Goal: Task Accomplishment & Management: Manage account settings

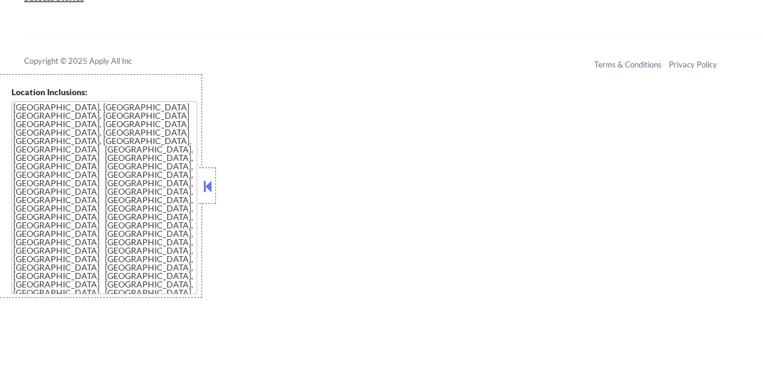
scroll to position [330, 0]
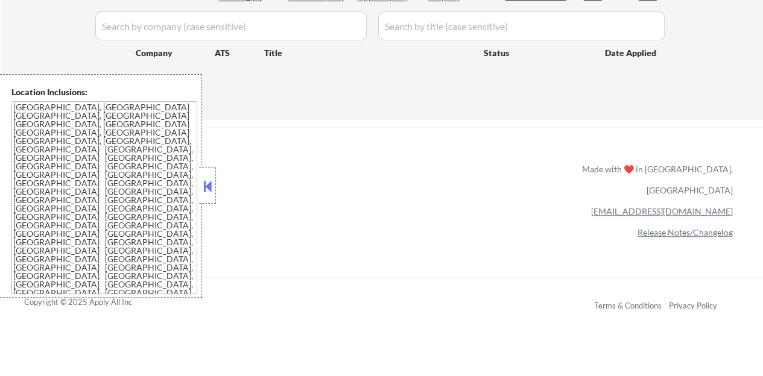
click at [206, 187] on button at bounding box center [207, 186] width 13 height 18
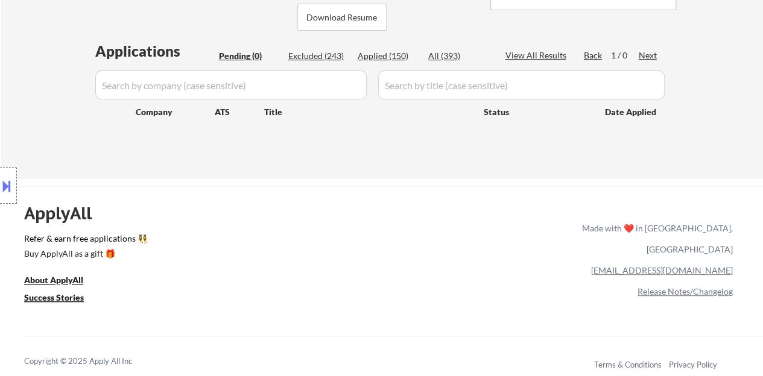
scroll to position [210, 0]
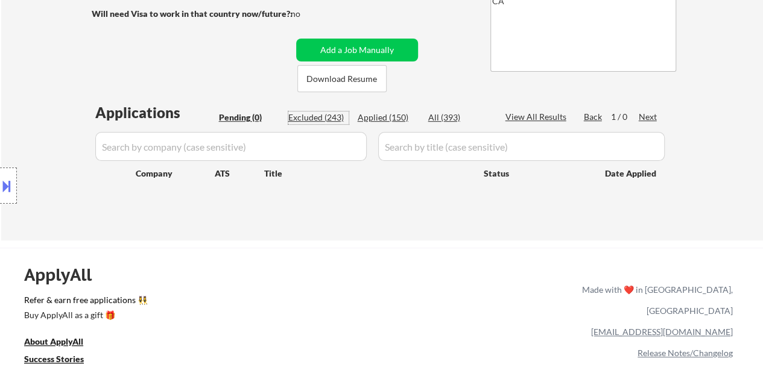
click at [327, 120] on div "Excluded (243)" at bounding box center [318, 118] width 60 height 12
click at [300, 142] on input "input" at bounding box center [230, 146] width 271 height 29
select select ""excluded""
select select ""excluded__expired_""
select select ""excluded""
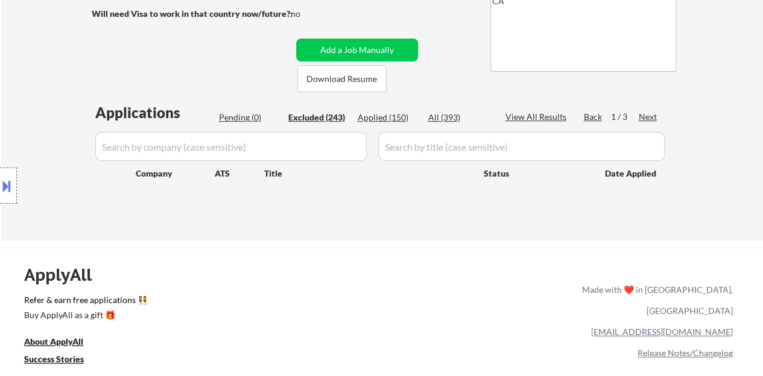
select select ""excluded""
select select ""excluded__other_""
select select ""excluded""
select select ""excluded__location_""
select select ""excluded""
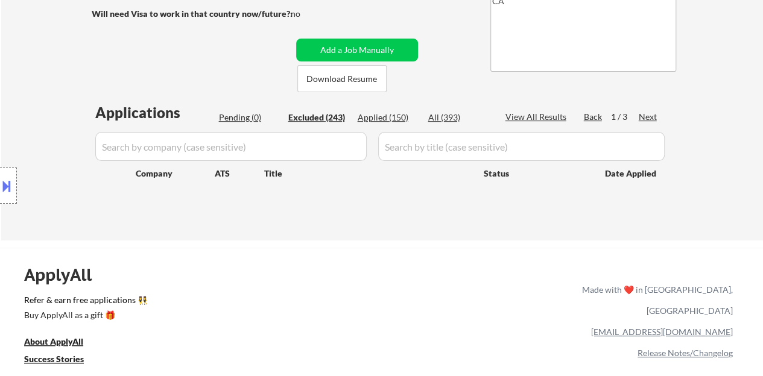
select select ""excluded""
select select ""excluded__expired_""
select select ""excluded__location_""
select select ""excluded""
select select ""excluded__location_""
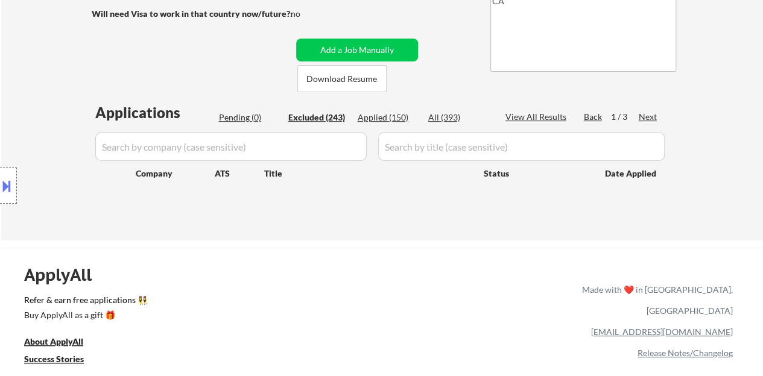
select select ""excluded__expired_""
select select ""excluded__location_""
select select ""excluded__bad_match_""
select select ""excluded__location_""
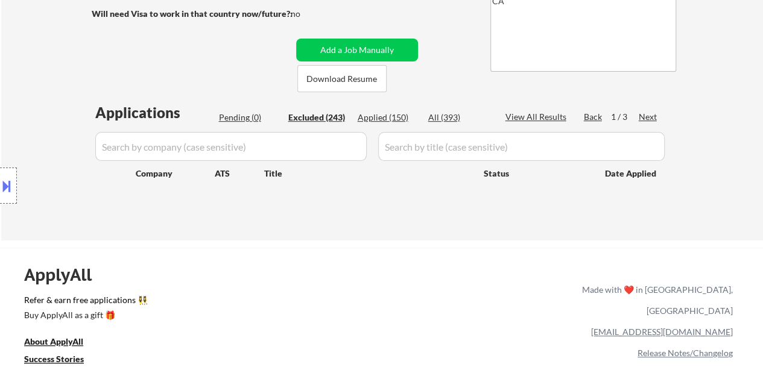
select select ""excluded__location_""
select select ""excluded""
select select ""excluded__expired_""
select select ""excluded""
select select ""excluded__bad_match_""
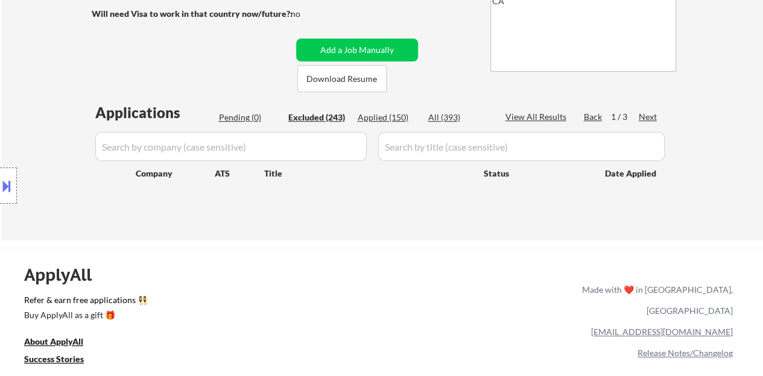
select select ""excluded__expired_""
select select ""excluded""
select select ""excluded__bad_match_""
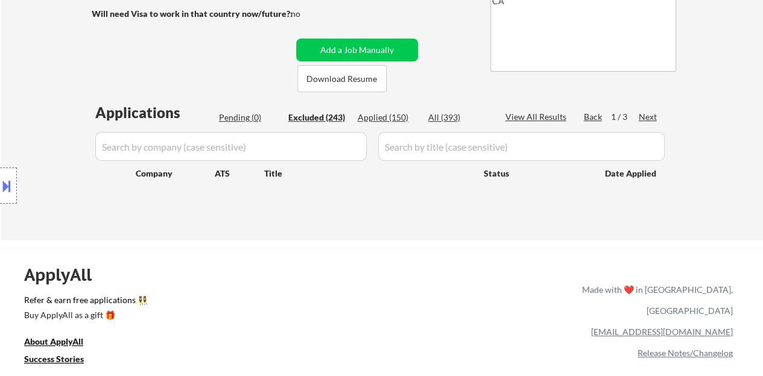
select select ""excluded""
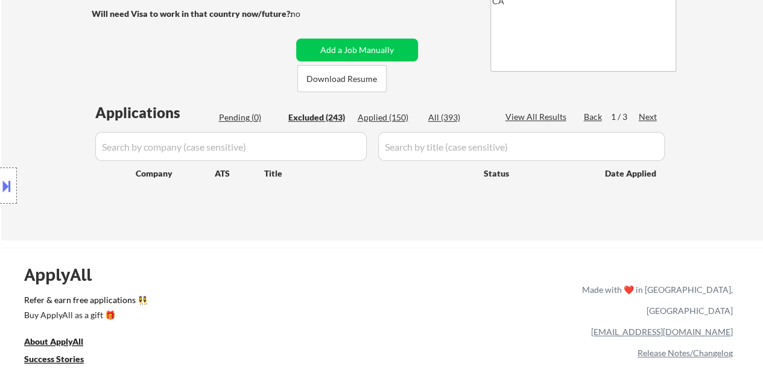
select select ""excluded""
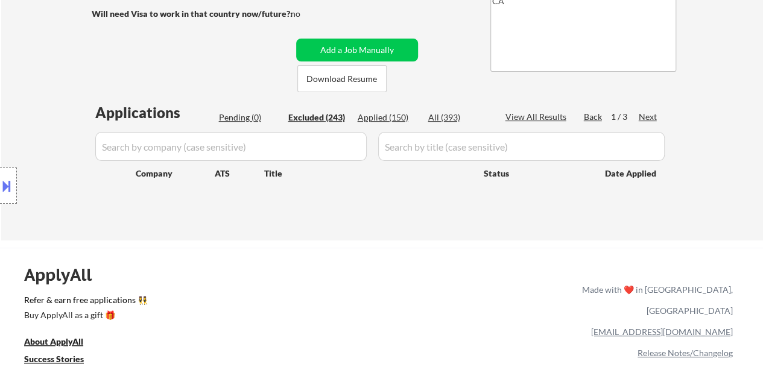
select select ""excluded__expired_""
select select ""excluded__other_""
select select ""excluded""
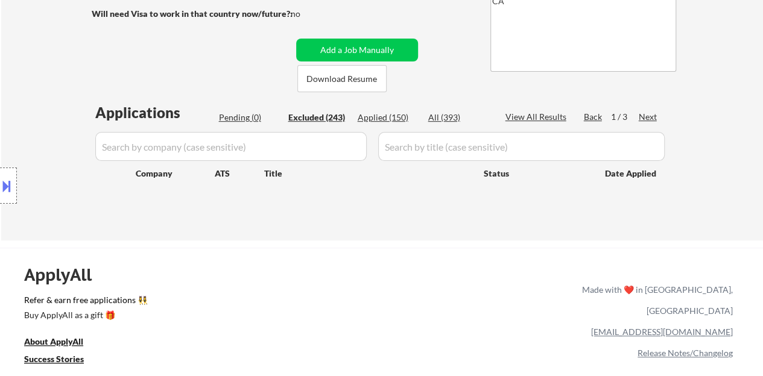
select select ""excluded__bad_match_""
select select ""excluded""
select select ""excluded__expired_""
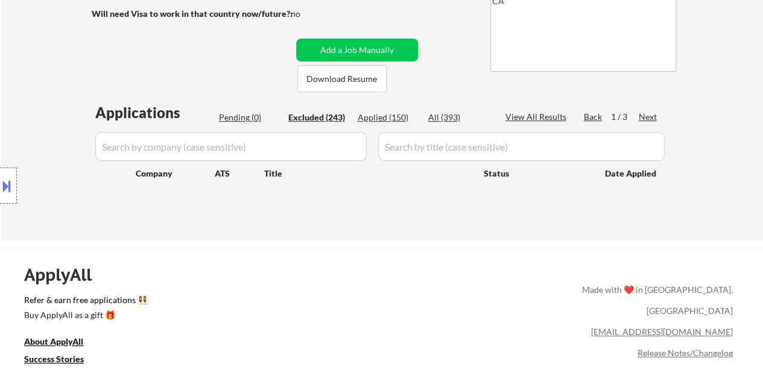
select select ""excluded""
select select ""excluded__location_""
select select ""excluded""
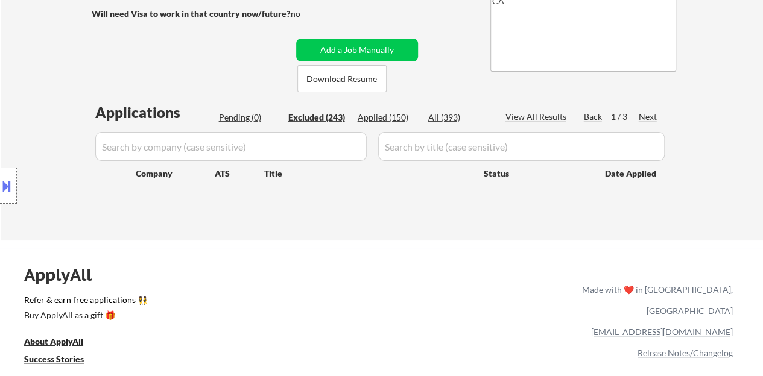
select select ""excluded__expired_""
select select ""excluded""
select select ""excluded__bad_match_""
select select ""excluded""
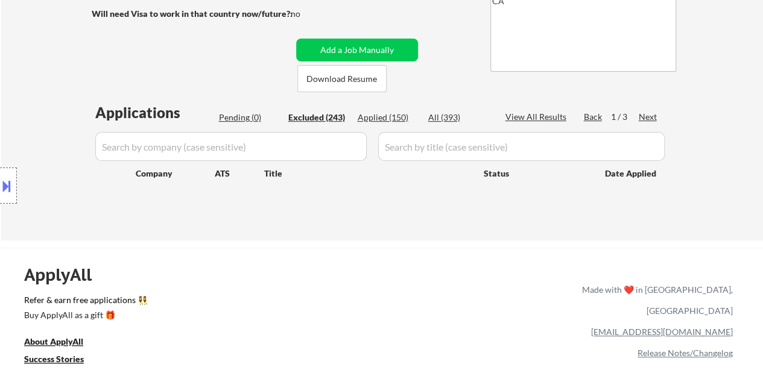
select select ""excluded""
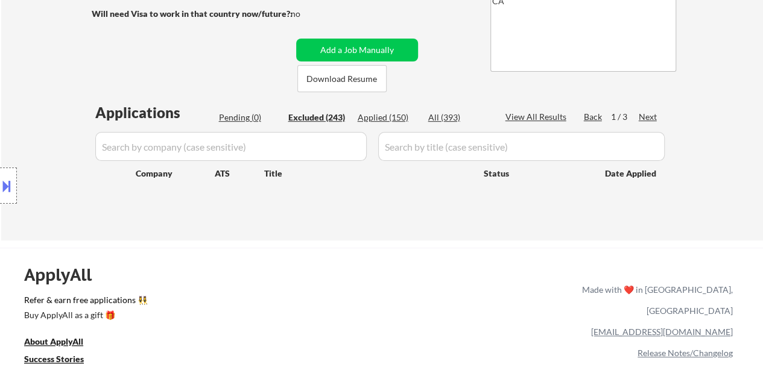
select select ""excluded__bad_match_""
select select ""excluded__expired_""
select select ""excluded""
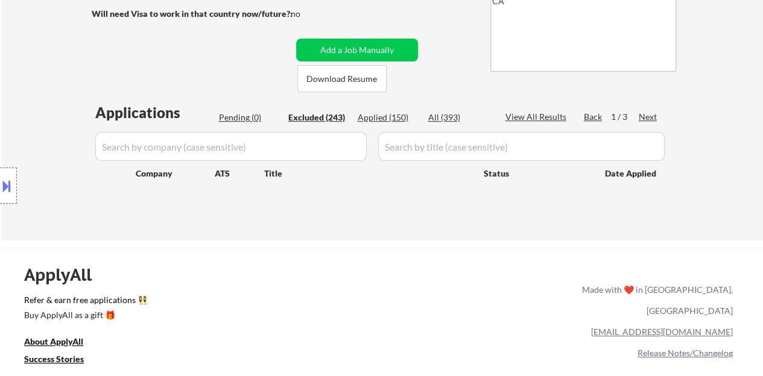
select select ""excluded__expired_""
select select ""excluded__bad_match_""
select select ""excluded__location_""
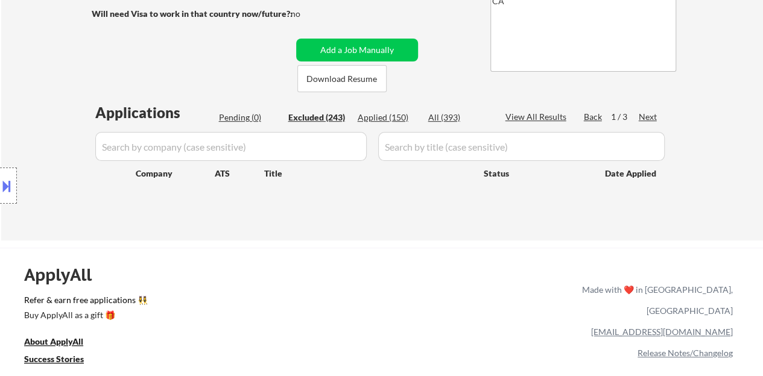
select select ""excluded""
select select ""excluded__expired_""
select select ""excluded""
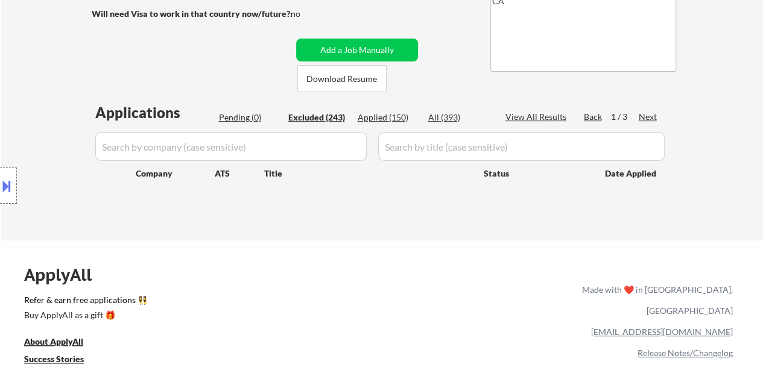
select select ""excluded__location_""
select select ""excluded__expired_""
select select ""excluded""
select select ""excluded__expired_""
select select ""excluded__location_""
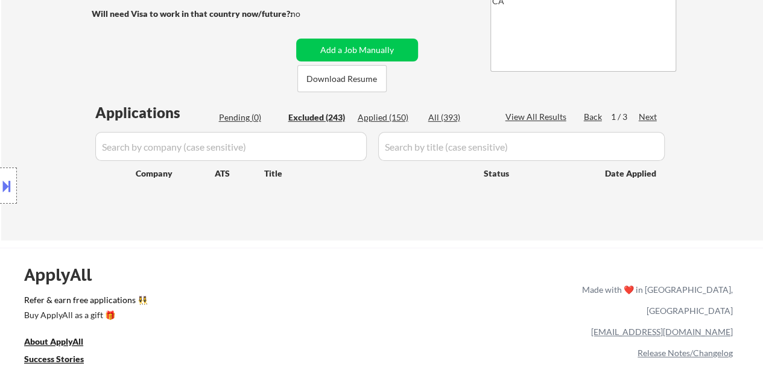
select select ""excluded__location_""
select select ""excluded""
select select ""excluded__expired_""
select select ""excluded__location_""
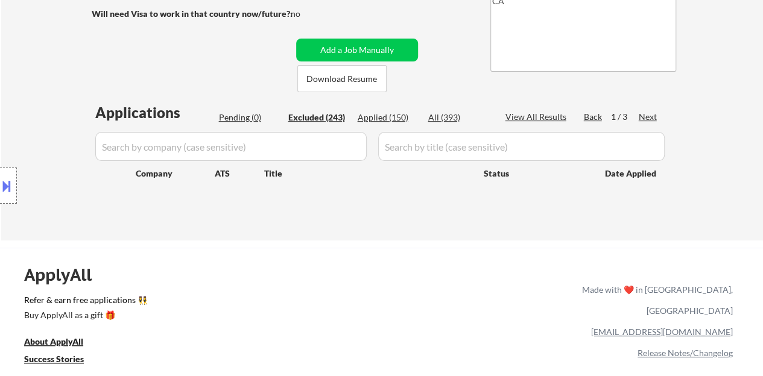
select select ""excluded__salary_""
select select ""excluded""
select select ""excluded__other_""
select select ""excluded__location_""
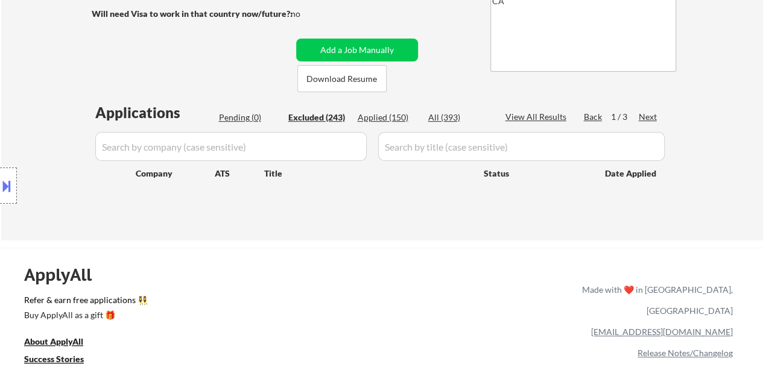
select select ""excluded""
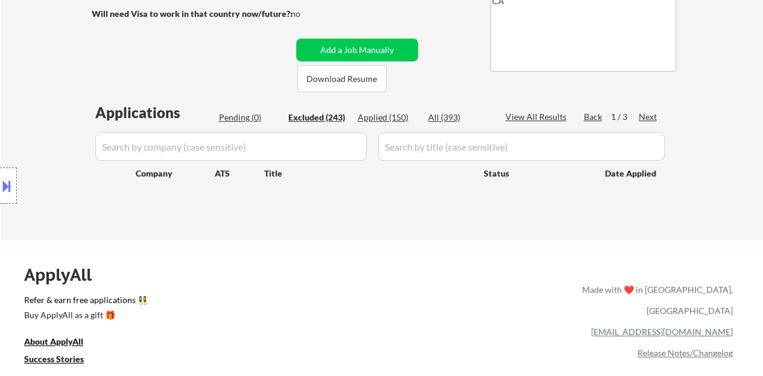
select select ""excluded__expired_""
select select ""excluded__location_""
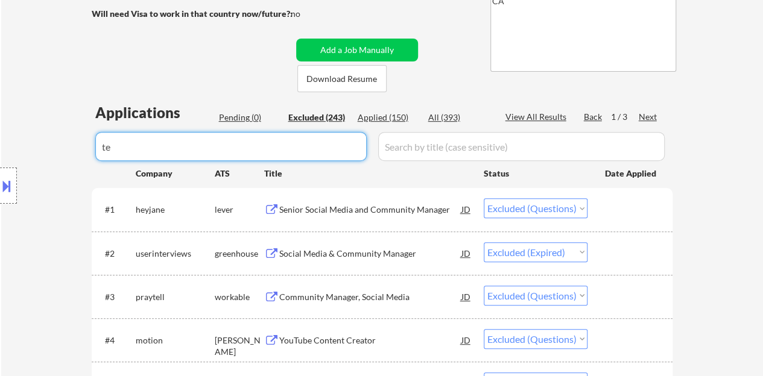
type input "t"
type input "masterbra"
select select ""excluded__location_""
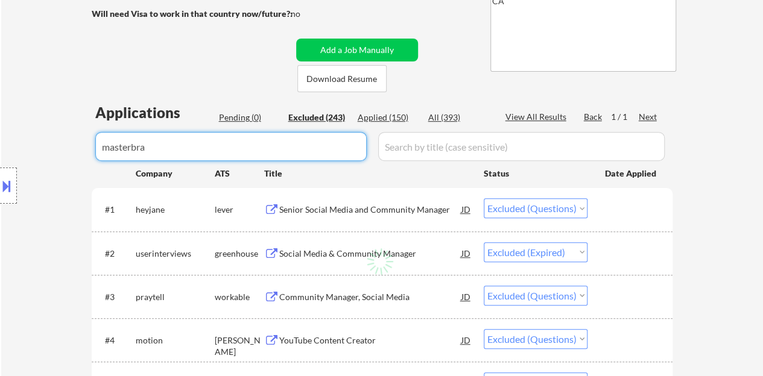
select select ""excluded""
select select ""excluded__bad_match_""
select select ""excluded""
select select ""excluded__bad_match_""
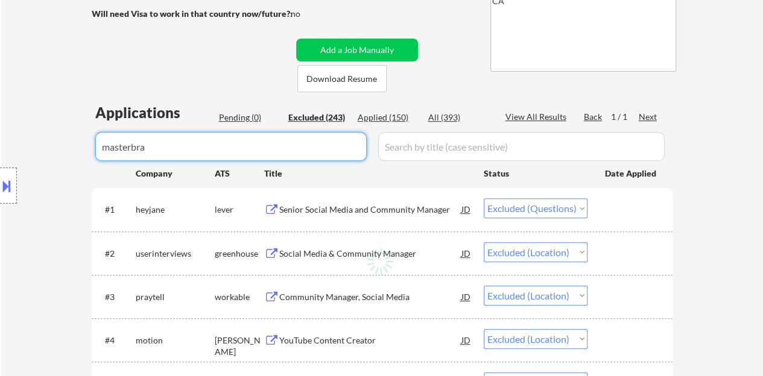
select select ""excluded""
select select ""excluded__bad_match_""
select select ""excluded""
select select ""excluded__expired_""
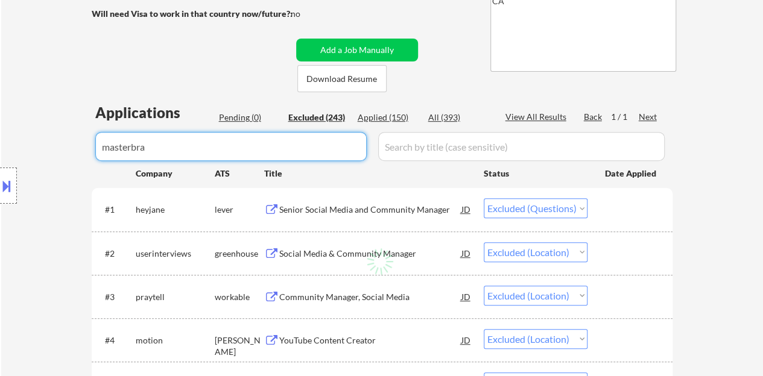
select select ""excluded__other_""
select select ""excluded""
select select ""excluded__bad_match_""
select select ""excluded__expired_""
select select ""excluded__bad_match_""
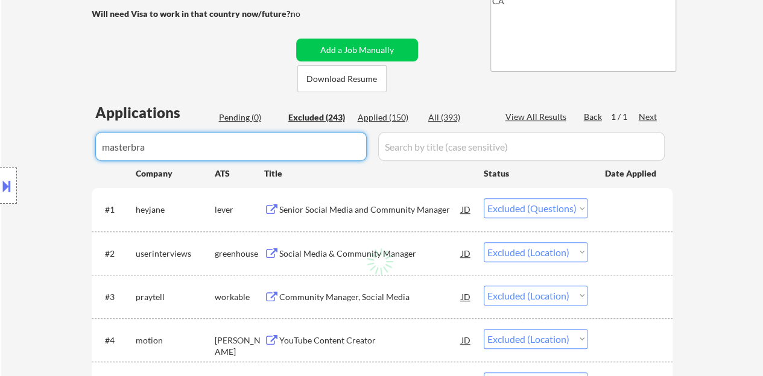
select select ""excluded__expired_""
select select ""excluded__location_""
select select ""excluded__expired_""
select select ""excluded__location_""
select select ""excluded__bad_match_""
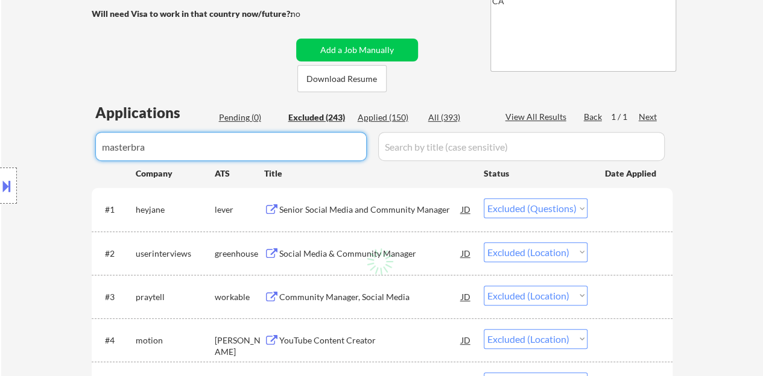
select select ""excluded__location_""
select select ""excluded__other_""
select select ""excluded__expired_""
select select ""excluded__bad_match_""
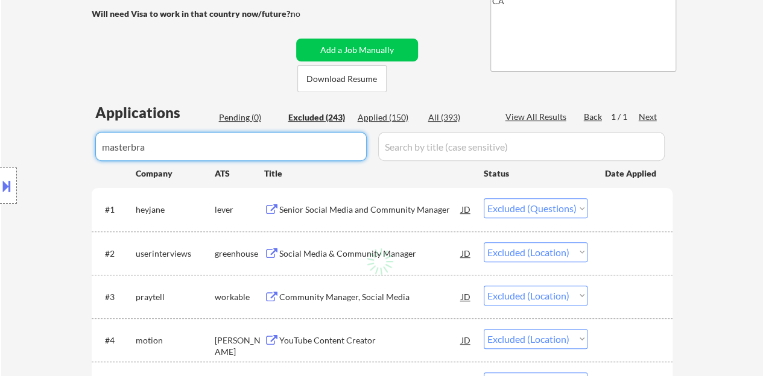
select select ""excluded__bad_match_""
select select ""excluded__other_""
select select ""excluded__bad_match_""
select select ""excluded__location_""
select select ""excluded""
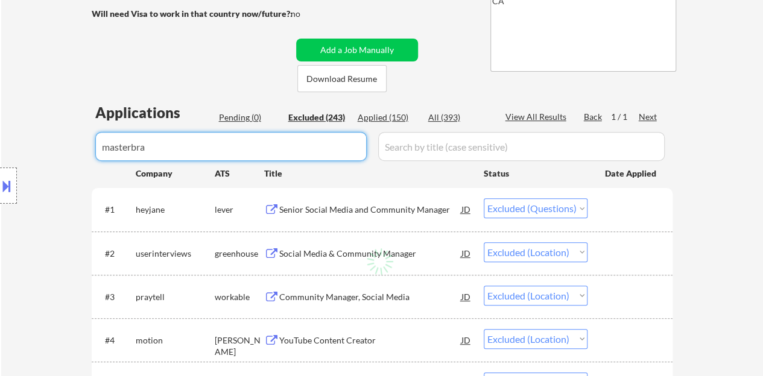
select select ""excluded__expired_""
select select ""excluded""
select select ""excluded__other_""
select select ""excluded__location_""
select select ""excluded""
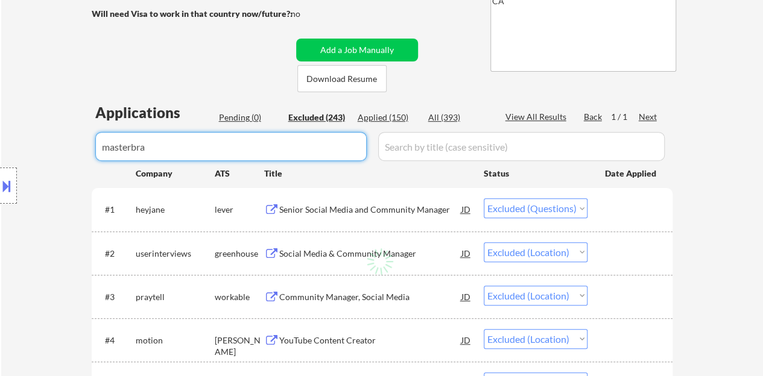
select select ""excluded__expired_""
select select ""excluded""
select select ""excluded__other_""
select select ""excluded""
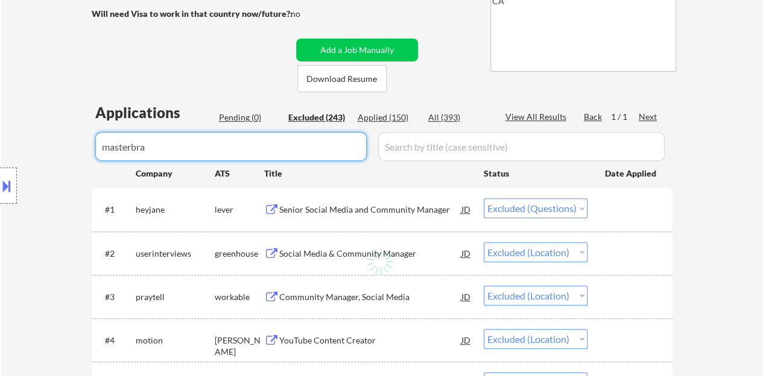
select select ""excluded__expired_""
select select ""excluded__location_""
select select ""excluded__bad_match_""
select select ""excluded__other_""
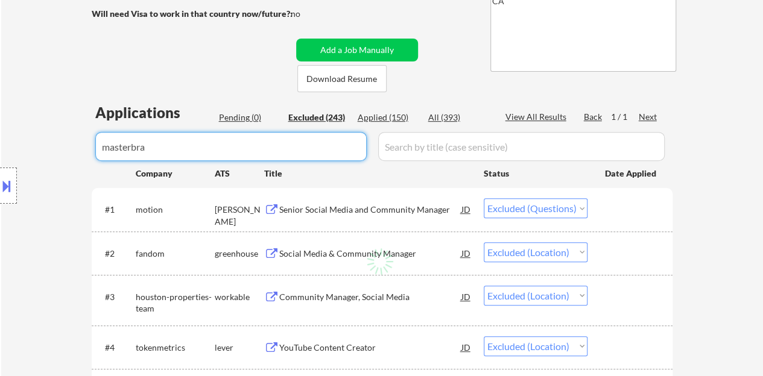
select select ""excluded__bad_match_""
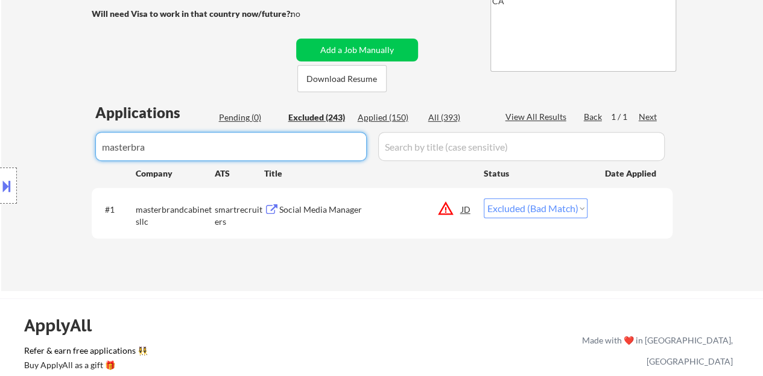
type input "masterbra"
click at [466, 208] on div "JD" at bounding box center [466, 209] width 12 height 22
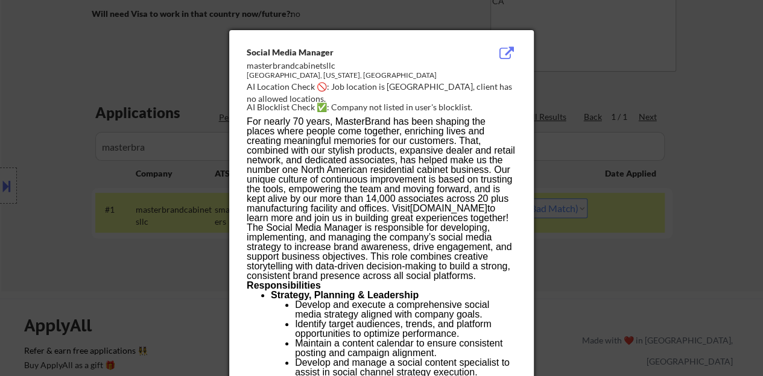
click at [578, 207] on div at bounding box center [381, 188] width 763 height 376
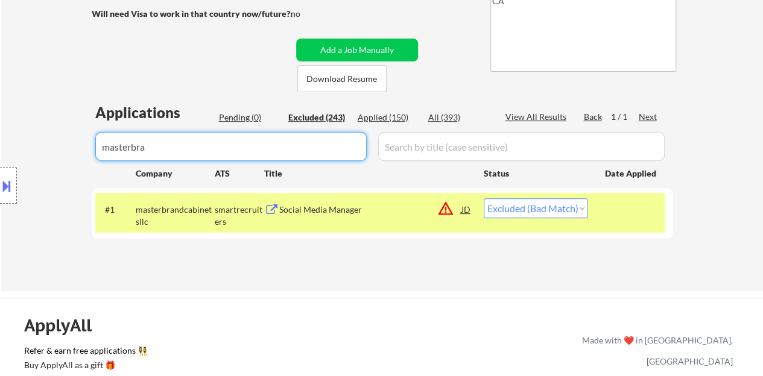
click at [336, 143] on input "input" at bounding box center [230, 146] width 271 height 29
click at [136, 83] on div "Location Inclusions: San Francisco, CA Daly City, CA South San Francisco, CA Br…" at bounding box center [108, 186] width 216 height 224
click at [621, 222] on div "#1 masterbrandcabinetsllc smartrecruiters Social Media Manager JD warning_amber…" at bounding box center [379, 213] width 569 height 40
click at [153, 42] on div "← Return to /applysquad Mailslurp Inbox Job Search Builder Justin Harris User E…" at bounding box center [382, 59] width 602 height 443
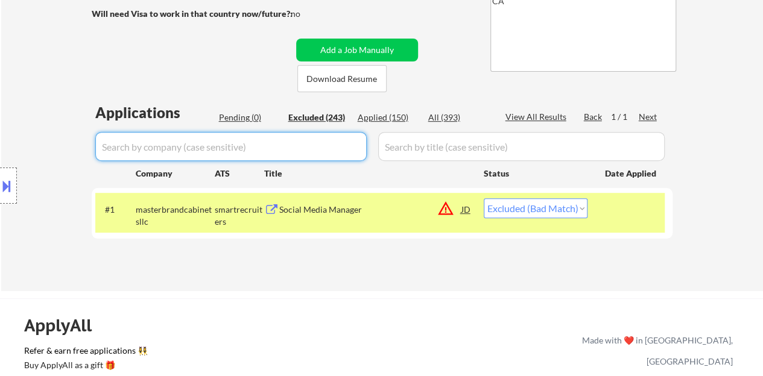
select select ""excluded""
select select ""excluded__expired_""
select select ""excluded""
select select ""excluded__other_""
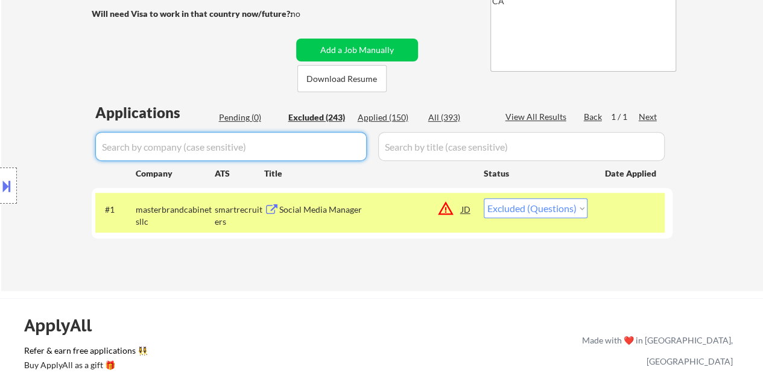
select select ""excluded__location_""
select select ""excluded""
select select ""excluded__location_""
select select ""excluded""
select select ""excluded__location_""
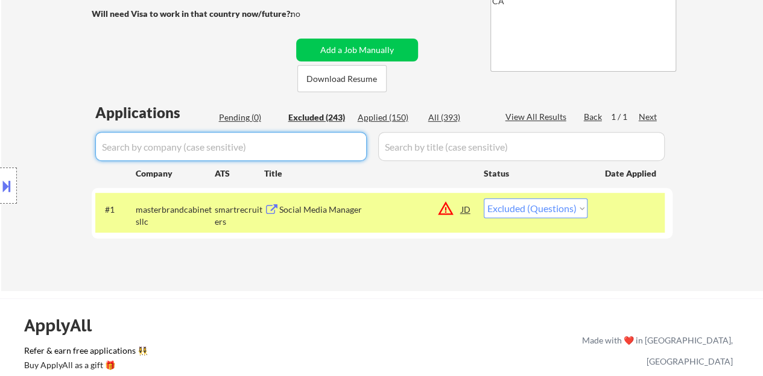
select select ""excluded__expired_""
select select ""excluded__location_""
select select ""excluded""
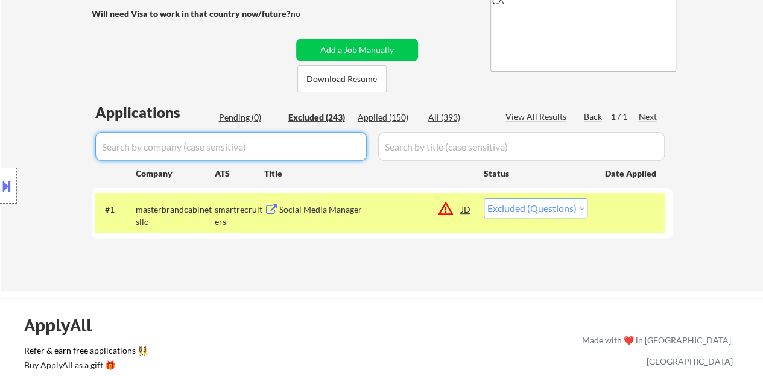
select select ""excluded__expired_""
select select ""excluded""
select select ""excluded__bad_match_""
select select ""excluded__expired_""
select select ""excluded""
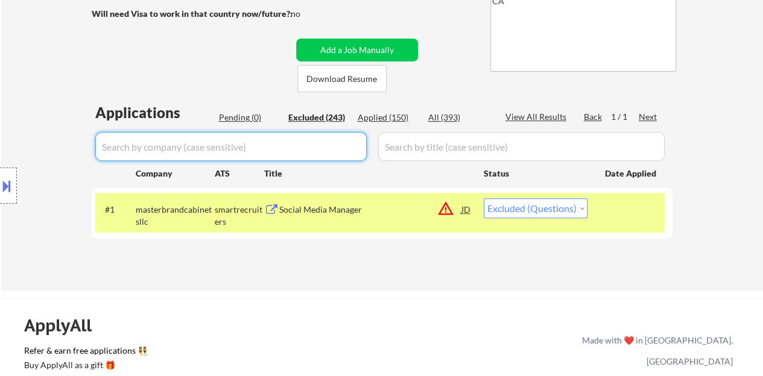
select select ""excluded""
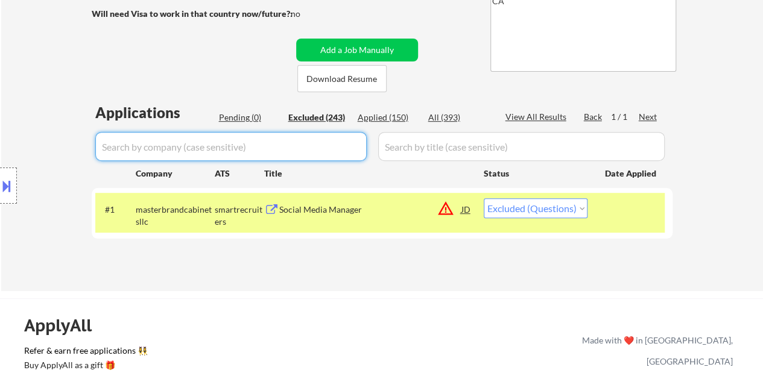
select select ""excluded""
select select ""excluded__expired_""
select select ""excluded__other_""
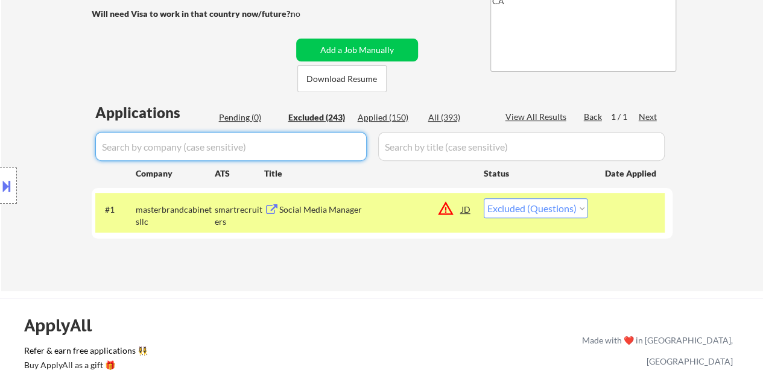
select select ""excluded""
select select ""excluded__bad_match_""
select select ""excluded""
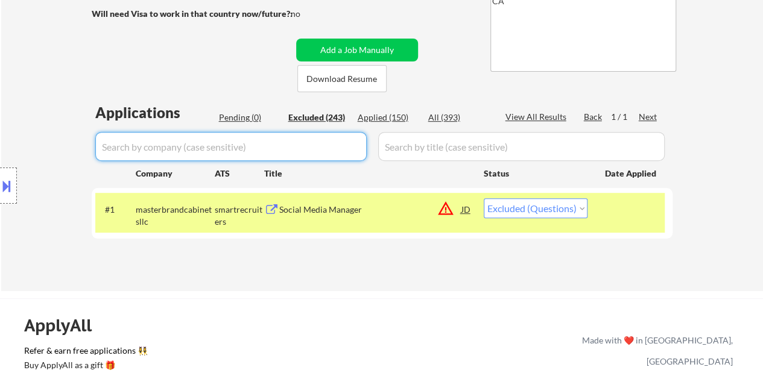
select select ""excluded__expired_""
select select ""excluded""
select select ""excluded__location_""
select select ""excluded""
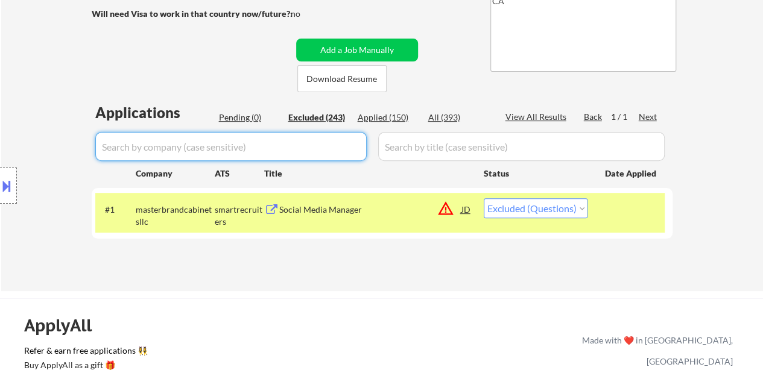
select select ""excluded__expired_""
select select ""excluded""
select select ""excluded__bad_match_""
select select ""excluded""
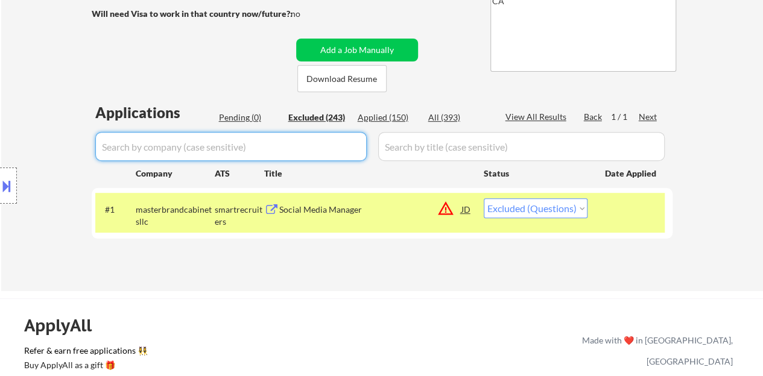
select select ""excluded""
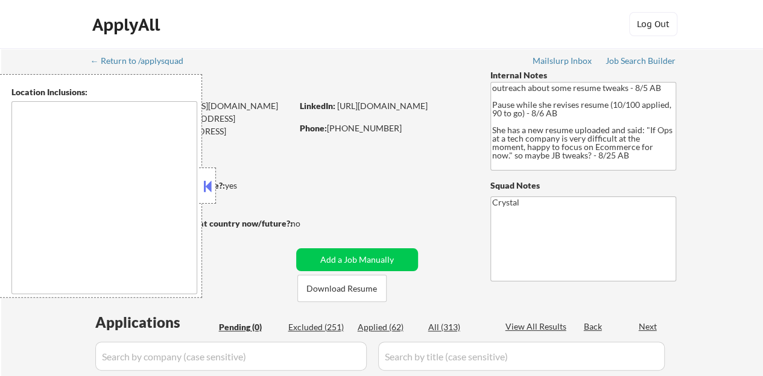
type textarea "[GEOGRAPHIC_DATA], [GEOGRAPHIC_DATA] [GEOGRAPHIC_DATA], [GEOGRAPHIC_DATA] [GEOG…"
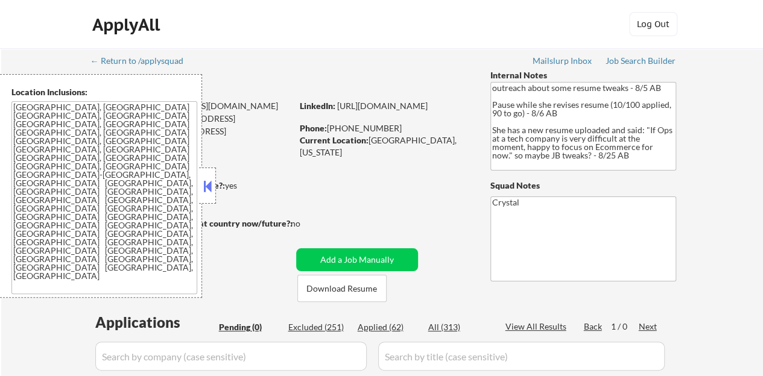
scroll to position [121, 0]
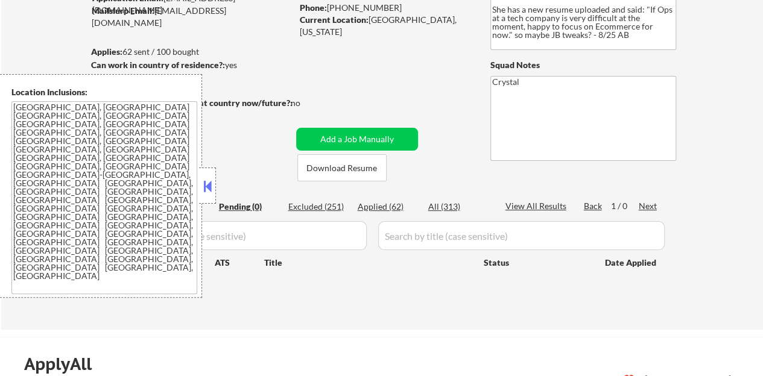
click at [210, 188] on button at bounding box center [207, 186] width 13 height 18
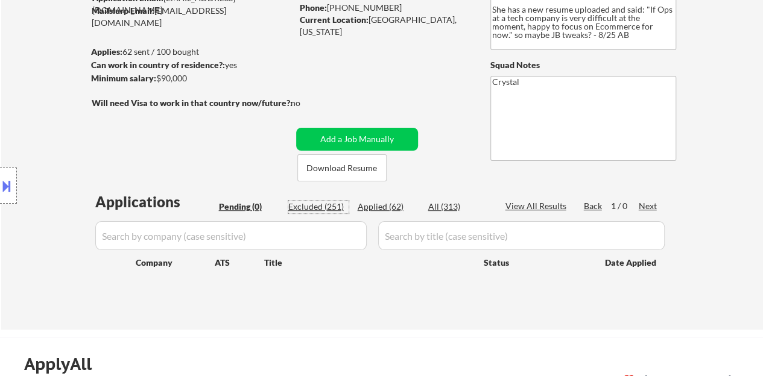
click at [298, 204] on div "Excluded (251)" at bounding box center [318, 207] width 60 height 12
select select ""excluded""
select select ""excluded__bad_match_""
select select ""excluded""
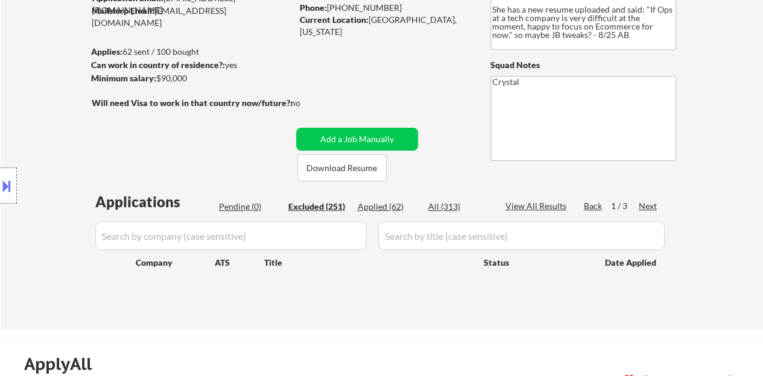
select select ""excluded__bad_match_""
select select ""excluded__expired_""
select select ""excluded""
select select ""excluded__salary_""
select select ""excluded__bad_match_""
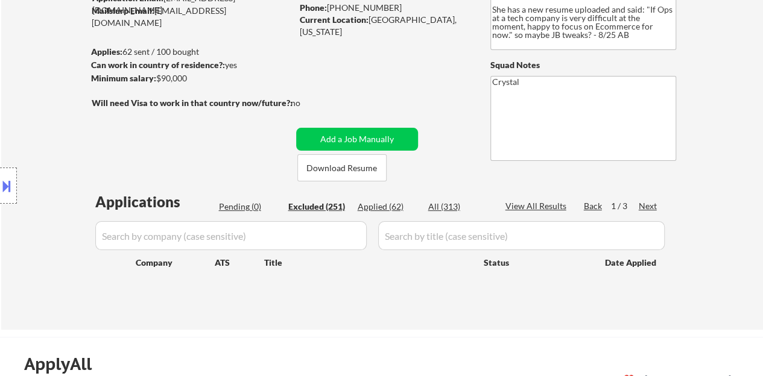
select select ""excluded__expired_""
select select ""excluded""
select select ""excluded__bad_match_""
select select ""excluded__expired_""
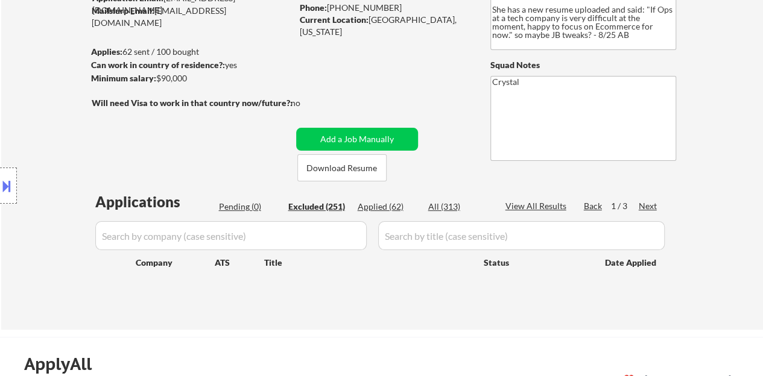
select select ""excluded__location_""
select select ""excluded""
select select ""excluded__expired_""
select select ""excluded__other_""
select select ""excluded""
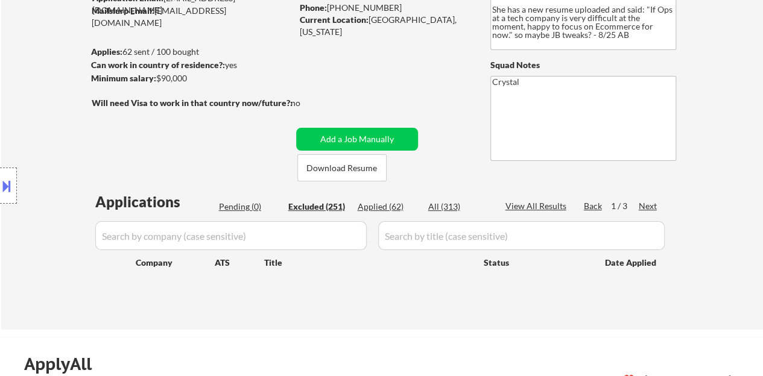
select select ""excluded__bad_match_""
select select ""excluded__expired_""
select select ""excluded""
select select ""excluded__expired_""
select select ""excluded__bad_match_""
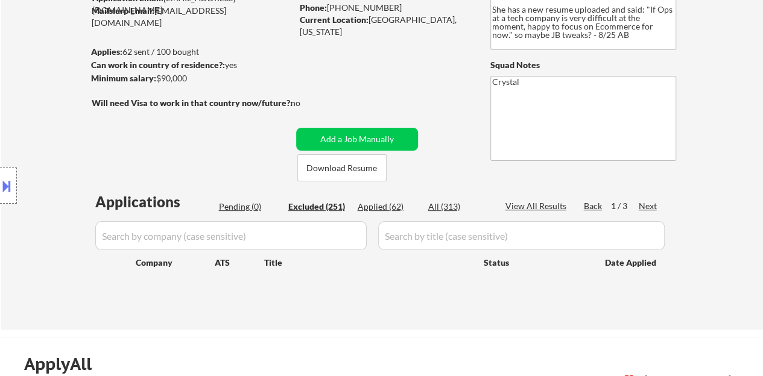
select select ""excluded__location_""
select select ""excluded__bad_match_""
select select ""excluded__expired_""
select select ""excluded""
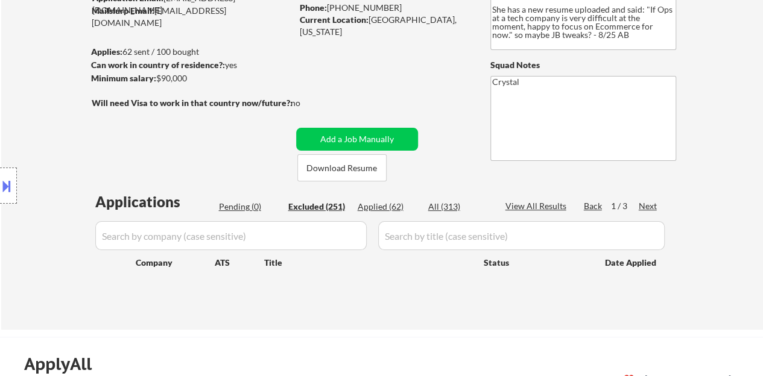
select select ""excluded__expired_""
select select ""excluded__bad_match_""
select select ""excluded__expired_""
select select ""excluded__bad_match_""
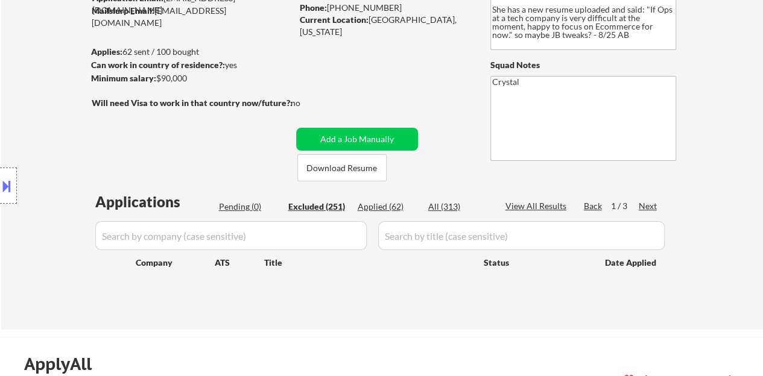
select select ""excluded__bad_match_""
select select ""excluded""
select select ""excluded__location_""
select select ""excluded__expired_""
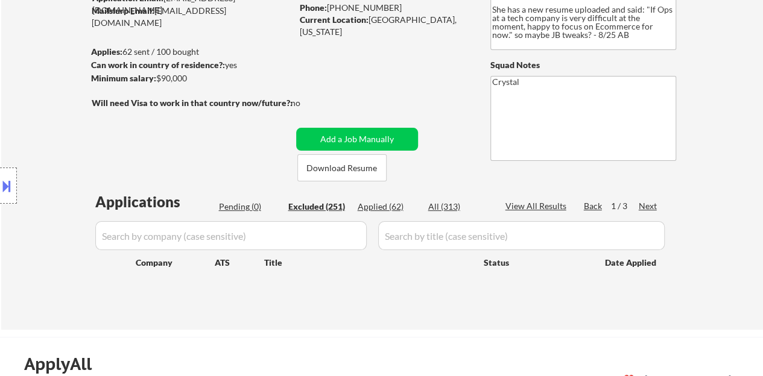
select select ""excluded__bad_match_""
select select ""excluded__expired_""
select select ""excluded__bad_match_""
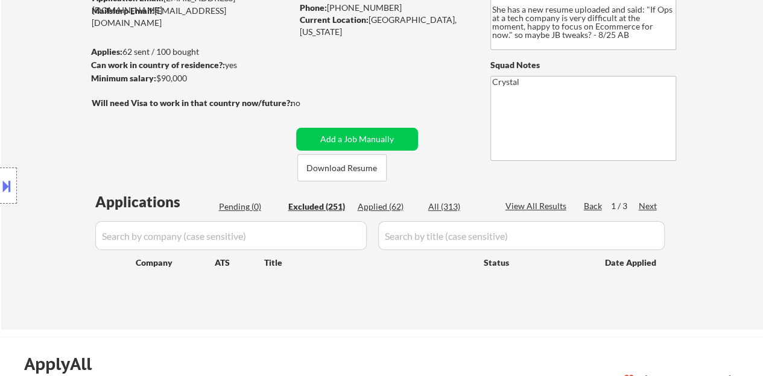
select select ""excluded__bad_match_""
select select ""excluded""
select select ""excluded__expired_""
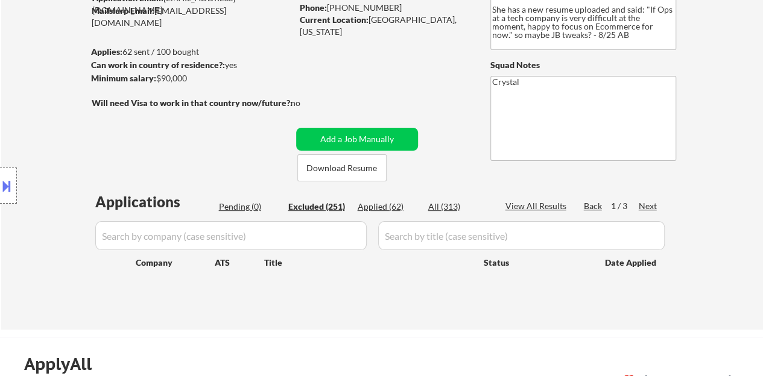
select select ""excluded__location_""
select select ""excluded""
select select ""excluded__expired_""
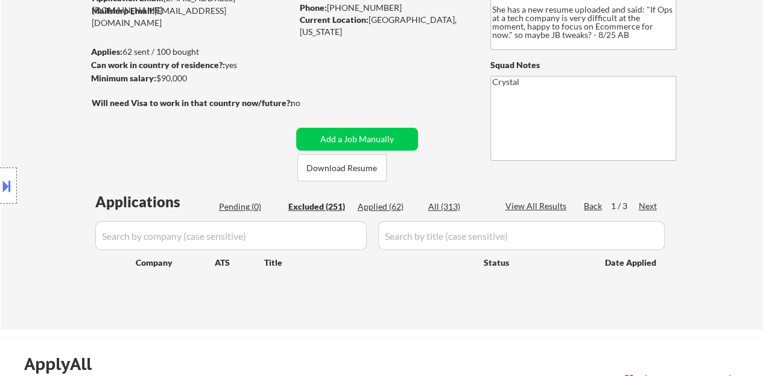
select select ""excluded__bad_match_""
select select ""excluded""
select select ""excluded__expired_""
select select ""excluded__bad_match_""
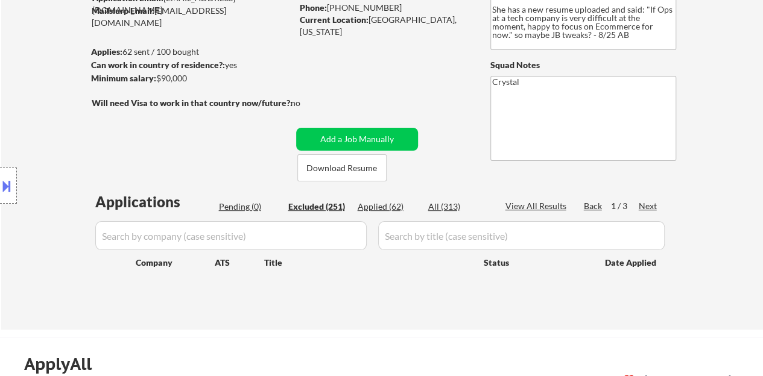
select select ""excluded__expired_""
select select ""excluded__bad_match_""
select select ""excluded""
select select ""excluded__bad_match_""
select select ""excluded__expired_""
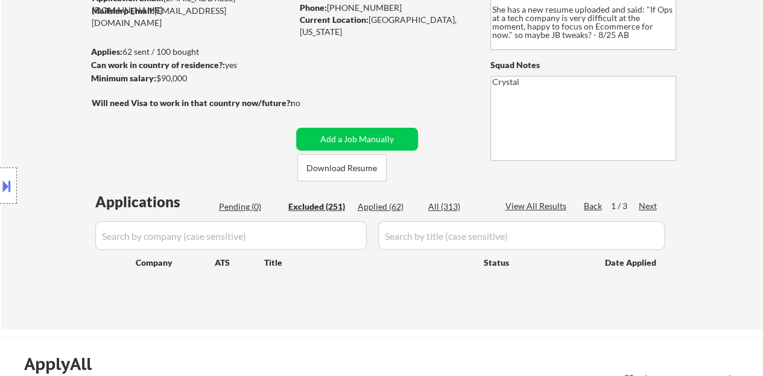
select select ""excluded""
select select ""excluded__bad_match_""
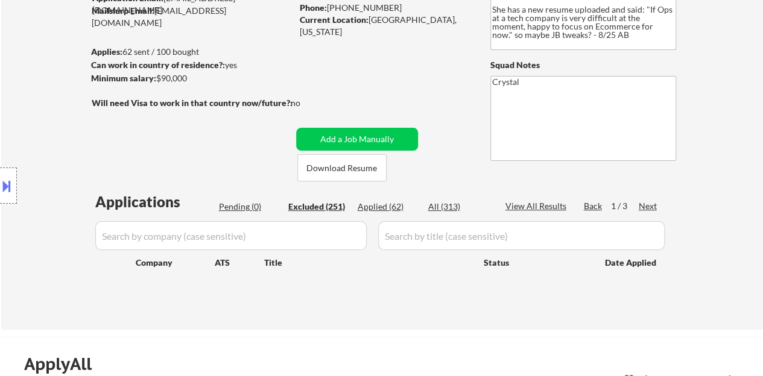
select select ""excluded__expired_""
select select ""excluded""
select select ""excluded__expired_""
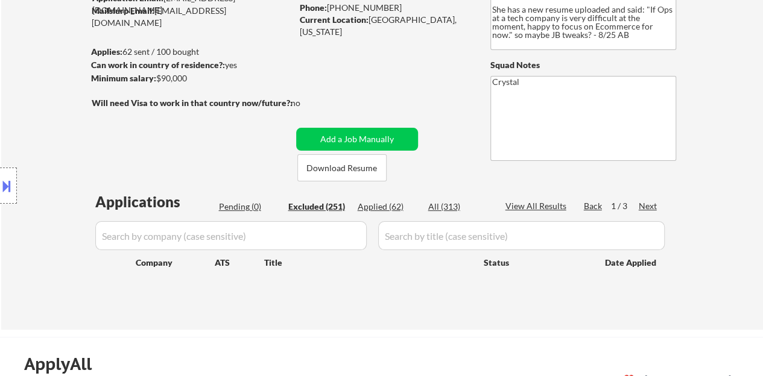
select select ""excluded""
select select ""excluded__expired_""
select select ""excluded__bad_match_""
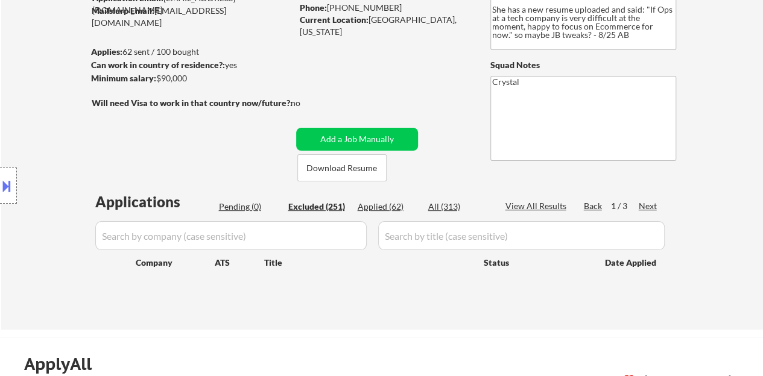
select select ""excluded__expired_""
select select ""excluded""
select select ""excluded__bad_match_""
select select ""excluded__expired_""
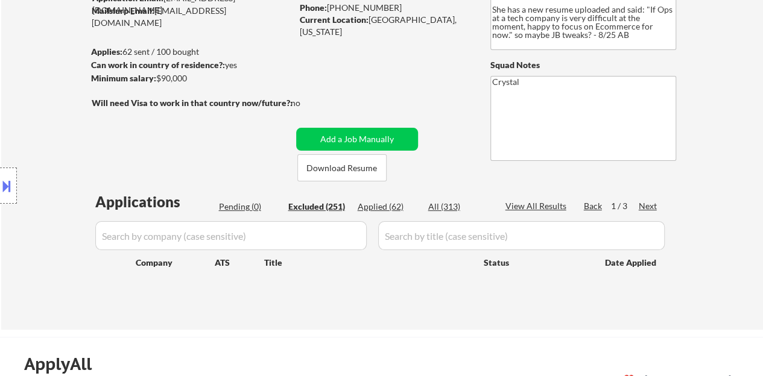
select select ""excluded""
select select ""excluded__other_""
select select ""excluded__expired_""
select select ""excluded__bad_match_""
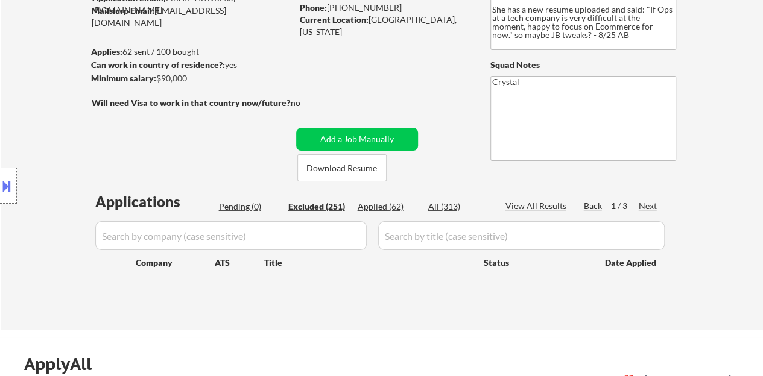
select select ""excluded__bad_match_""
select select ""excluded__expired_""
select select ""excluded__location_""
select select ""excluded__expired_""
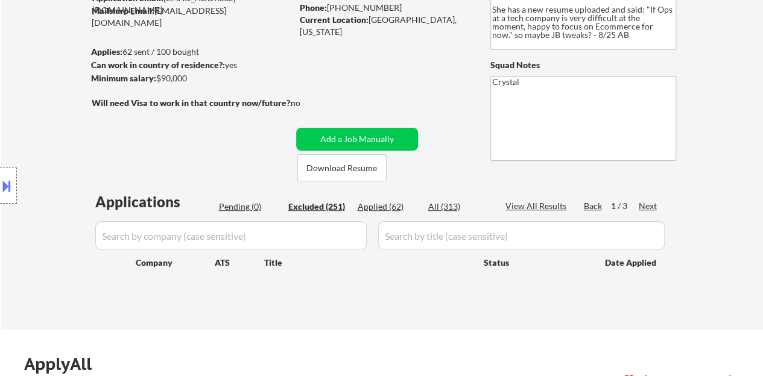
select select ""excluded__expired_""
select select ""excluded__bad_match_""
select select ""excluded__location_""
select select ""excluded__bad_match_""
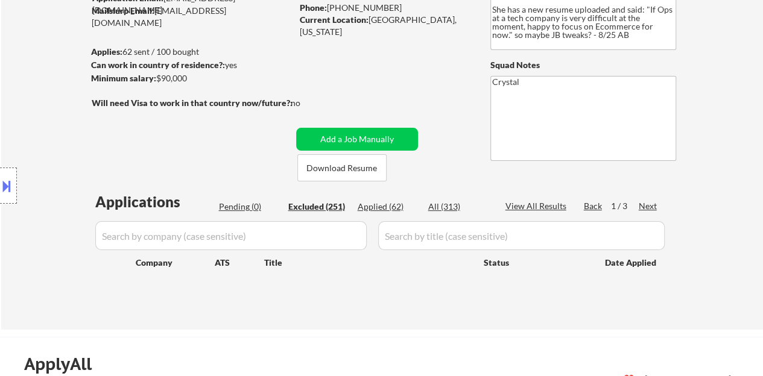
select select ""excluded__salary_""
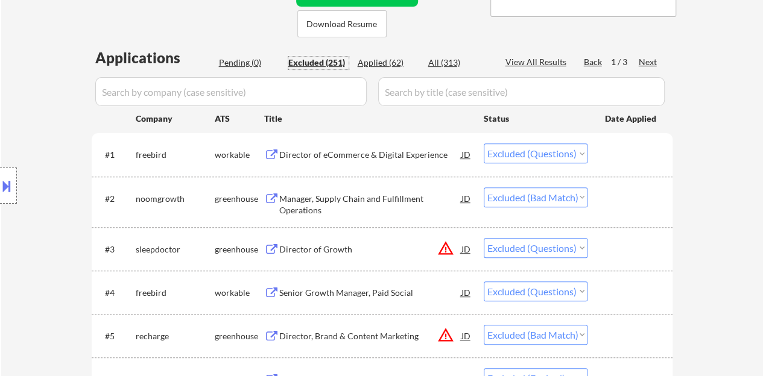
scroll to position [301, 0]
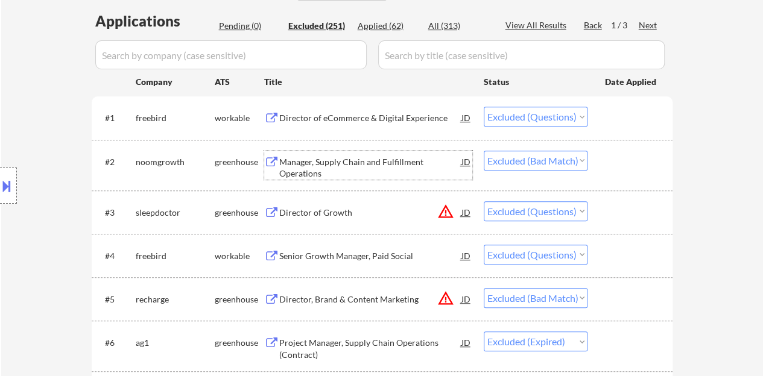
click at [303, 169] on div "Manager, Supply Chain and Fulfillment Operations" at bounding box center [370, 168] width 182 height 24
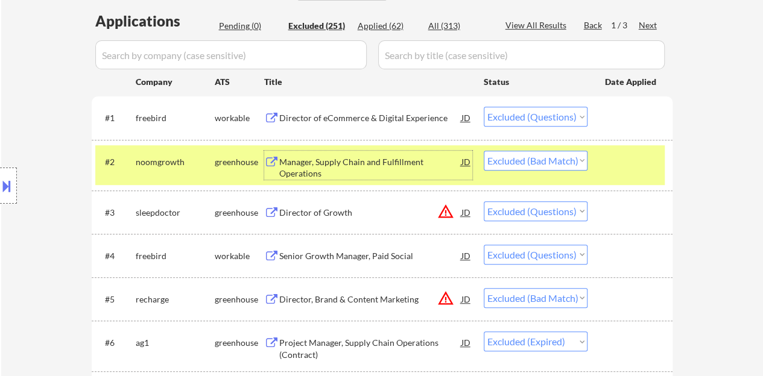
click at [661, 170] on div "#2 noomgrowth greenhouse Manager, Supply Chain and Fulfillment Operations JD Ch…" at bounding box center [379, 165] width 569 height 40
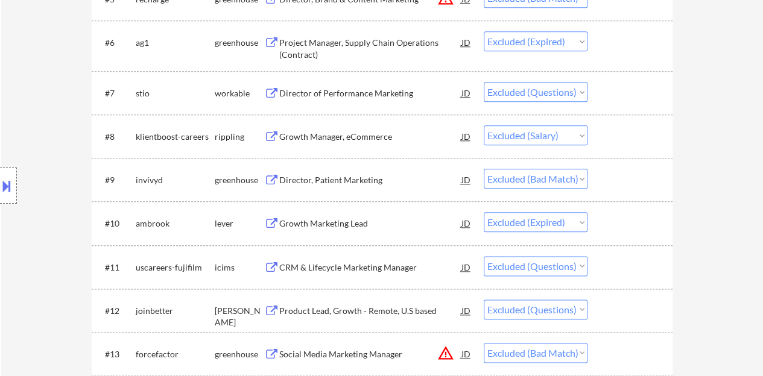
scroll to position [603, 0]
click at [326, 177] on div "Director, Patient Marketing" at bounding box center [370, 179] width 182 height 12
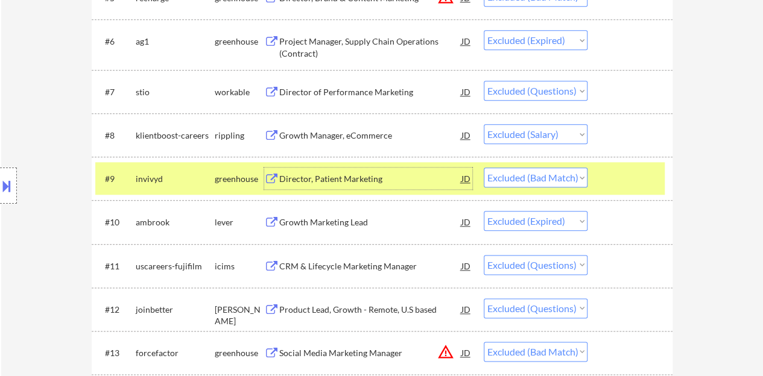
click at [613, 172] on div at bounding box center [631, 179] width 53 height 22
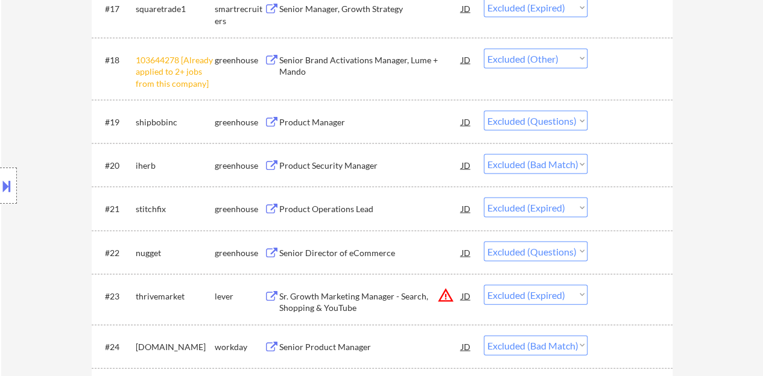
scroll to position [1145, 0]
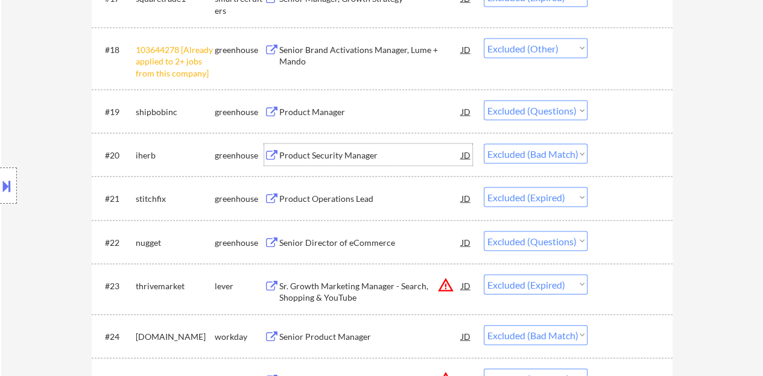
click at [356, 156] on div "Product Security Manager" at bounding box center [370, 156] width 182 height 12
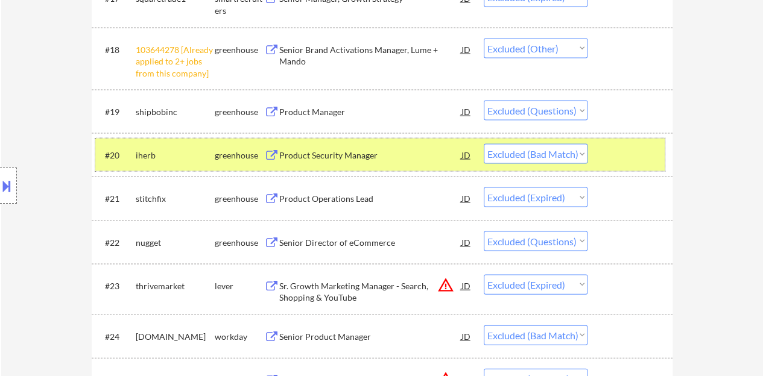
click at [641, 154] on div at bounding box center [631, 155] width 53 height 22
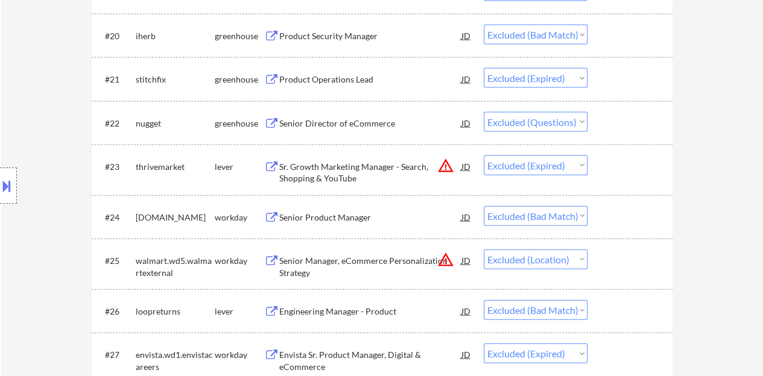
scroll to position [1266, 0]
click at [315, 212] on div "Senior Product Manager" at bounding box center [370, 216] width 182 height 12
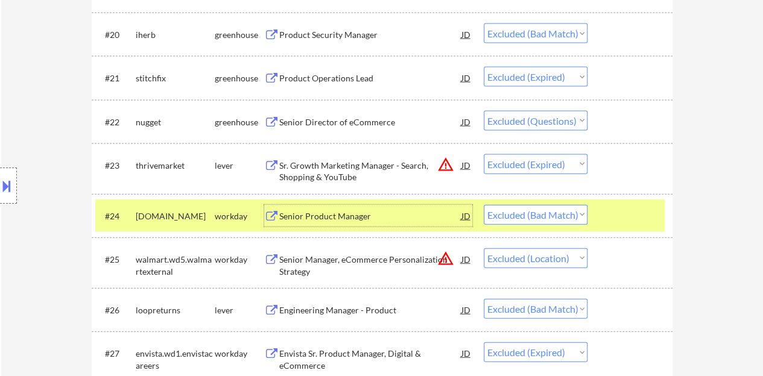
click at [539, 218] on select "Choose an option... Pending Applied Excluded (Questions) Excluded (Expired) Exc…" at bounding box center [535, 215] width 104 height 20
click at [483, 205] on select "Choose an option... Pending Applied Excluded (Questions) Excluded (Expired) Exc…" at bounding box center [535, 215] width 104 height 20
select select ""excluded__location_""
select select ""excluded__bad_match_""
select select ""excluded__expired_""
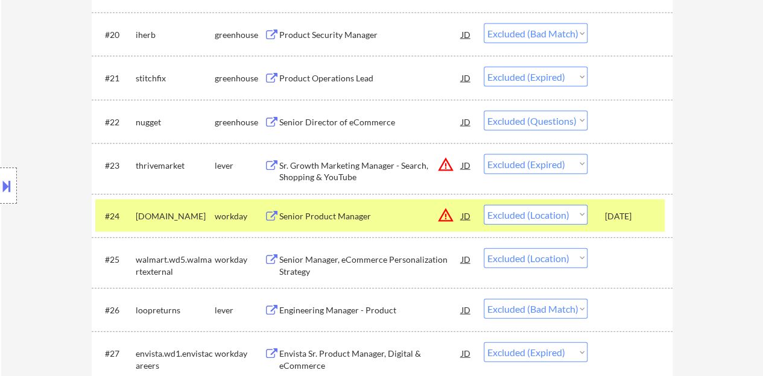
select select ""excluded""
select select ""excluded__expired_""
select select ""excluded__bad_match_""
select select ""excluded__expired_""
select select ""excluded__bad_match_""
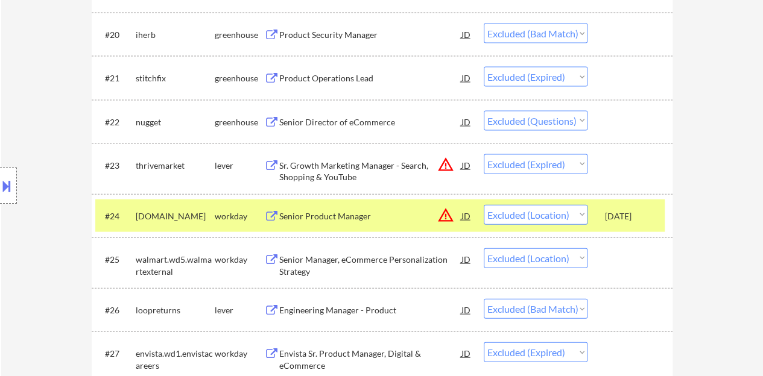
select select ""excluded""
select select ""excluded__location_""
select select ""excluded__expired_""
select select ""excluded__bad_match_""
select select ""excluded__expired_""
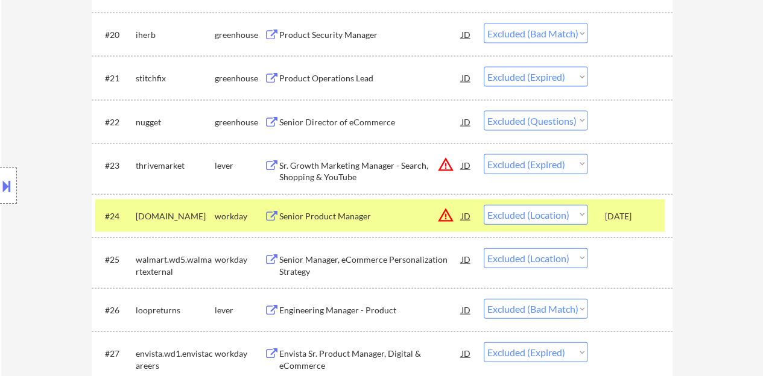
select select ""excluded__bad_match_""
select select ""excluded""
select select ""excluded__expired_""
select select ""excluded__location_""
select select ""excluded""
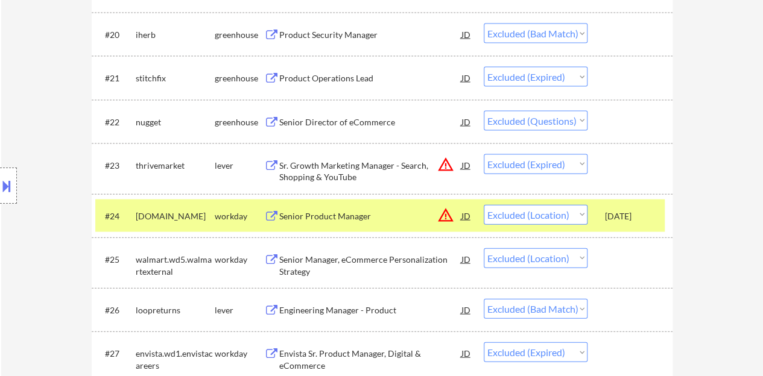
select select ""excluded__expired_""
select select ""excluded__bad_match_""
select select ""excluded""
select select ""excluded__expired_""
select select ""excluded__bad_match_""
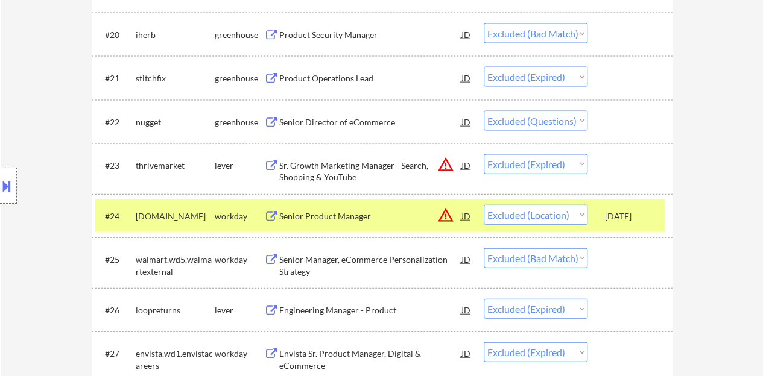
select select ""excluded__expired_""
select select ""excluded__bad_match_""
select select ""excluded""
select select ""excluded__bad_match_""
select select ""excluded__expired_""
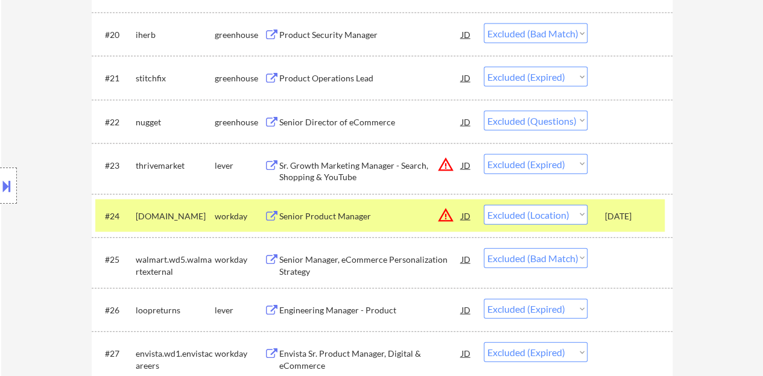
select select ""excluded""
select select ""excluded__bad_match_""
select select ""excluded__expired_""
select select ""excluded""
select select ""excluded__expired_""
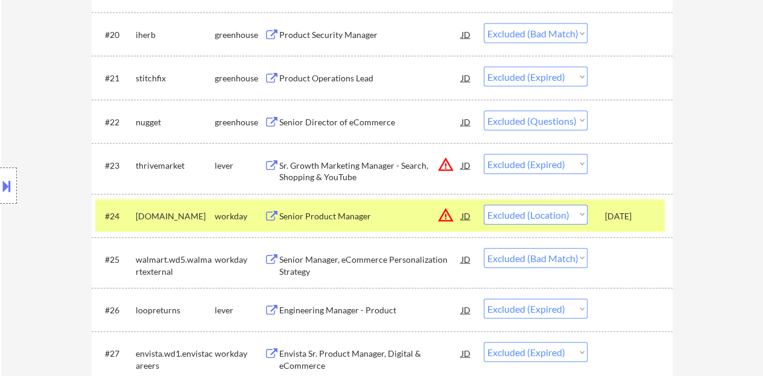
select select ""excluded""
select select ""excluded__expired_""
select select ""excluded__bad_match_""
select select ""excluded__expired_""
select select ""excluded""
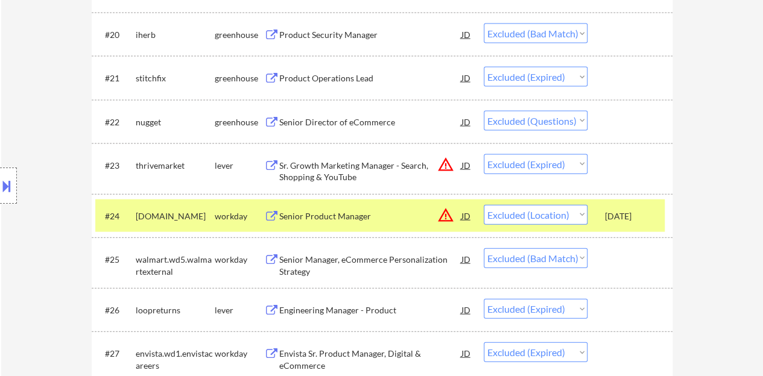
select select ""excluded__bad_match_""
select select ""excluded__expired_""
select select ""excluded""
select select ""excluded__other_""
select select ""excluded__expired_""
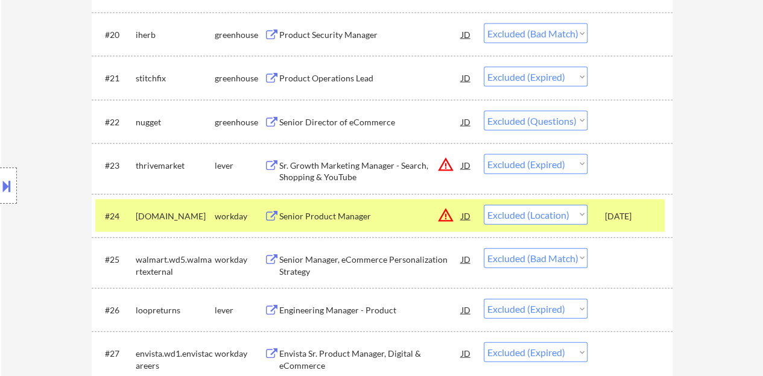
select select ""excluded__bad_match_""
select select ""excluded__expired_""
select select ""excluded__location_""
select select ""excluded__expired_""
select select ""excluded__bad_match_""
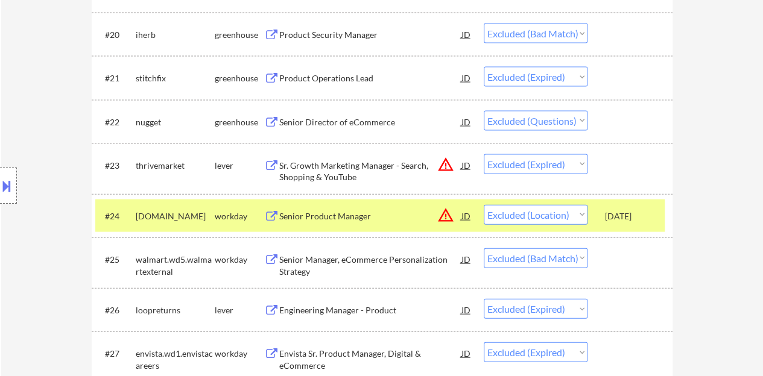
select select ""excluded__location_""
select select ""excluded__bad_match_""
select select ""excluded__salary_""
select select ""excluded__other_""
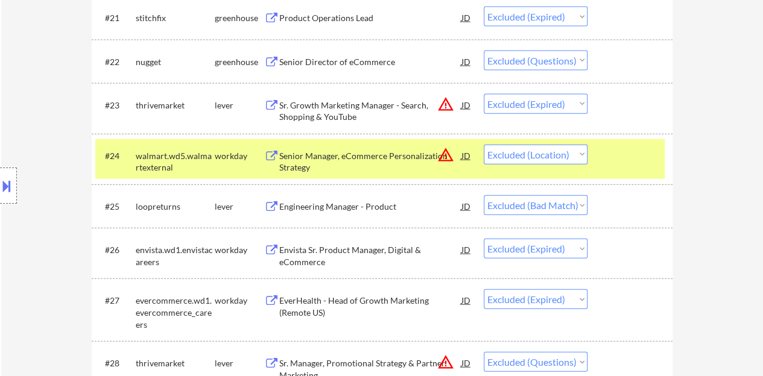
click at [649, 165] on div at bounding box center [631, 156] width 53 height 22
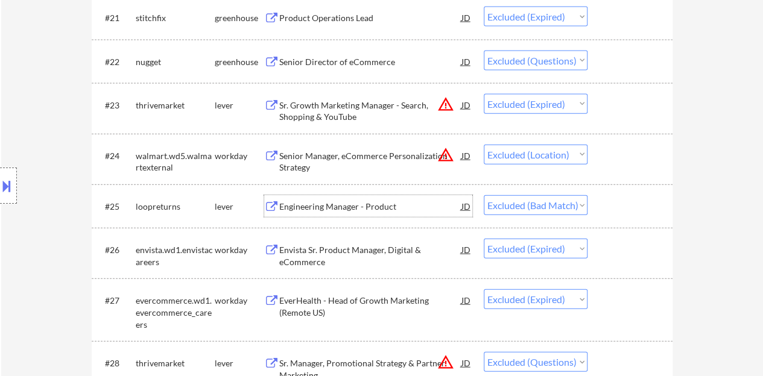
click at [367, 204] on div "Engineering Manager - Product" at bounding box center [370, 207] width 182 height 12
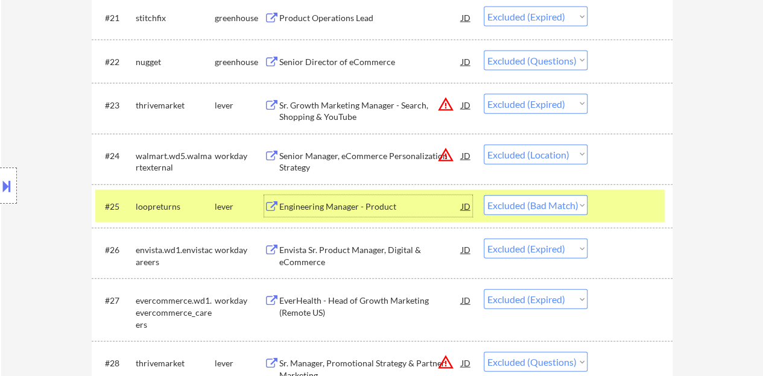
click at [617, 207] on div at bounding box center [631, 206] width 53 height 22
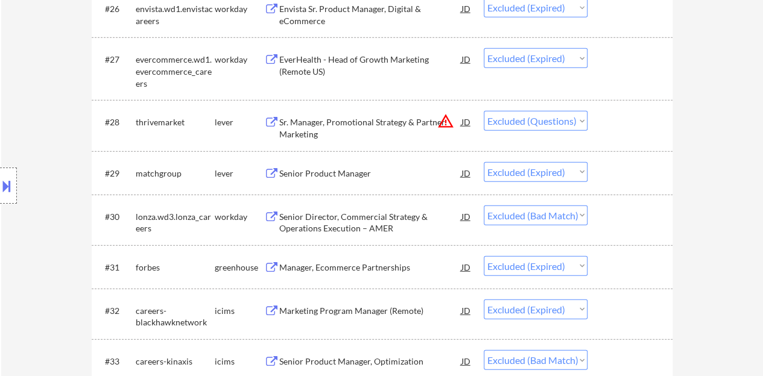
scroll to position [1628, 0]
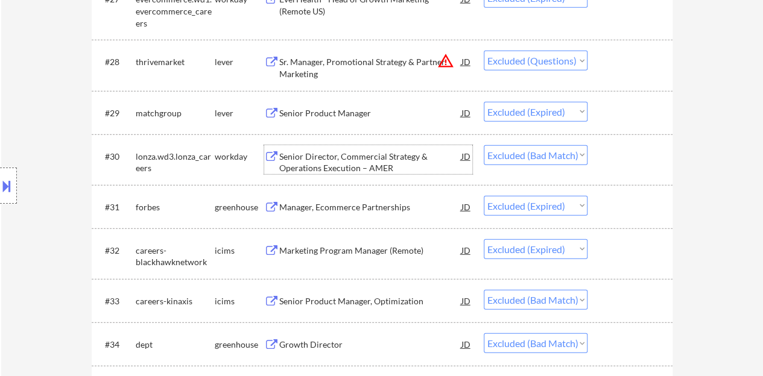
click at [351, 165] on div "Senior Director, Commercial Strategy & Operations Execution – AMER" at bounding box center [370, 163] width 182 height 24
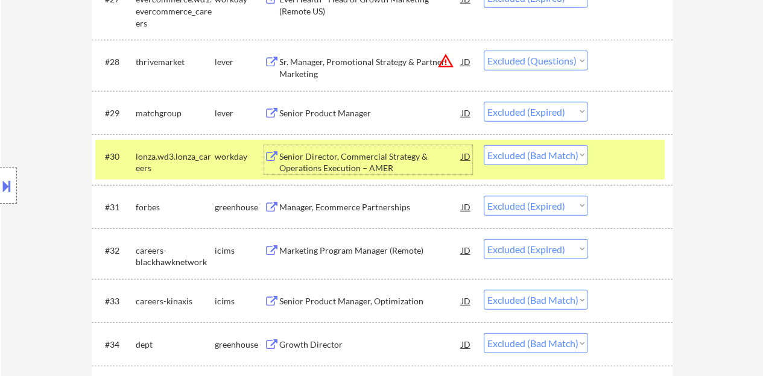
click at [0, 190] on button at bounding box center [6, 186] width 13 height 20
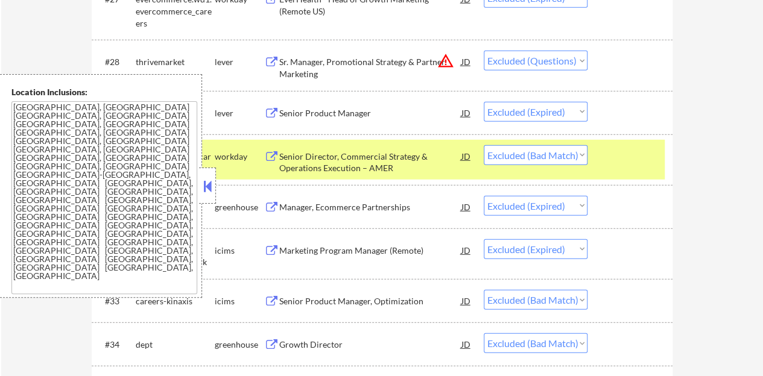
click at [206, 181] on button at bounding box center [207, 186] width 13 height 18
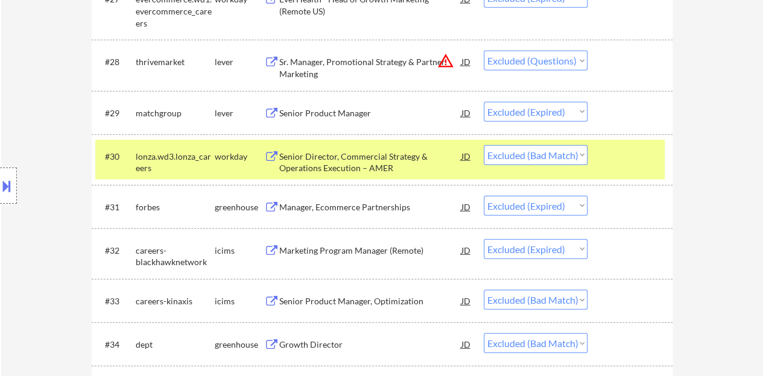
click at [6, 169] on div at bounding box center [8, 186] width 17 height 36
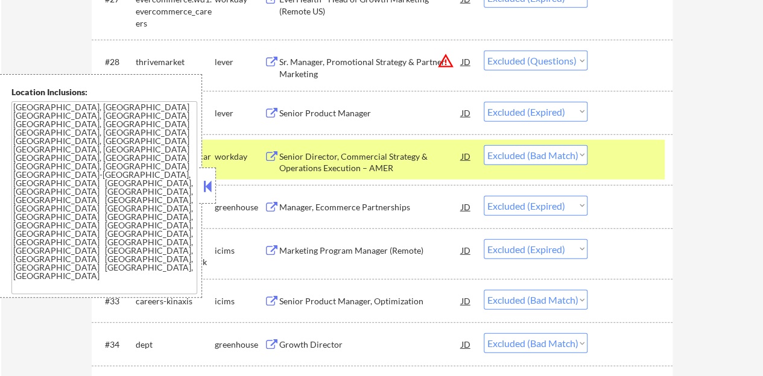
click at [207, 191] on button at bounding box center [207, 186] width 13 height 18
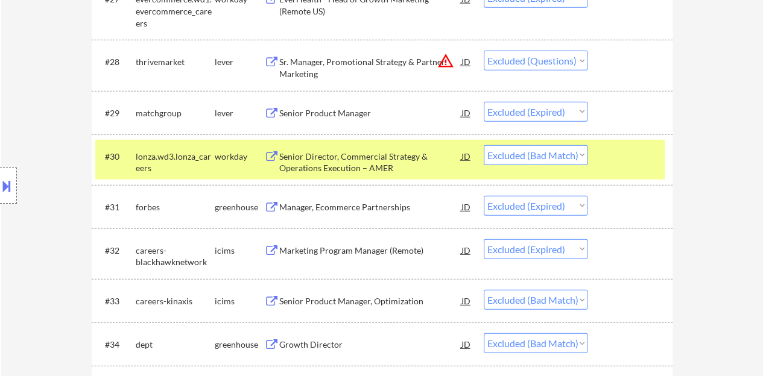
click at [526, 150] on select "Choose an option... Pending Applied Excluded (Questions) Excluded (Expired) Exc…" at bounding box center [535, 155] width 104 height 20
select select ""excluded""
click at [483, 145] on select "Choose an option... Pending Applied Excluded (Questions) Excluded (Expired) Exc…" at bounding box center [535, 155] width 104 height 20
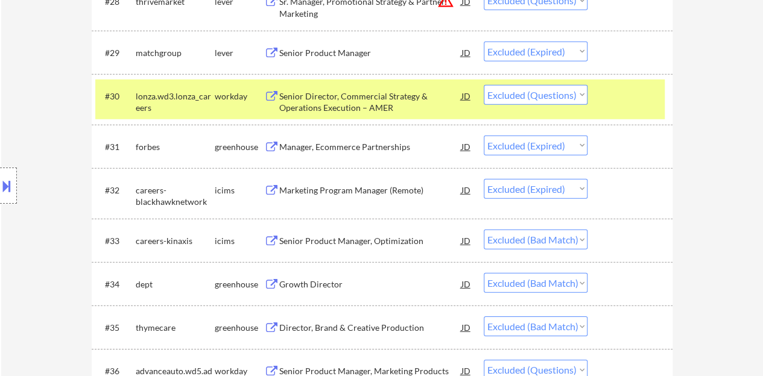
click at [610, 92] on div at bounding box center [631, 96] width 53 height 22
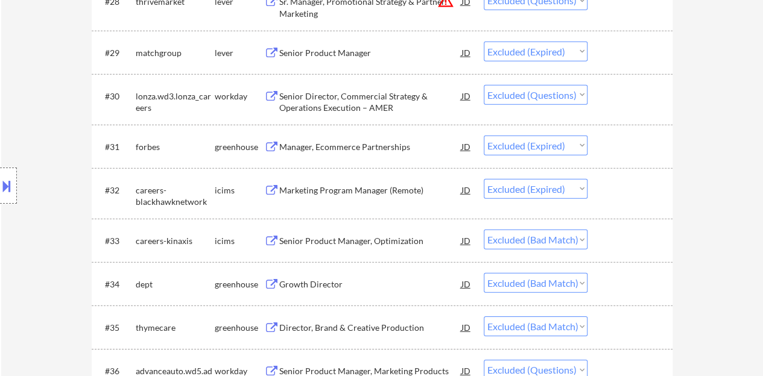
scroll to position [1748, 0]
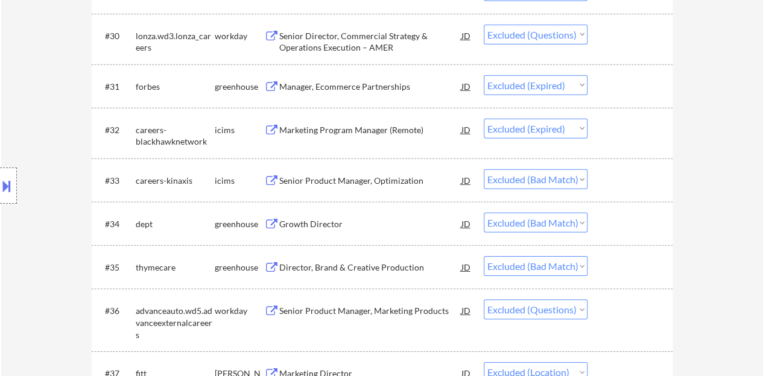
click at [307, 224] on div "Growth Director" at bounding box center [370, 224] width 182 height 12
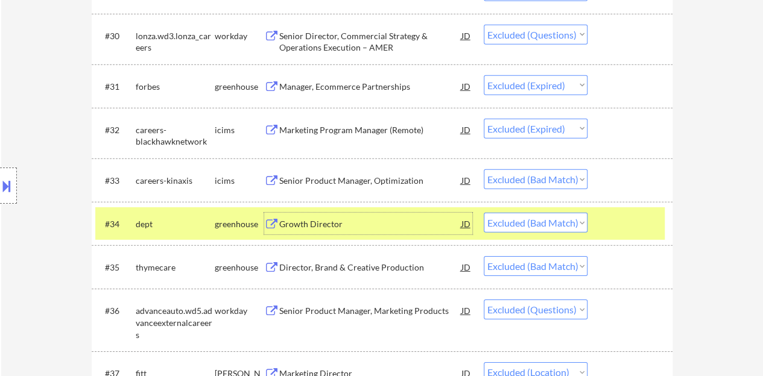
click at [540, 220] on select "Choose an option... Pending Applied Excluded (Questions) Excluded (Expired) Exc…" at bounding box center [535, 223] width 104 height 20
click at [532, 225] on select "Choose an option... Pending Applied Excluded (Questions) Excluded (Expired) Exc…" at bounding box center [535, 223] width 104 height 20
click at [483, 213] on select "Choose an option... Pending Applied Excluded (Questions) Excluded (Expired) Exc…" at bounding box center [535, 223] width 104 height 20
select select ""excluded__bad_match_""
select select ""excluded""
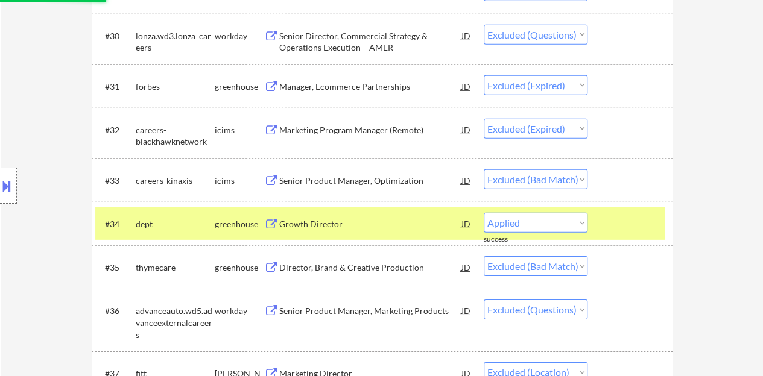
select select ""excluded__location_""
select select ""excluded__expired_""
select select ""excluded__bad_match_""
select select ""excluded__expired_""
select select ""excluded__bad_match_""
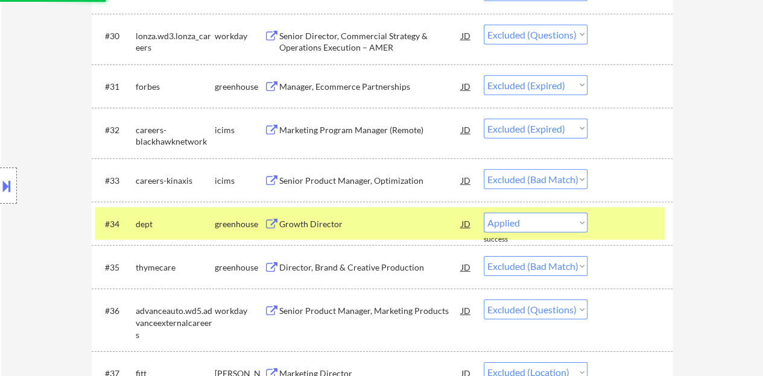
select select ""excluded""
select select ""excluded__expired_""
select select ""excluded__location_""
select select ""excluded""
select select ""excluded__expired_""
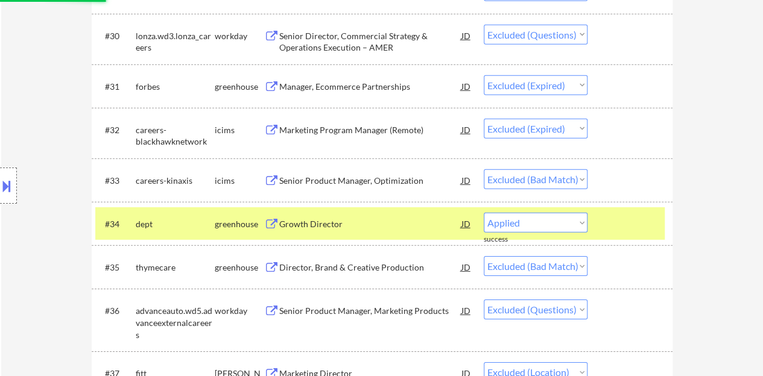
select select ""excluded__bad_match_""
select select ""excluded""
select select ""excluded__expired_""
select select ""excluded__bad_match_""
select select ""excluded__expired_""
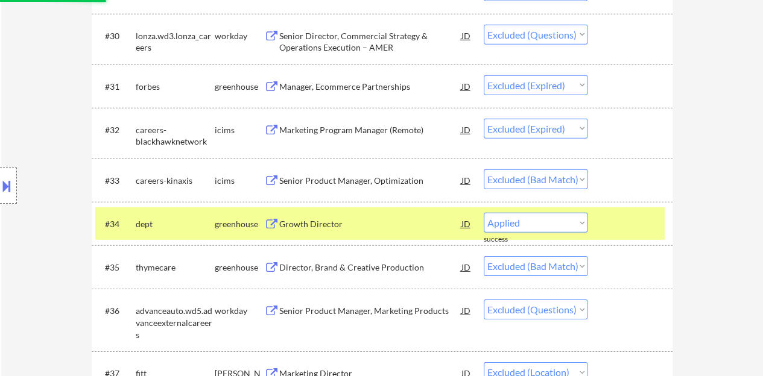
select select ""excluded__bad_match_""
select select ""excluded""
select select ""excluded__bad_match_""
select select ""excluded__expired_""
select select ""excluded""
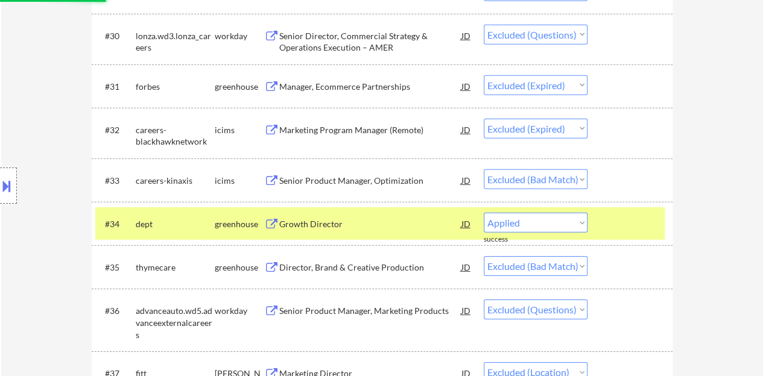
select select ""excluded__bad_match_""
select select ""excluded__expired_""
select select ""excluded""
select select ""excluded__expired_""
select select ""excluded""
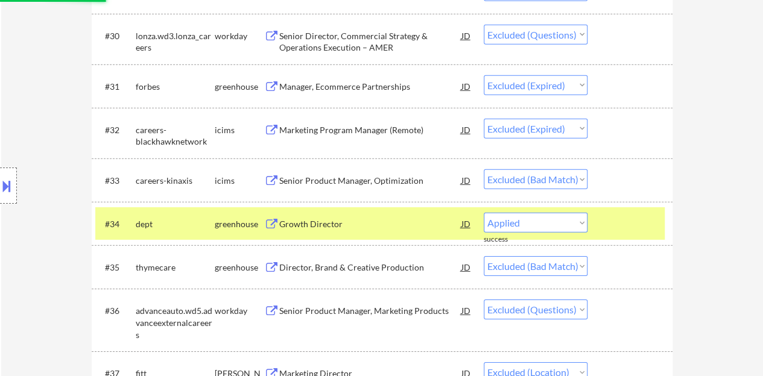
select select ""excluded__expired_""
select select ""excluded__bad_match_""
select select ""excluded__expired_""
select select ""excluded""
select select ""excluded__bad_match_""
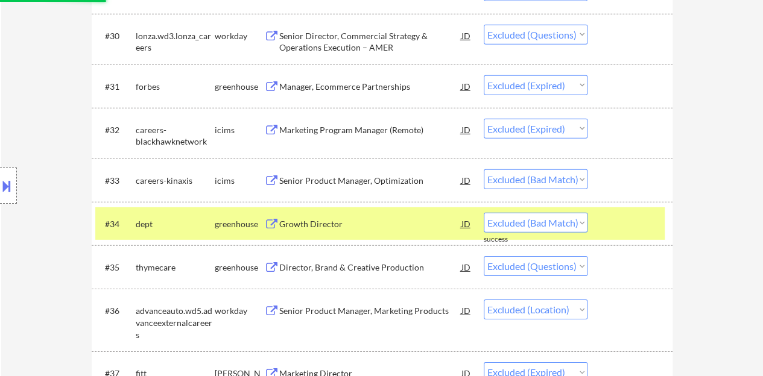
select select ""excluded__expired_""
select select ""excluded""
select select ""excluded__other_""
select select ""excluded__expired_""
select select ""excluded__bad_match_""
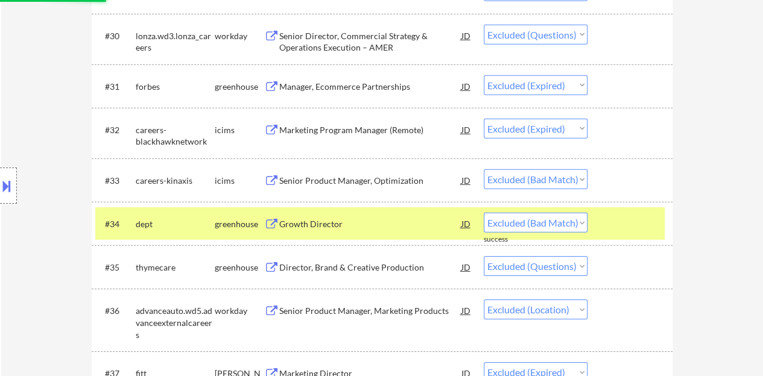
select select ""excluded__expired_""
select select ""excluded__location_""
select select ""excluded__expired_""
select select ""excluded__bad_match_""
select select ""excluded__location_""
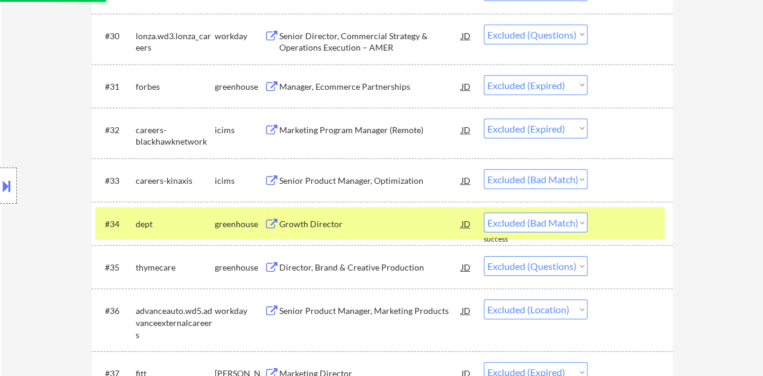
select select ""excluded__bad_match_""
select select ""excluded__salary_""
select select ""excluded__other_""
select select ""excluded__bad_match_""
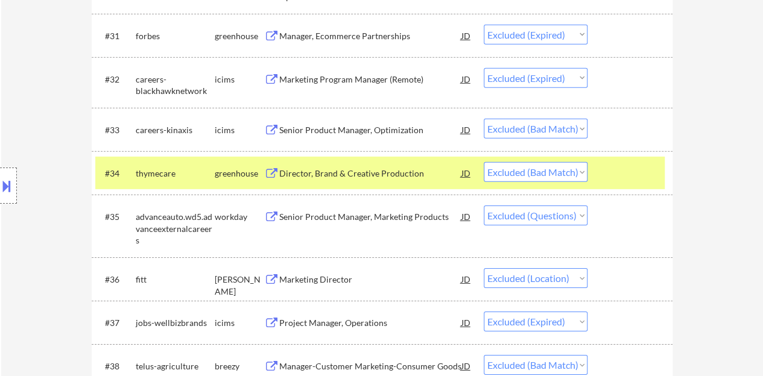
scroll to position [1808, 0]
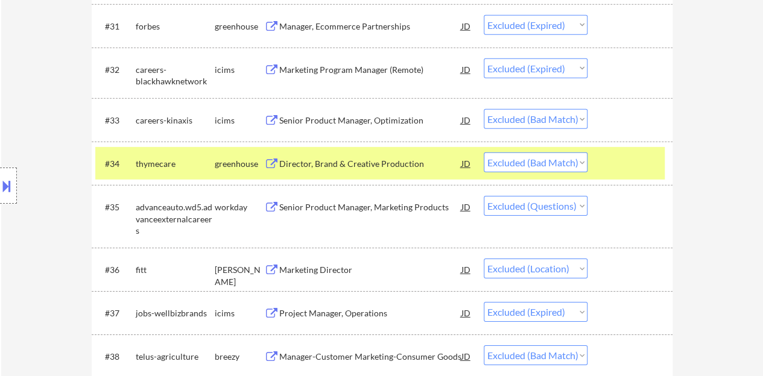
click at [330, 171] on div "Director, Brand & Creative Production" at bounding box center [370, 164] width 182 height 22
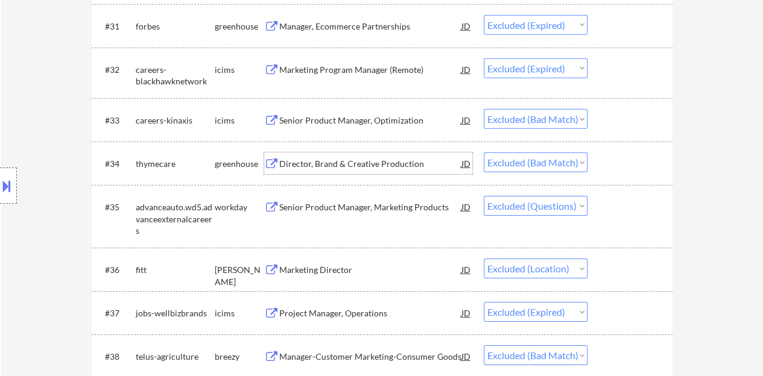
click at [605, 173] on div at bounding box center [631, 164] width 53 height 22
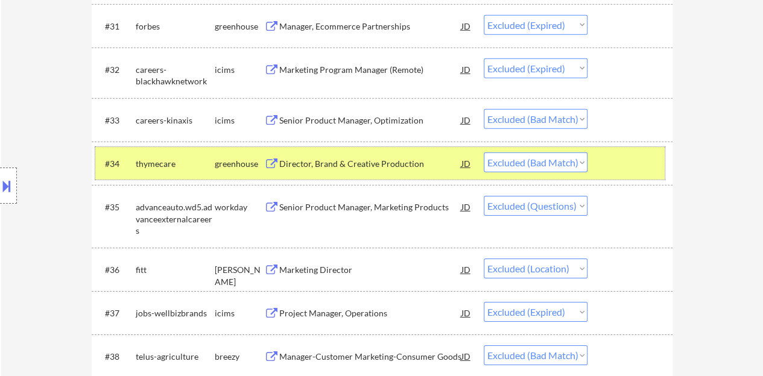
click at [599, 163] on div "#34 thymecare greenhouse Director, Brand & Creative Production JD Choose an opt…" at bounding box center [379, 163] width 569 height 33
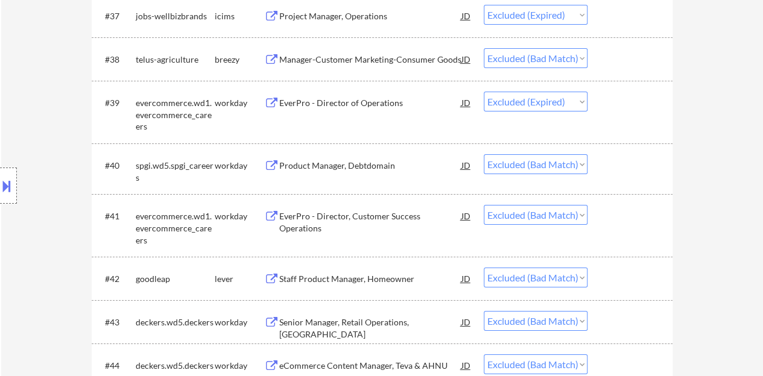
scroll to position [2110, 0]
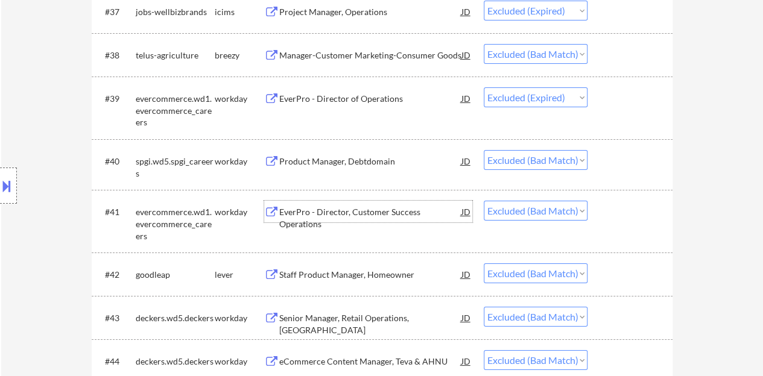
click at [340, 215] on div "EverPro - Director, Customer Success Operations" at bounding box center [370, 218] width 182 height 24
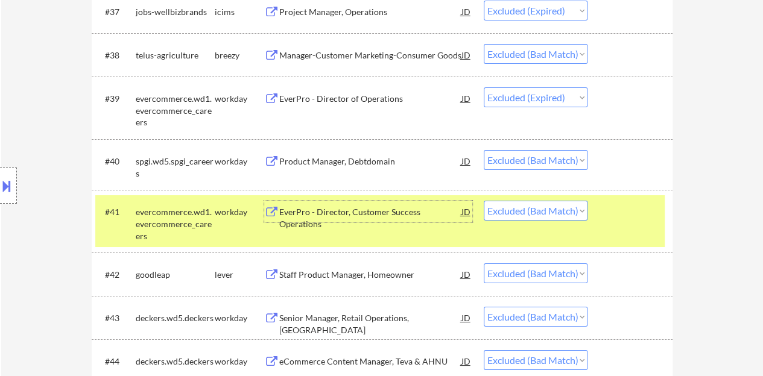
click at [521, 214] on select "Choose an option... Pending Applied Excluded (Questions) Excluded (Expired) Exc…" at bounding box center [535, 211] width 104 height 20
click at [483, 201] on select "Choose an option... Pending Applied Excluded (Questions) Excluded (Expired) Exc…" at bounding box center [535, 211] width 104 height 20
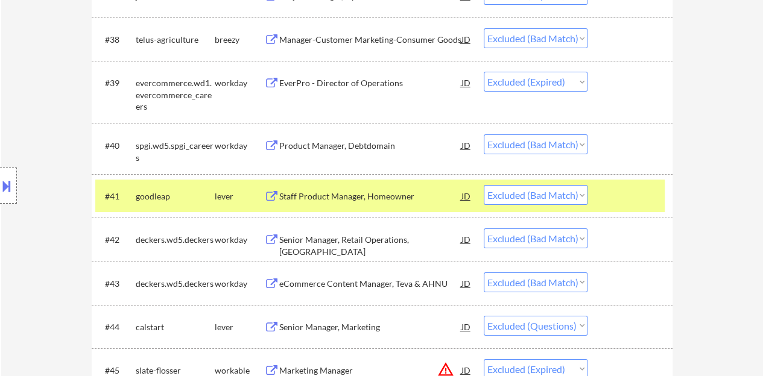
scroll to position [2170, 0]
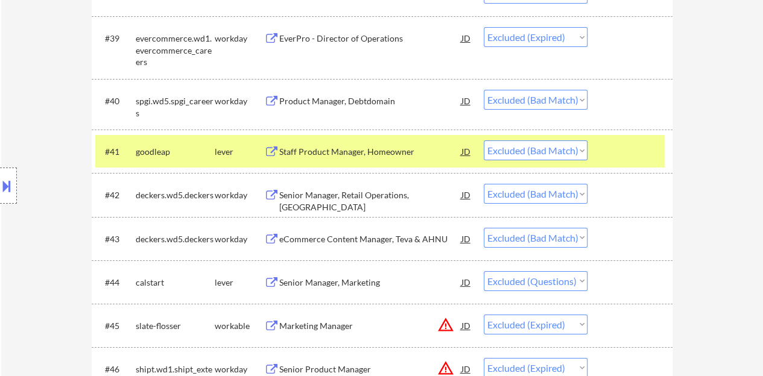
click at [365, 148] on div "Staff Product Manager, Homeowner" at bounding box center [370, 152] width 182 height 12
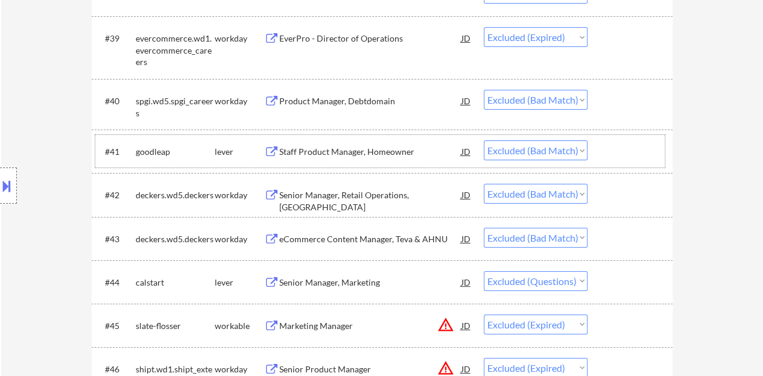
click at [647, 151] on div at bounding box center [631, 151] width 53 height 22
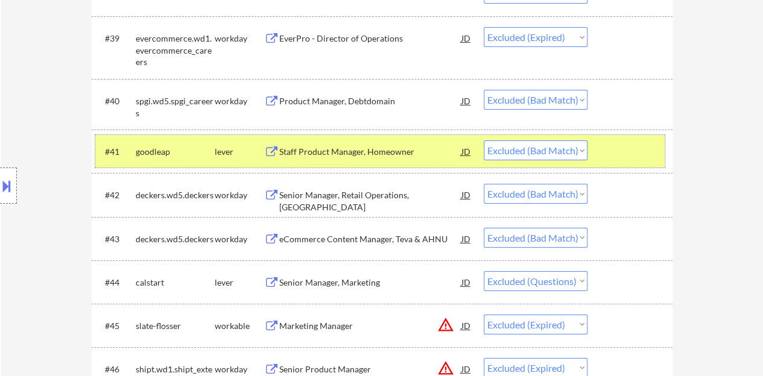
click at [643, 154] on div at bounding box center [631, 151] width 53 height 22
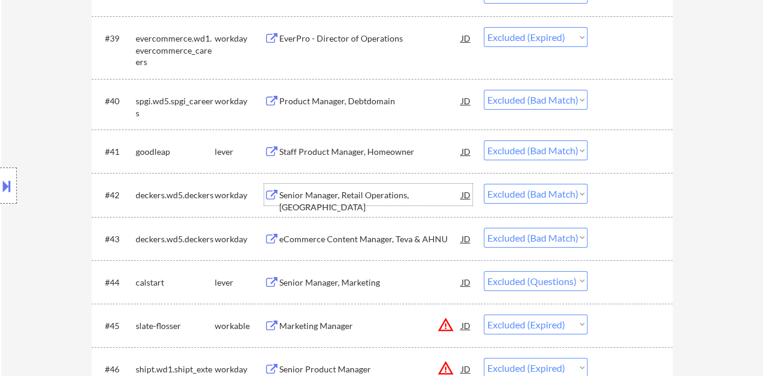
click at [387, 197] on div "Senior Manager, Retail Operations, Americas" at bounding box center [370, 201] width 182 height 24
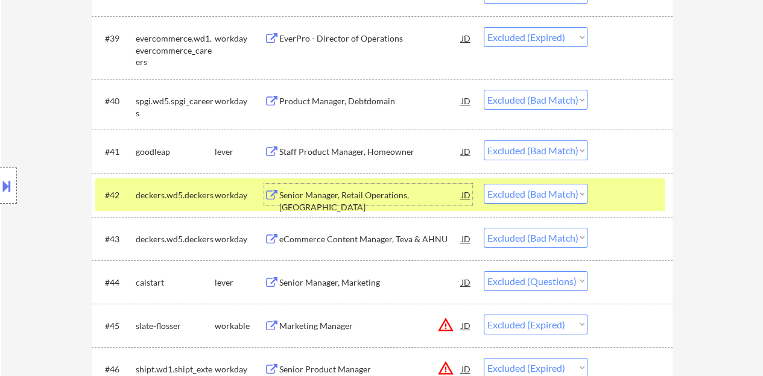
click at [534, 190] on select "Choose an option... Pending Applied Excluded (Questions) Excluded (Expired) Exc…" at bounding box center [535, 194] width 104 height 20
click at [483, 184] on select "Choose an option... Pending Applied Excluded (Questions) Excluded (Expired) Exc…" at bounding box center [535, 194] width 104 height 20
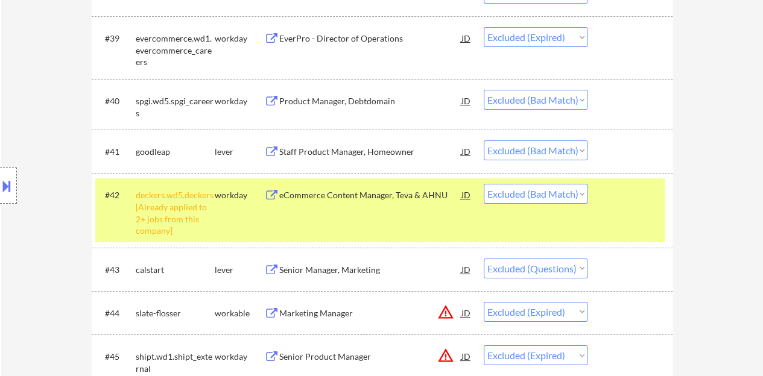
click at [613, 201] on div at bounding box center [631, 195] width 53 height 22
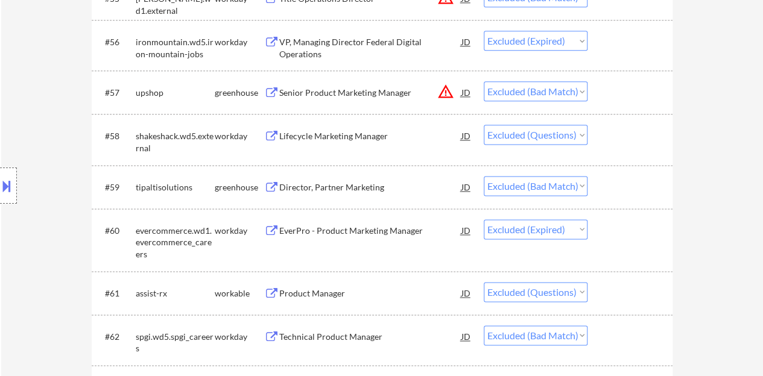
scroll to position [3014, 0]
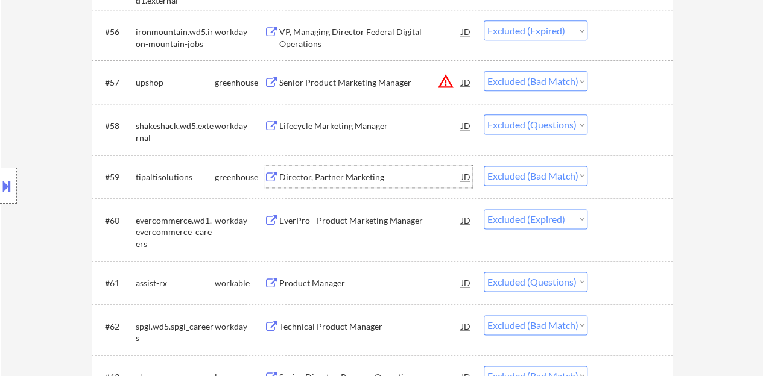
click at [301, 175] on div "Director, Partner Marketing" at bounding box center [370, 177] width 182 height 12
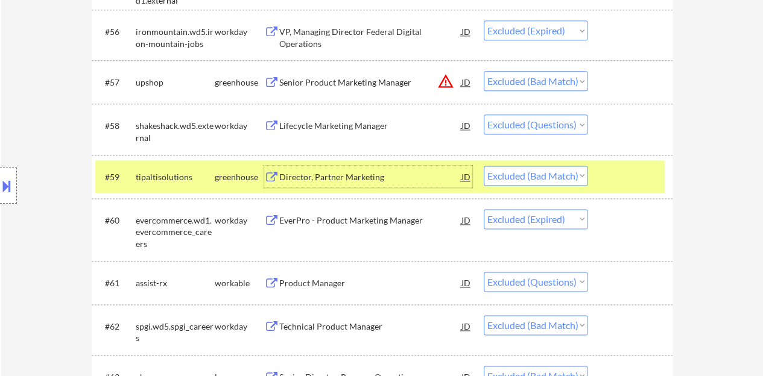
click at [640, 169] on div at bounding box center [631, 177] width 53 height 22
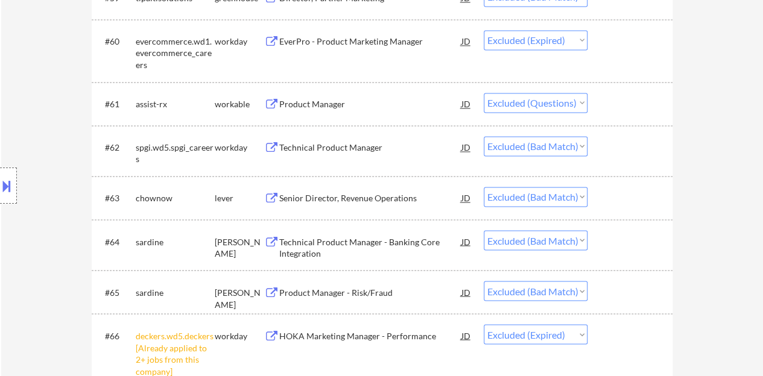
scroll to position [3195, 0]
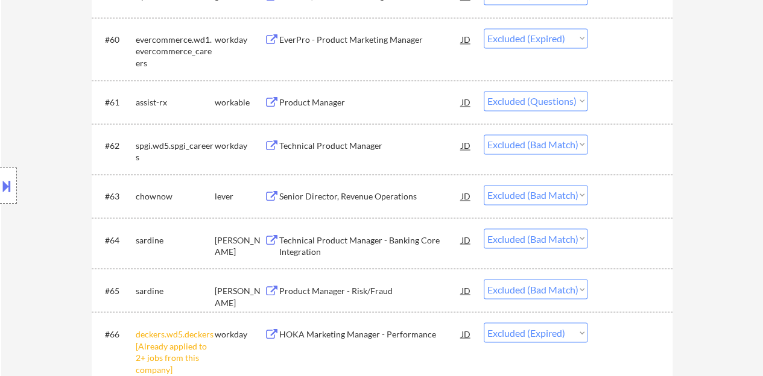
click at [360, 145] on div "Technical Product Manager" at bounding box center [370, 146] width 182 height 12
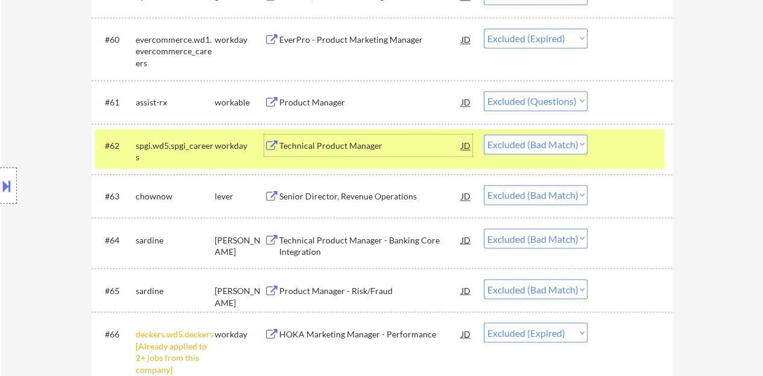
click at [643, 148] on div at bounding box center [631, 145] width 53 height 22
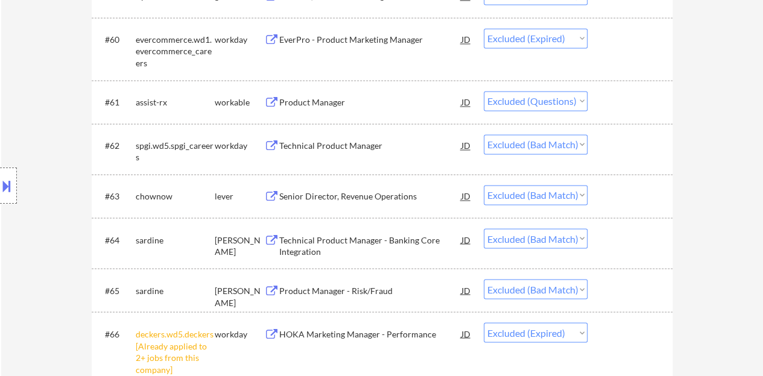
click at [371, 195] on div "Senior Director, Revenue Operations" at bounding box center [370, 196] width 182 height 12
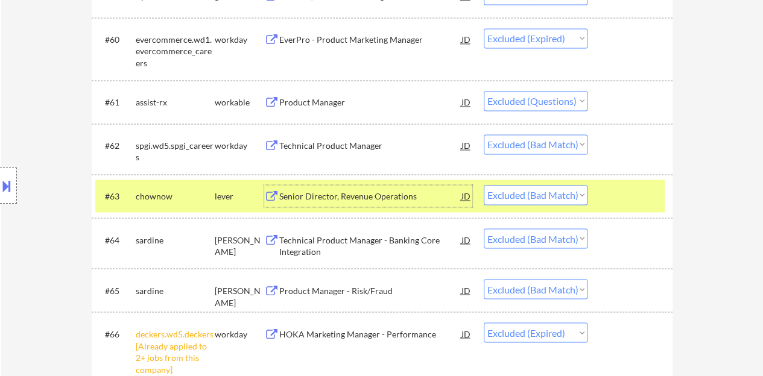
click at [514, 191] on select "Choose an option... Pending Applied Excluded (Questions) Excluded (Expired) Exc…" at bounding box center [535, 195] width 104 height 20
click at [483, 185] on select "Choose an option... Pending Applied Excluded (Questions) Excluded (Expired) Exc…" at bounding box center [535, 195] width 104 height 20
click at [614, 199] on div at bounding box center [631, 196] width 53 height 22
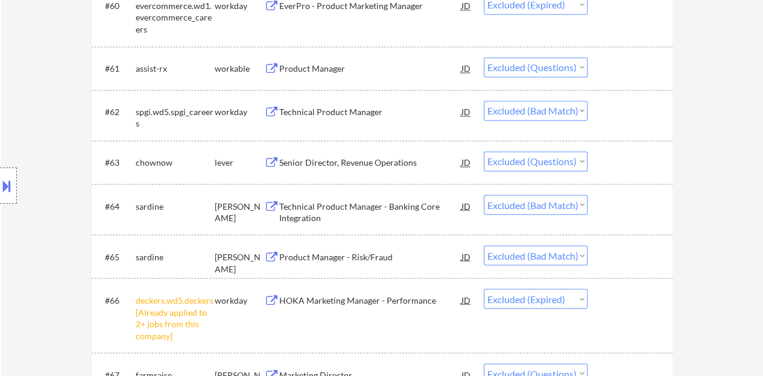
scroll to position [3255, 0]
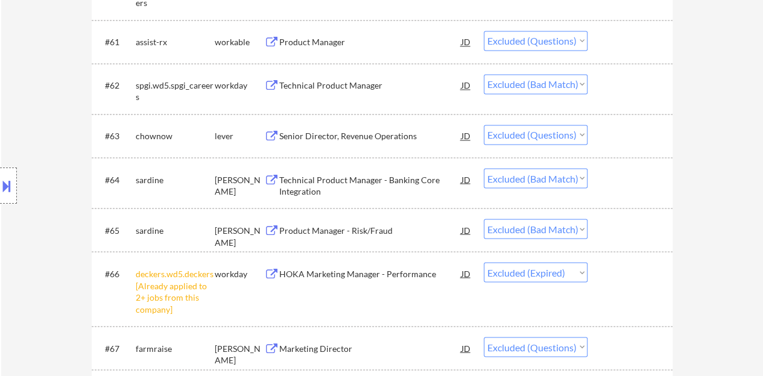
click at [357, 177] on div "Technical Product Manager - Banking Core Integration" at bounding box center [370, 186] width 182 height 24
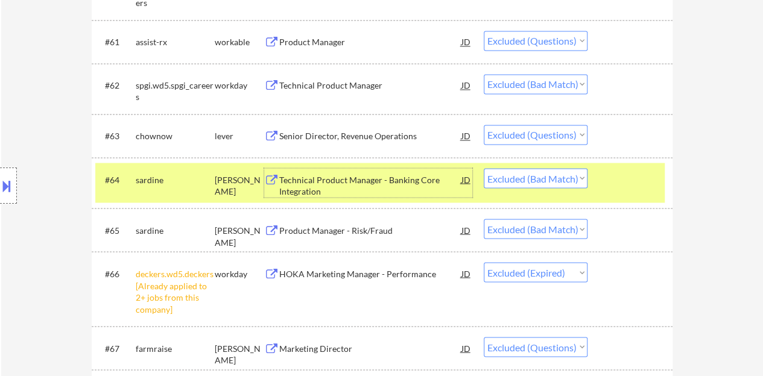
click at [630, 194] on div "#64 sardine ashby Technical Product Manager - Banking Core Integration JD Choos…" at bounding box center [379, 183] width 569 height 40
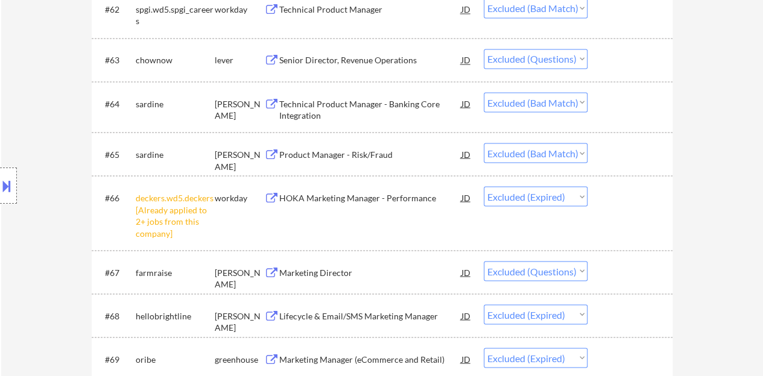
scroll to position [3316, 0]
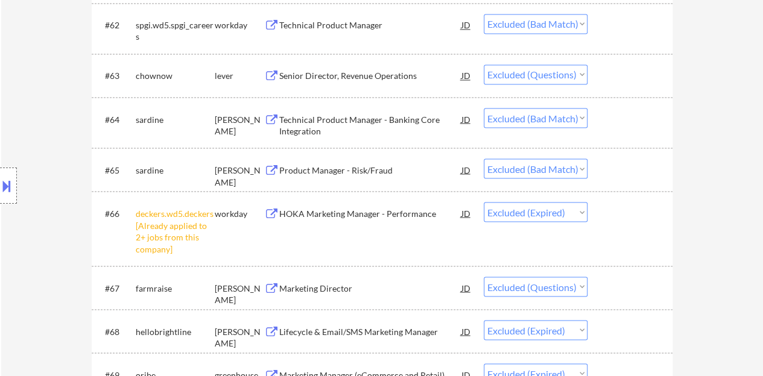
click at [376, 170] on div "Product Manager - Risk/Fraud" at bounding box center [370, 170] width 182 height 12
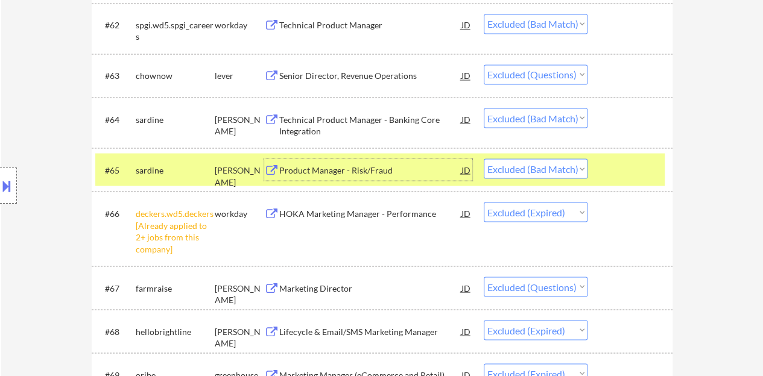
click at [631, 165] on div at bounding box center [631, 170] width 53 height 22
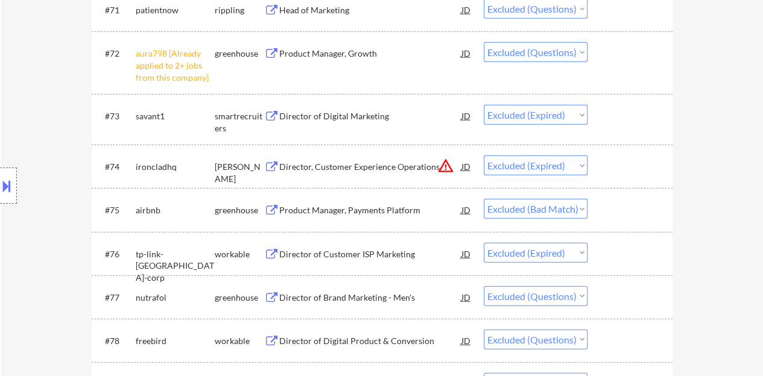
scroll to position [3858, 0]
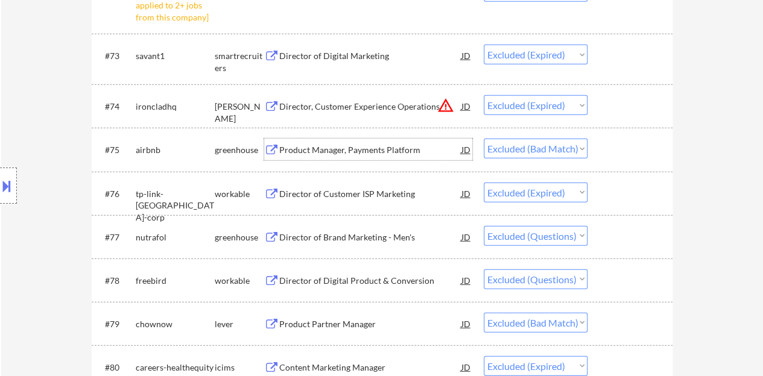
click at [343, 143] on div "Product Manager, Payments Platform" at bounding box center [370, 150] width 182 height 22
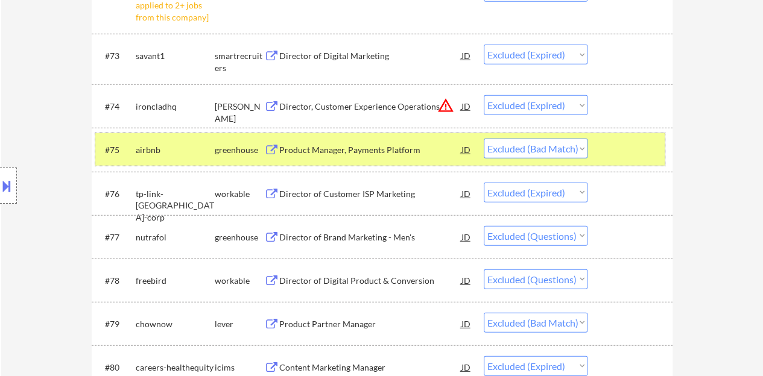
click at [635, 146] on div at bounding box center [631, 150] width 53 height 22
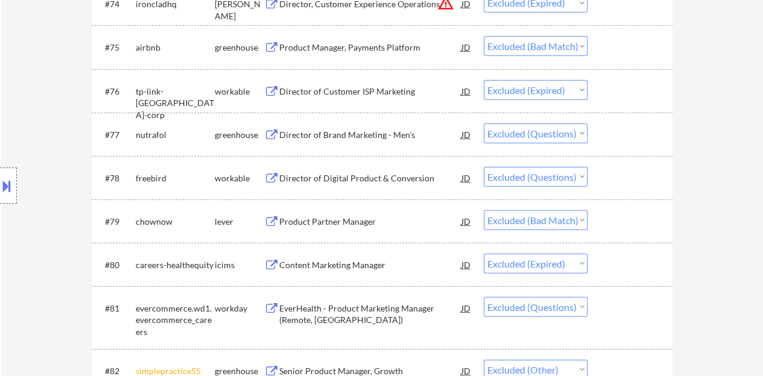
scroll to position [3979, 0]
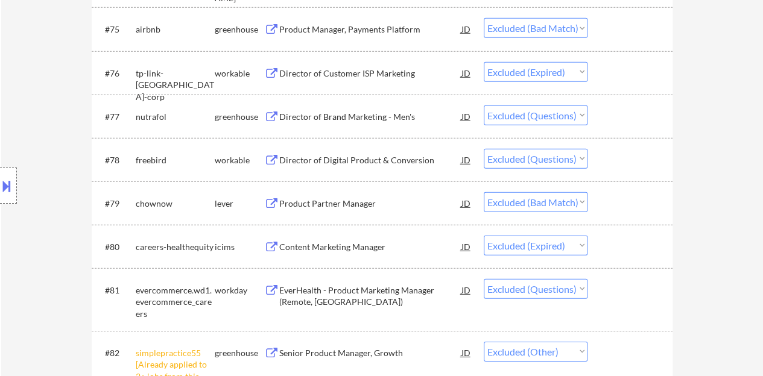
click at [343, 208] on div "Product Partner Manager" at bounding box center [370, 204] width 182 height 12
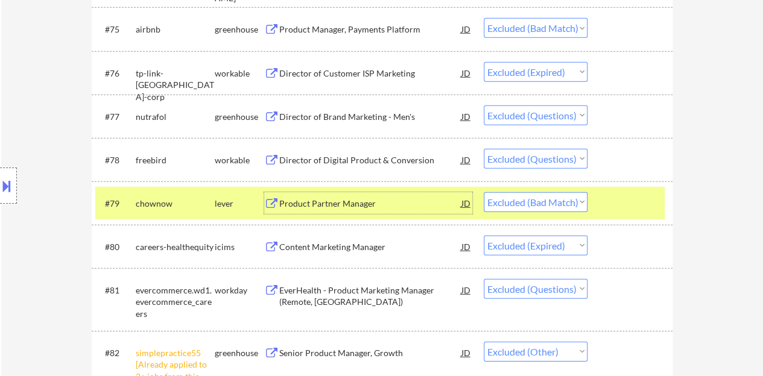
click at [628, 206] on div at bounding box center [631, 203] width 53 height 22
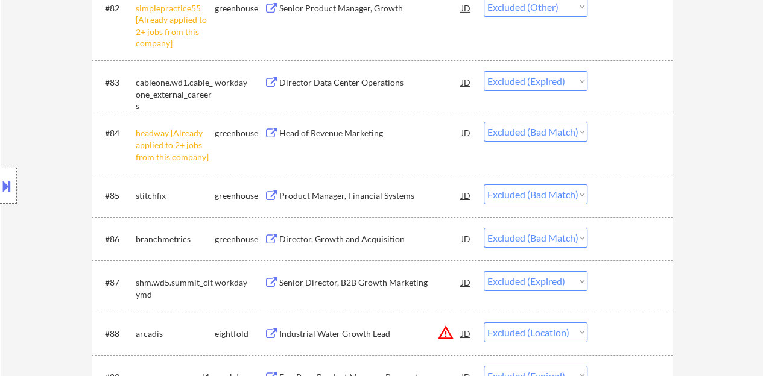
scroll to position [4340, 0]
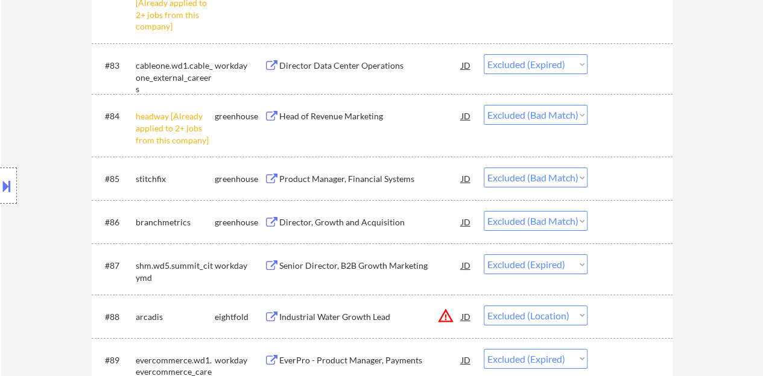
click at [340, 219] on div "Director, Growth and Acquisition" at bounding box center [370, 222] width 182 height 12
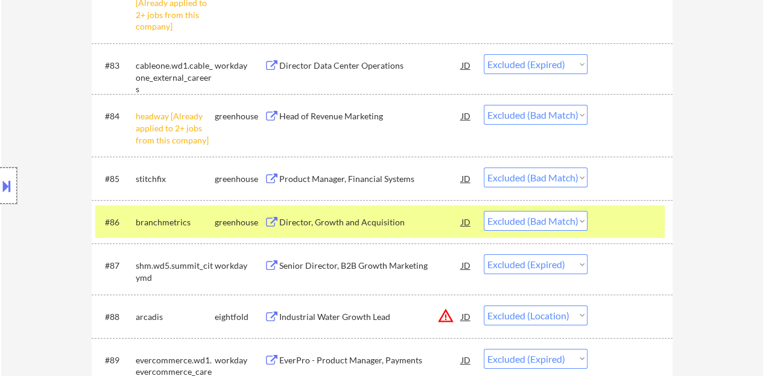
click at [6, 172] on div at bounding box center [8, 186] width 17 height 36
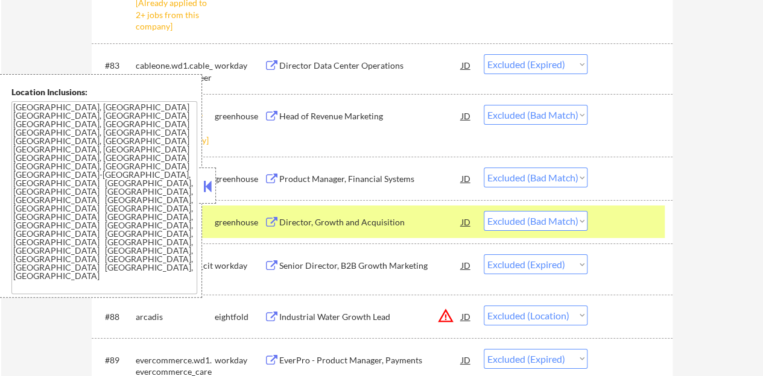
click at [210, 184] on button at bounding box center [207, 186] width 13 height 18
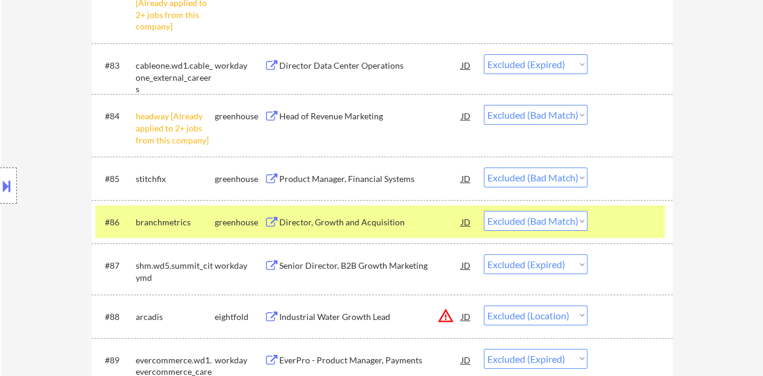
click at [538, 221] on select "Choose an option... Pending Applied Excluded (Questions) Excluded (Expired) Exc…" at bounding box center [535, 221] width 104 height 20
click at [483, 211] on select "Choose an option... Pending Applied Excluded (Questions) Excluded (Expired) Exc…" at bounding box center [535, 221] width 104 height 20
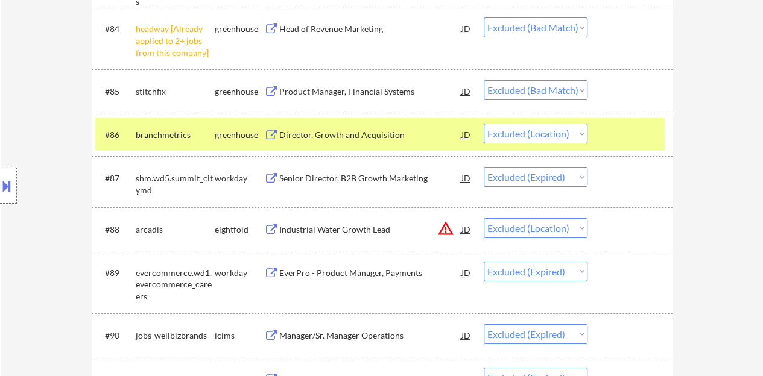
scroll to position [4461, 0]
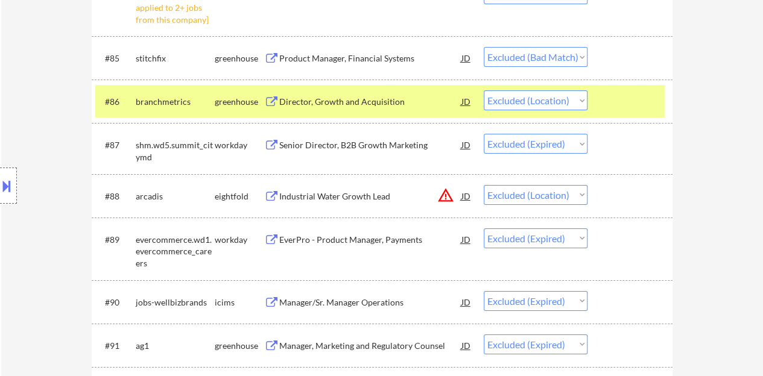
click at [625, 93] on div at bounding box center [631, 101] width 53 height 22
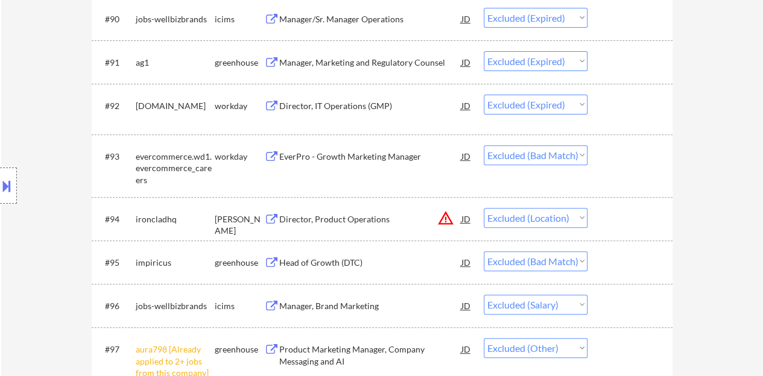
scroll to position [4762, 0]
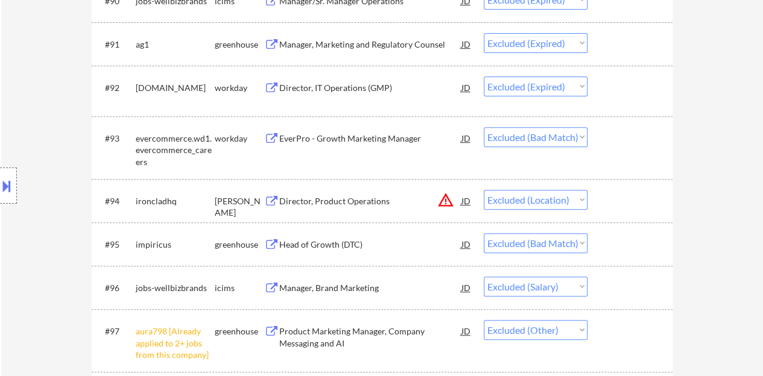
click at [335, 138] on div "EverPro - Growth Marketing Manager" at bounding box center [370, 139] width 182 height 12
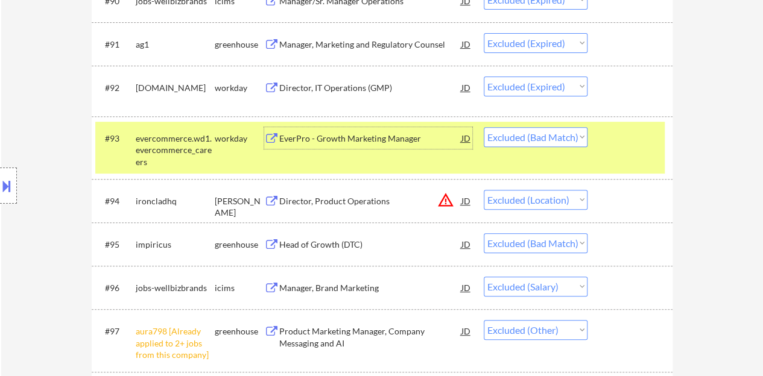
click at [542, 128] on select "Choose an option... Pending Applied Excluded (Questions) Excluded (Expired) Exc…" at bounding box center [535, 137] width 104 height 20
click at [483, 127] on select "Choose an option... Pending Applied Excluded (Questions) Excluded (Expired) Exc…" at bounding box center [535, 137] width 104 height 20
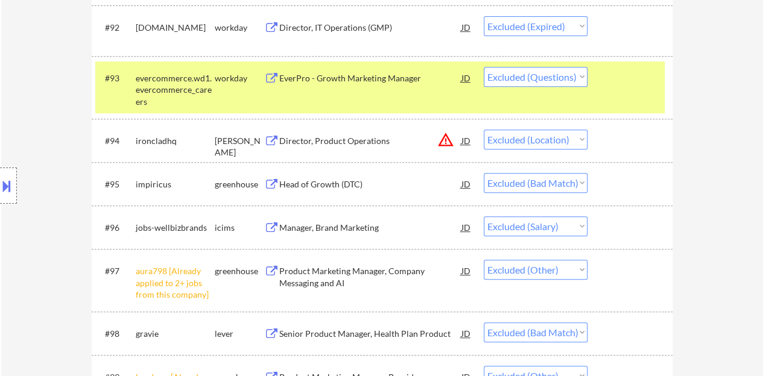
click at [342, 179] on div "Head of Growth (DTC)" at bounding box center [370, 184] width 182 height 12
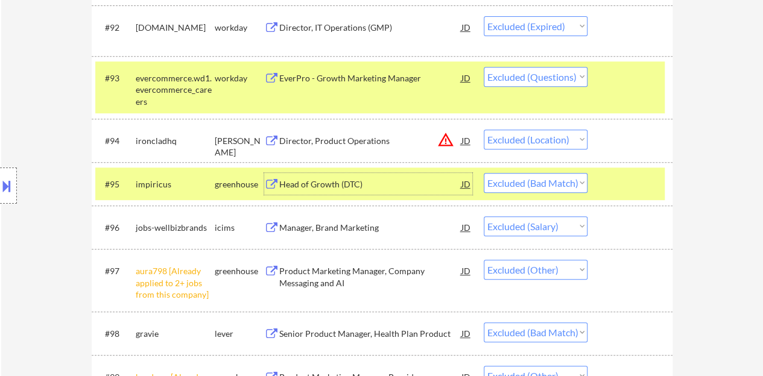
drag, startPoint x: 632, startPoint y: 79, endPoint x: 642, endPoint y: 128, distance: 50.5
click at [632, 78] on div at bounding box center [631, 78] width 53 height 22
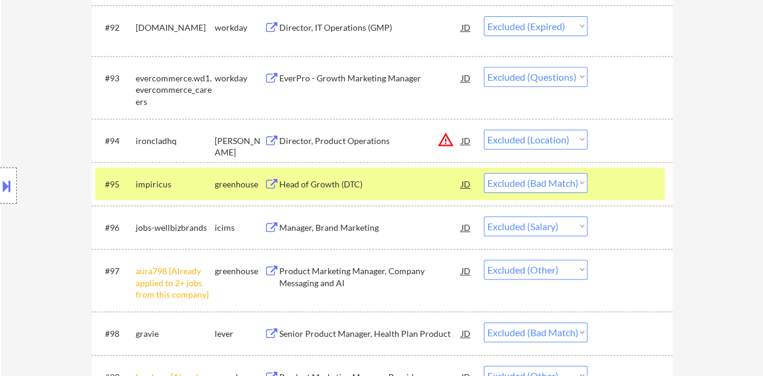
click at [628, 172] on div "#95 impiricus greenhouse Head of Growth (DTC) JD warning_amber Choose an option…" at bounding box center [379, 184] width 569 height 33
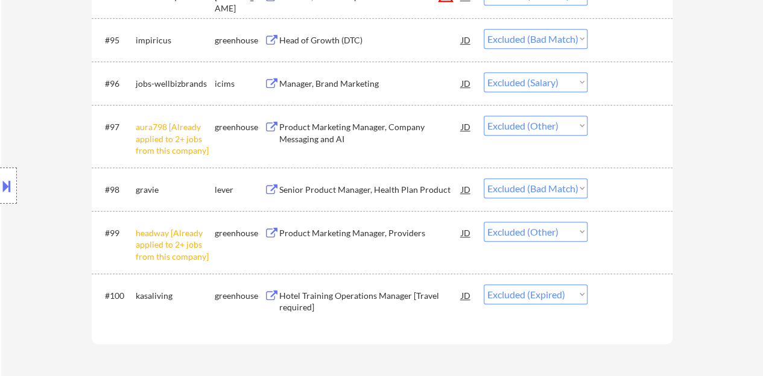
scroll to position [5003, 0]
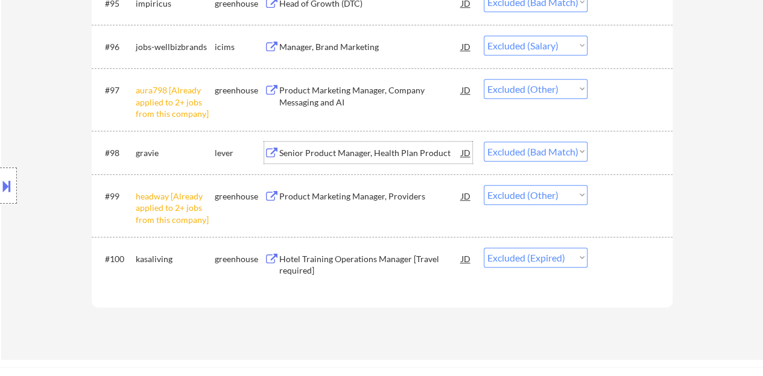
click at [335, 148] on div "Senior Product Manager, Health Plan Product" at bounding box center [370, 153] width 182 height 12
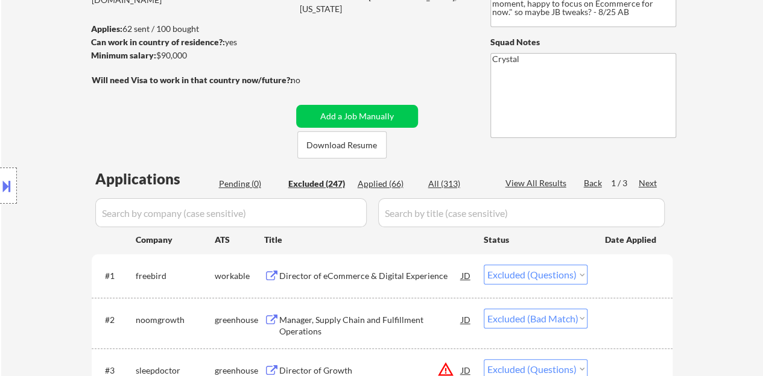
scroll to position [107, 0]
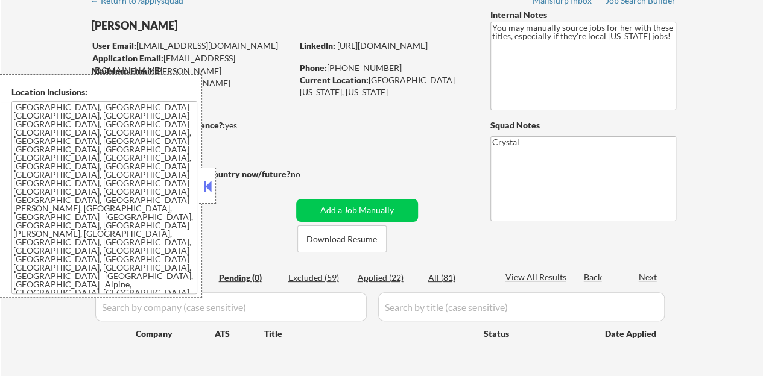
scroll to position [60, 0]
click at [204, 190] on button at bounding box center [207, 186] width 13 height 18
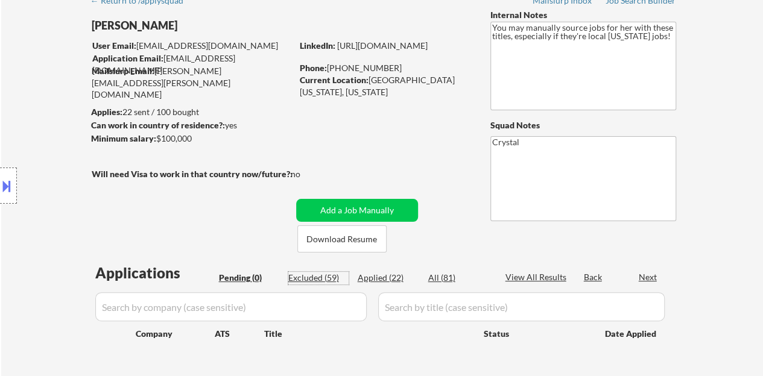
click at [316, 277] on div "Excluded (59)" at bounding box center [318, 278] width 60 height 12
select select ""excluded""
select select ""excluded__location_""
select select ""excluded""
select select ""excluded__location_""
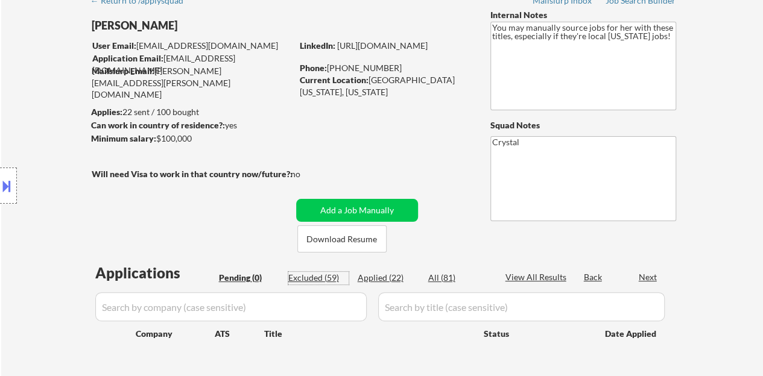
select select ""excluded__location_""
select select ""excluded""
select select ""excluded__expired_""
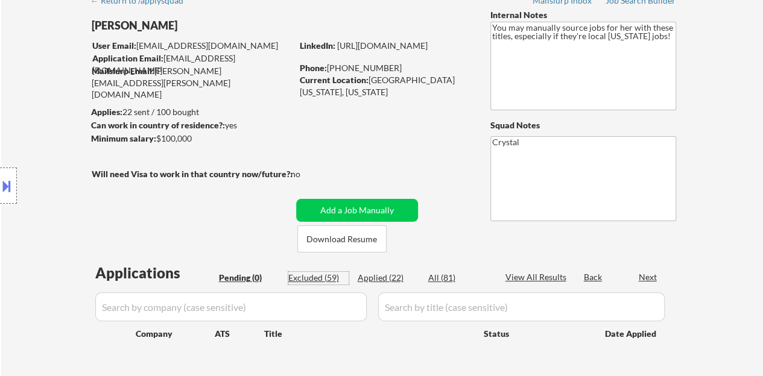
select select ""excluded__location_""
select select ""excluded__bad_match_""
select select ""excluded__expired_""
select select ""excluded__bad_match_""
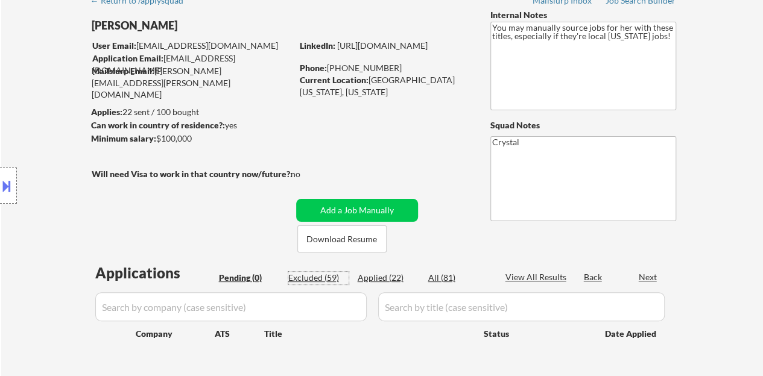
select select ""excluded__bad_match_""
select select ""excluded__salary_""
select select ""excluded__bad_match_""
select select ""excluded__salary_""
select select ""excluded__location_""
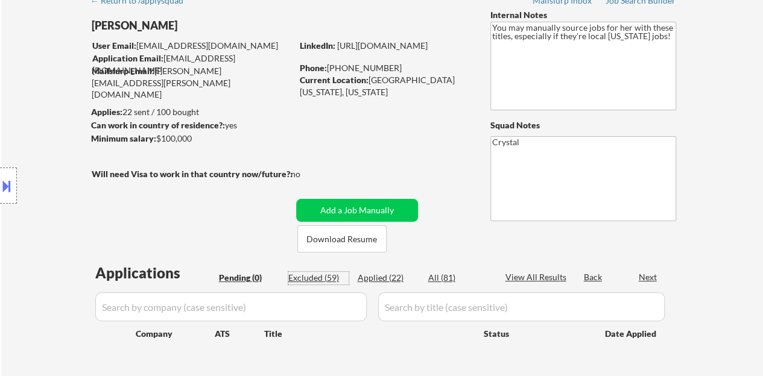
select select ""excluded__location_""
select select ""excluded""
select select ""excluded__expired_""
select select ""excluded__bad_match_""
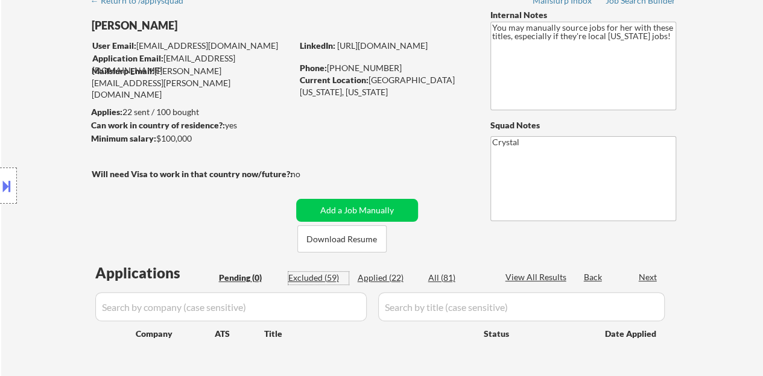
select select ""excluded__bad_match_""
select select ""excluded""
select select ""excluded__location_""
select select ""excluded__bad_match_""
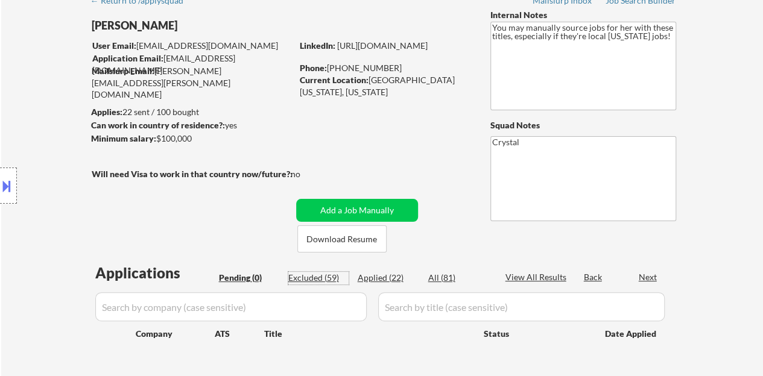
select select ""excluded__expired_""
select select ""excluded__location_""
select select ""excluded""
select select ""excluded__bad_match_""
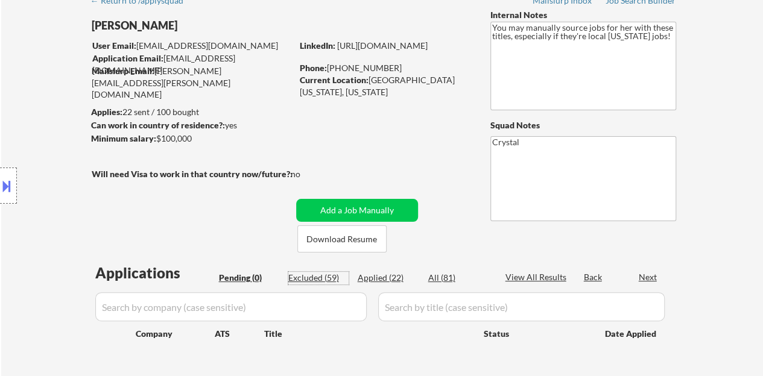
select select ""excluded__location_""
select select ""excluded__bad_match_""
select select ""excluded__expired_""
select select ""excluded__bad_match_""
select select ""excluded""
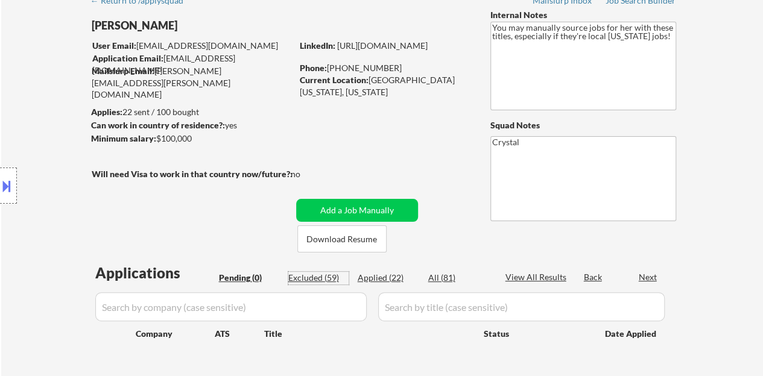
select select ""excluded__bad_match_""
select select ""excluded__expired_""
select select ""excluded__location_""
select select ""excluded__bad_match_""
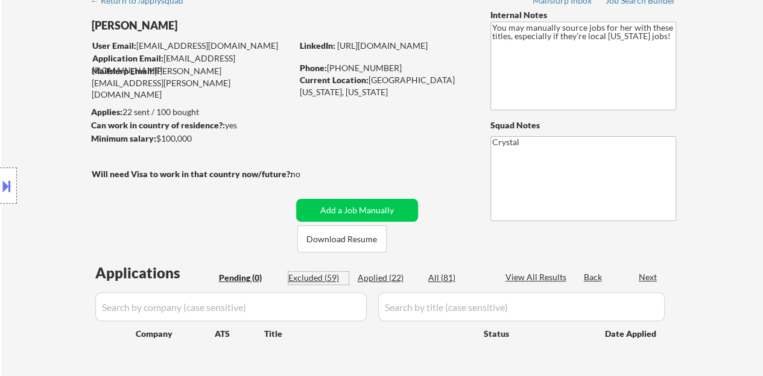
select select ""excluded__bad_match_""
select select ""excluded__expired_""
select select ""excluded__location_""
select select ""excluded__bad_match_""
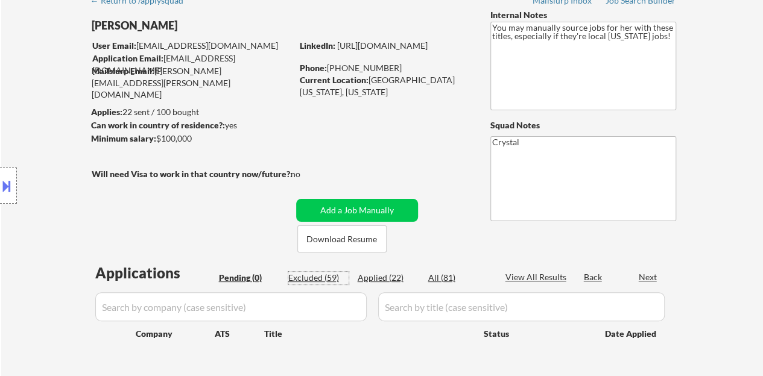
select select ""excluded__bad_match_""
select select ""excluded__expired_""
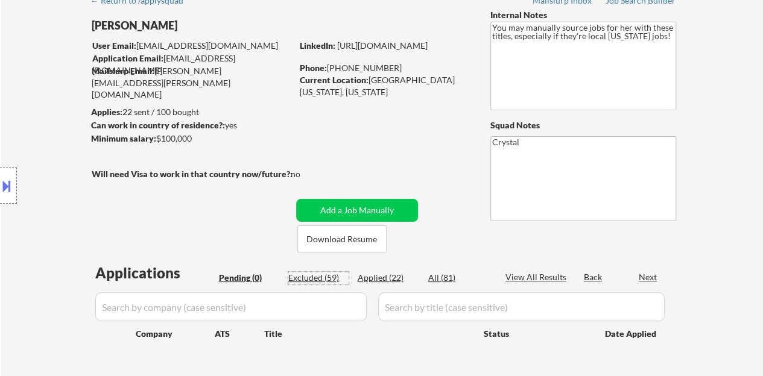
select select ""excluded__expired_""
select select ""excluded__bad_match_""
select select ""excluded""
select select ""excluded__bad_match_""
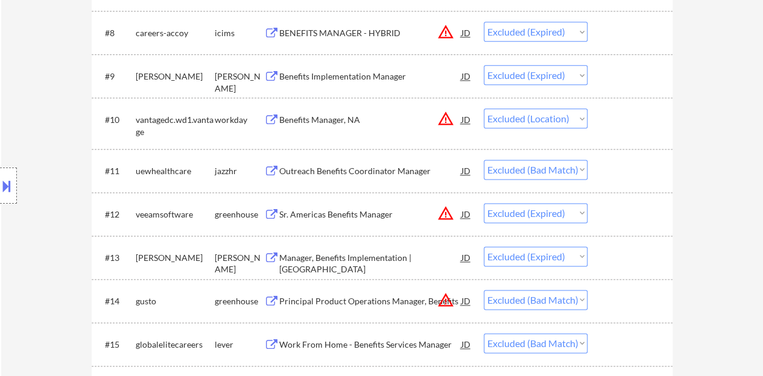
scroll to position [723, 0]
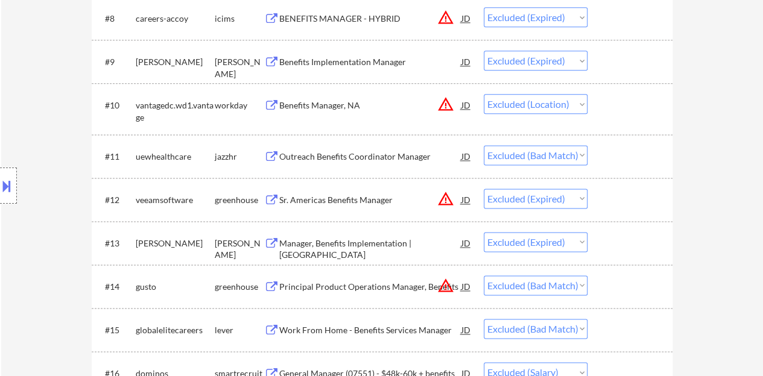
click at [306, 153] on div "Outreach Benefits Coordinator Manager" at bounding box center [370, 157] width 182 height 12
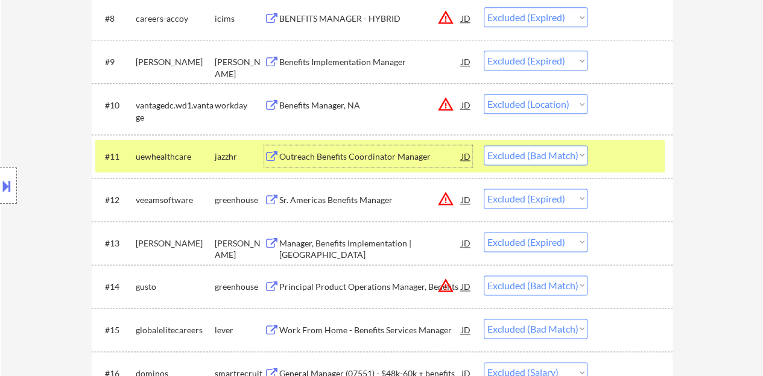
click at [646, 153] on div at bounding box center [631, 156] width 53 height 22
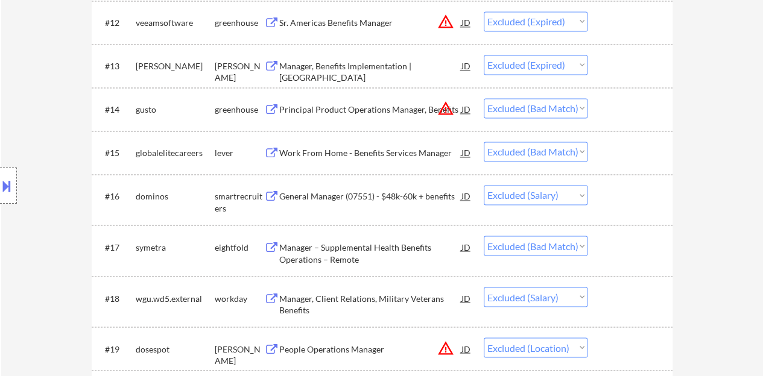
scroll to position [904, 0]
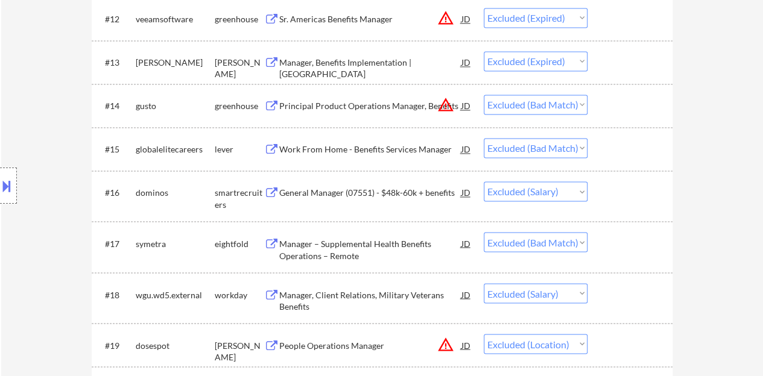
click at [349, 152] on div "Work From Home - Benefits Services Manager" at bounding box center [370, 149] width 182 height 12
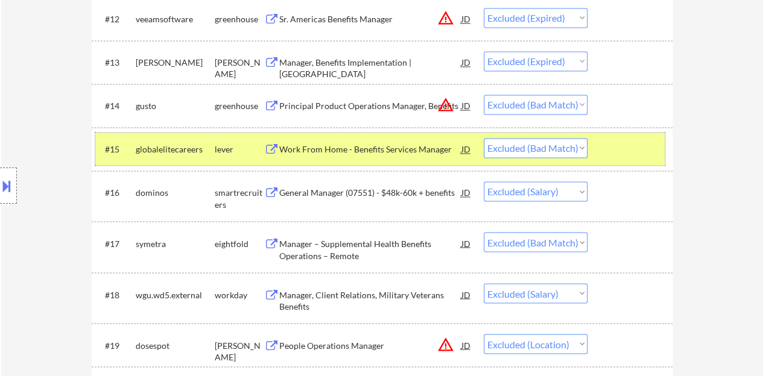
click at [625, 146] on div at bounding box center [631, 149] width 53 height 22
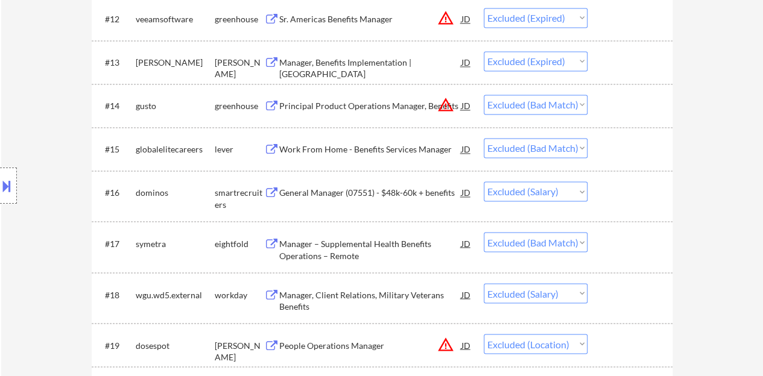
scroll to position [965, 0]
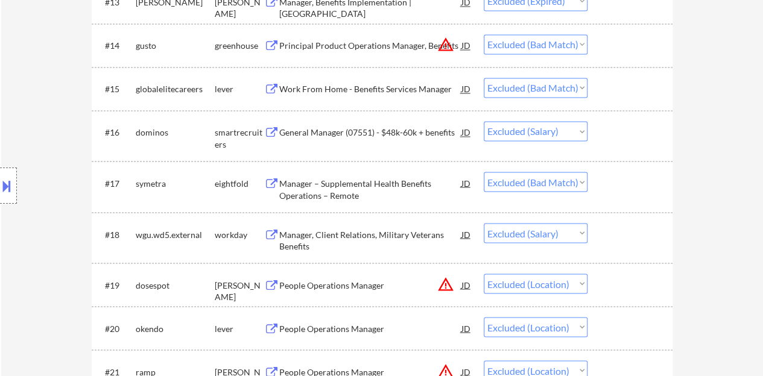
click at [362, 184] on div "Manager – Supplemental Health Benefits Operations – Remote" at bounding box center [370, 189] width 182 height 24
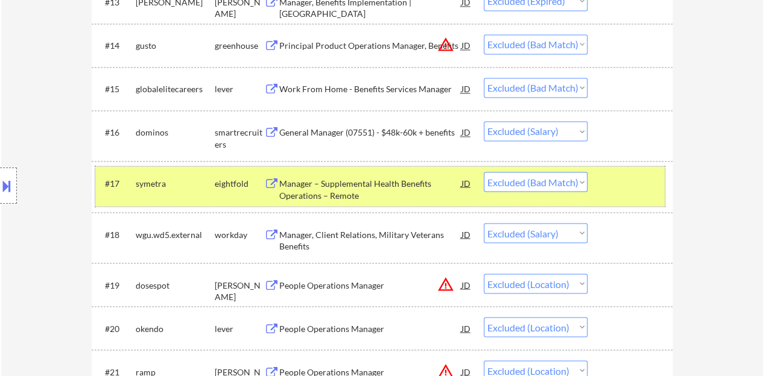
click at [617, 186] on div at bounding box center [631, 183] width 53 height 22
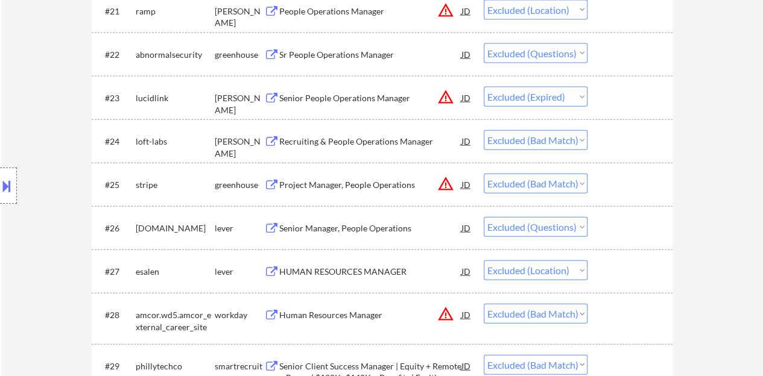
scroll to position [1326, 0]
click at [350, 146] on div "Recruiting & People Operations Manager" at bounding box center [370, 140] width 182 height 22
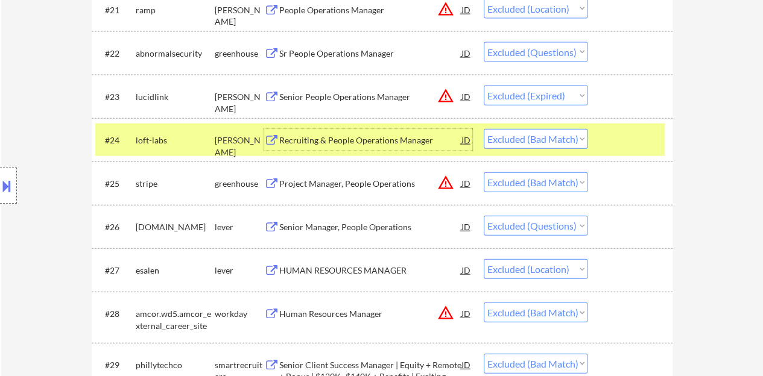
click at [630, 137] on div at bounding box center [631, 140] width 53 height 22
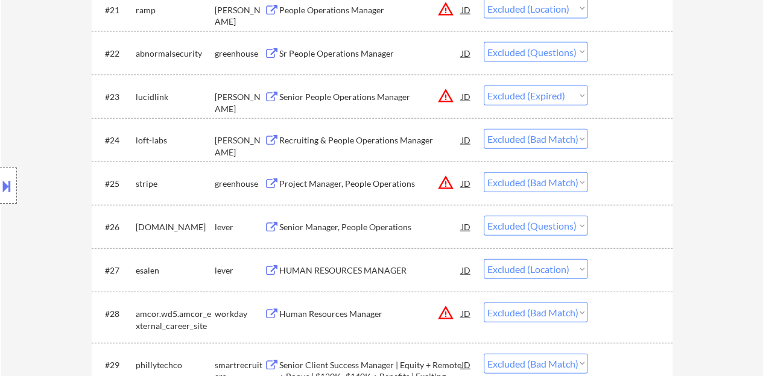
click at [368, 184] on div "Project Manager, People Operations" at bounding box center [370, 184] width 182 height 12
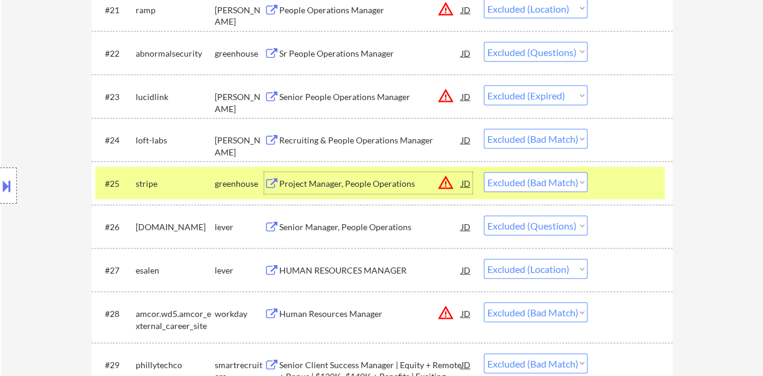
click at [538, 183] on select "Choose an option... Pending Applied Excluded (Questions) Excluded (Expired) Exc…" at bounding box center [535, 182] width 104 height 20
click at [483, 172] on select "Choose an option... Pending Applied Excluded (Questions) Excluded (Expired) Exc…" at bounding box center [535, 182] width 104 height 20
select select ""excluded""
select select ""excluded__location_""
select select ""excluded__bad_match_""
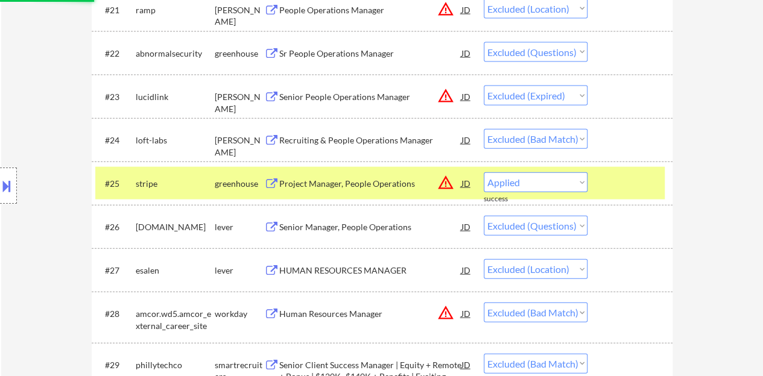
select select ""excluded__expired_""
select select ""excluded__location_""
select select ""excluded""
select select ""excluded__bad_match_""
select select ""excluded__location_""
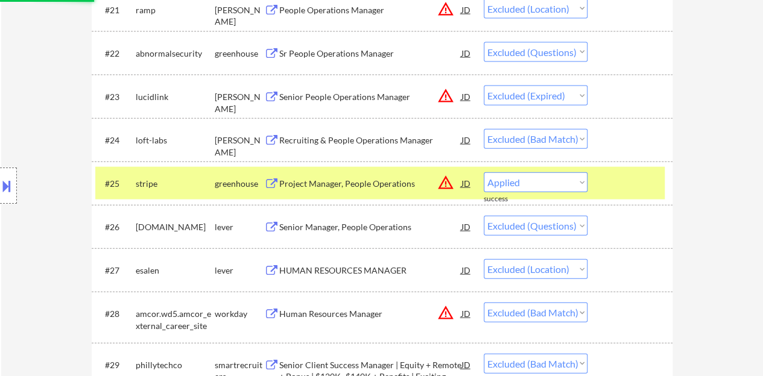
select select ""excluded__bad_match_""
select select ""excluded__expired_""
select select ""excluded__bad_match_""
select select ""excluded""
select select ""excluded__bad_match_""
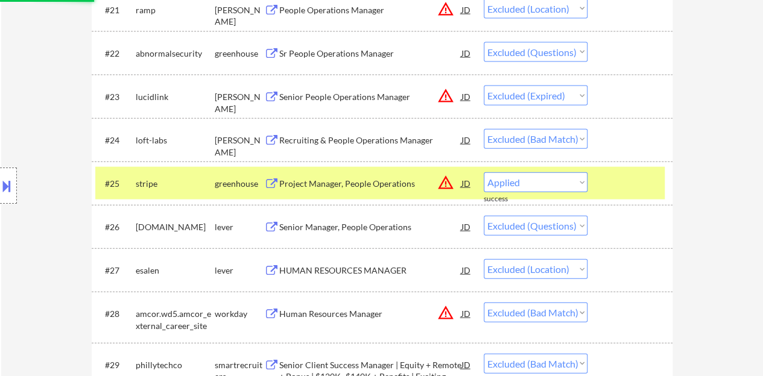
select select ""excluded__expired_""
select select ""excluded__location_""
select select ""excluded__bad_match_""
select select ""excluded__expired_""
select select ""excluded__location_""
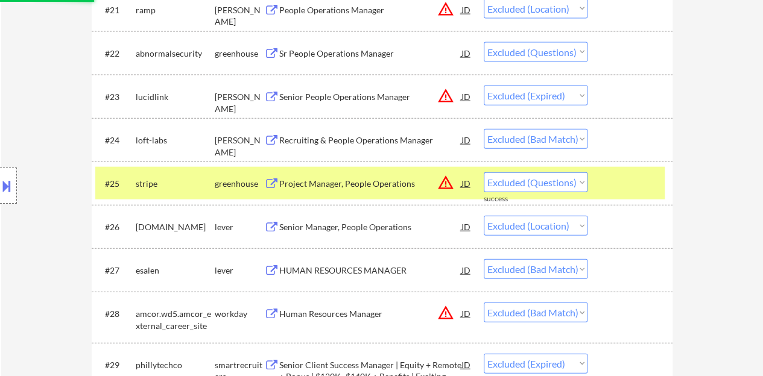
select select ""excluded__bad_match_""
select select ""excluded__expired_""
select select ""excluded__bad_match_""
select select ""excluded""
select select ""excluded__bad_match_""
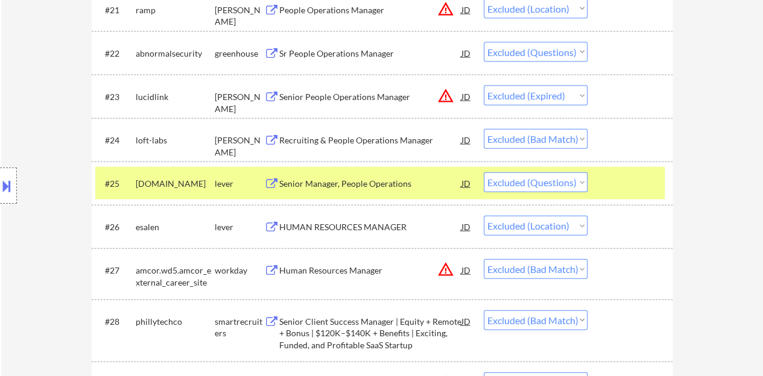
click at [610, 188] on div at bounding box center [631, 183] width 53 height 22
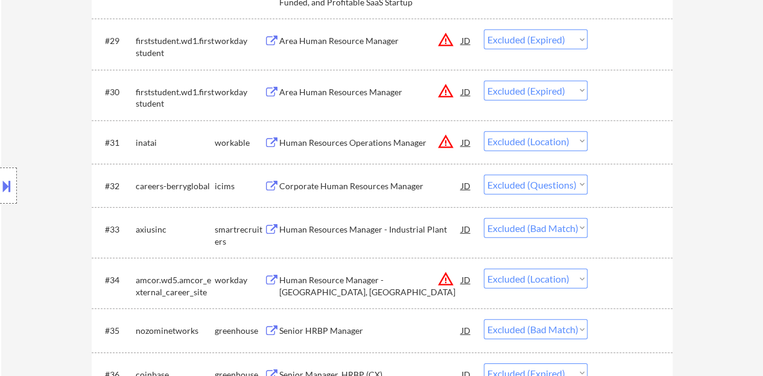
scroll to position [1688, 0]
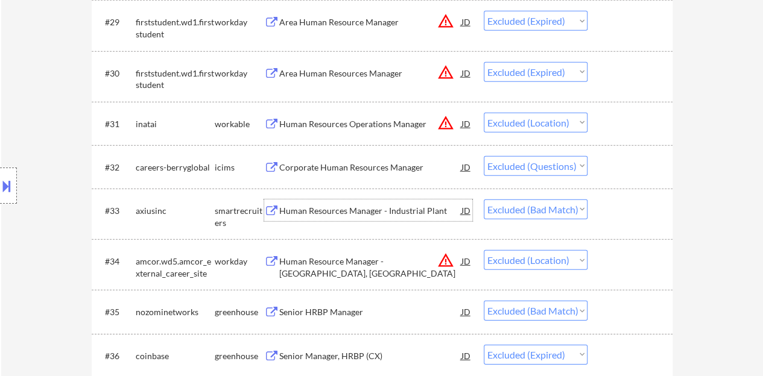
click at [351, 206] on div "Human Resources Manager - Industrial Plant" at bounding box center [370, 211] width 182 height 12
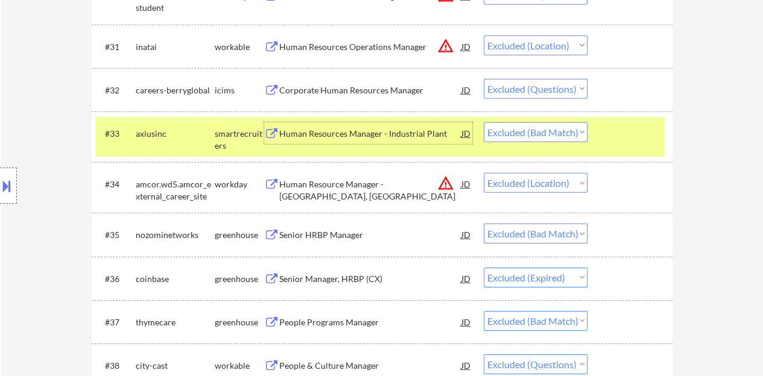
scroll to position [1808, 0]
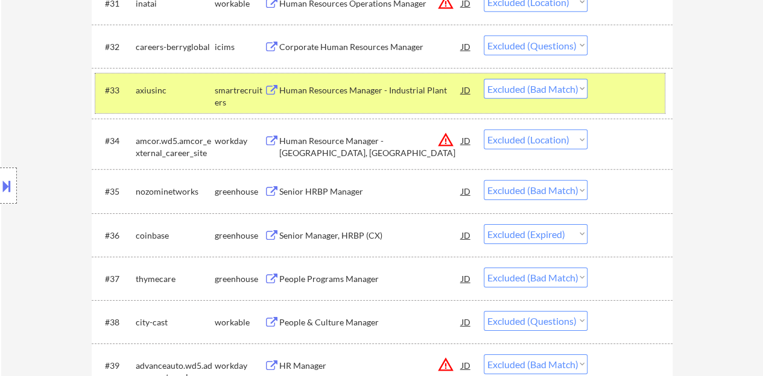
click at [641, 75] on div "#33 axiusinc smartrecruiters Human Resources Manager - Industrial Plant JD Choo…" at bounding box center [379, 94] width 569 height 40
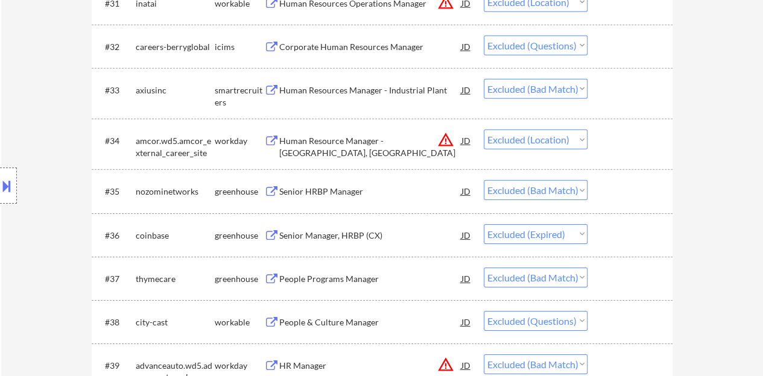
click at [338, 193] on div "Senior HRBP Manager" at bounding box center [370, 192] width 182 height 12
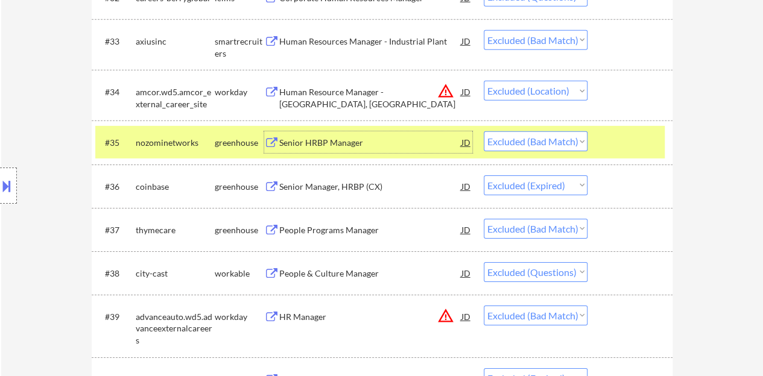
scroll to position [1929, 0]
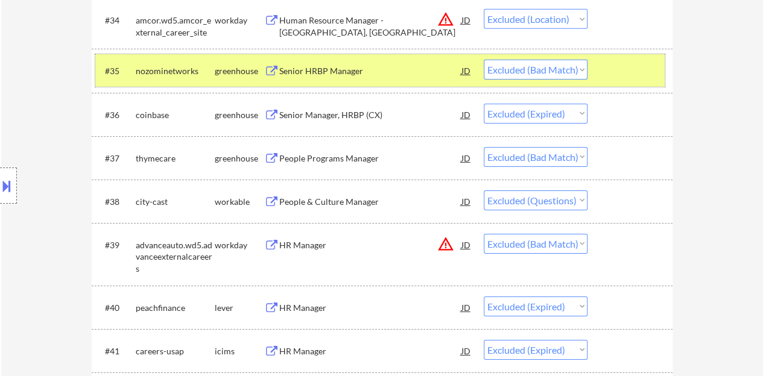
click at [623, 75] on div at bounding box center [631, 71] width 53 height 22
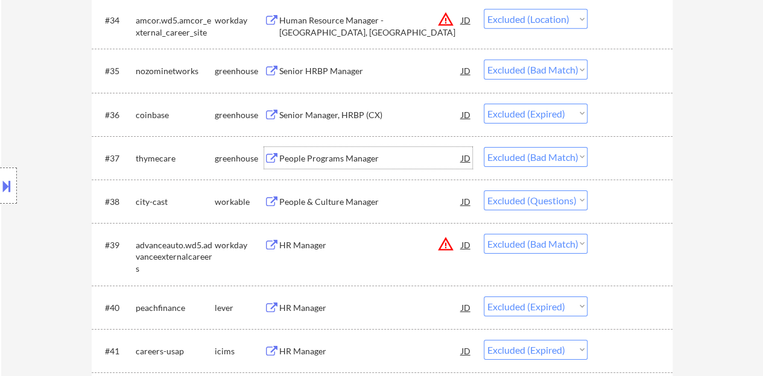
click at [324, 166] on div "People Programs Manager" at bounding box center [370, 158] width 182 height 22
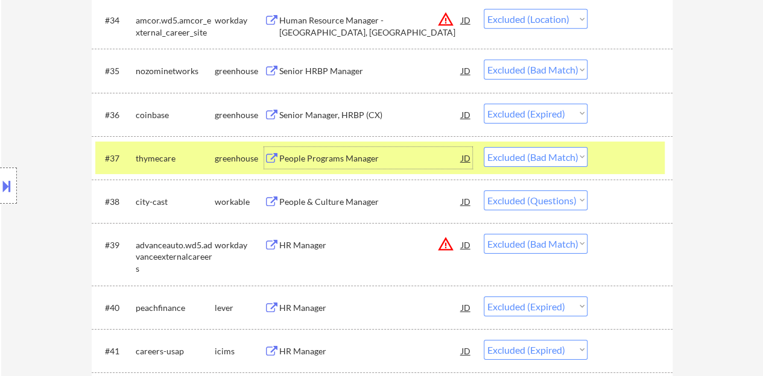
click at [499, 156] on select "Choose an option... Pending Applied Excluded (Questions) Excluded (Expired) Exc…" at bounding box center [535, 157] width 104 height 20
click at [483, 147] on select "Choose an option... Pending Applied Excluded (Questions) Excluded (Expired) Exc…" at bounding box center [535, 157] width 104 height 20
select select ""excluded""
select select ""excluded__bad_match_""
select select ""excluded__expired_""
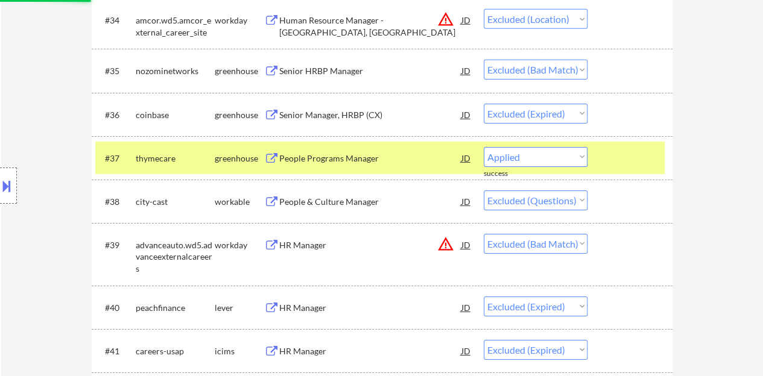
select select ""excluded__location_""
select select ""excluded__bad_match_""
select select ""excluded__expired_""
select select ""excluded__location_""
select select ""excluded__bad_match_""
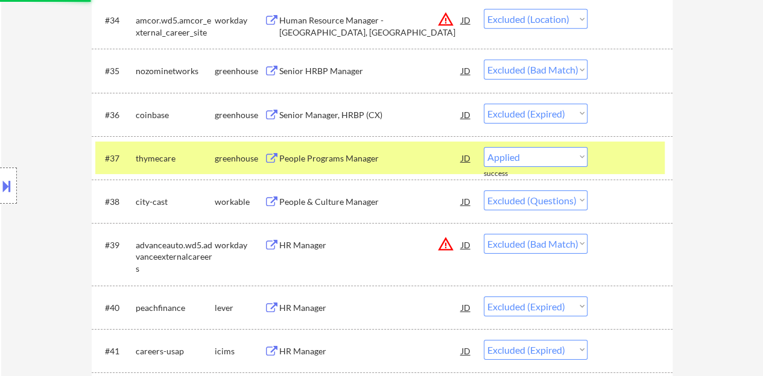
select select ""excluded__expired_""
select select ""excluded__bad_match_""
select select ""excluded""
select select ""excluded__bad_match_""
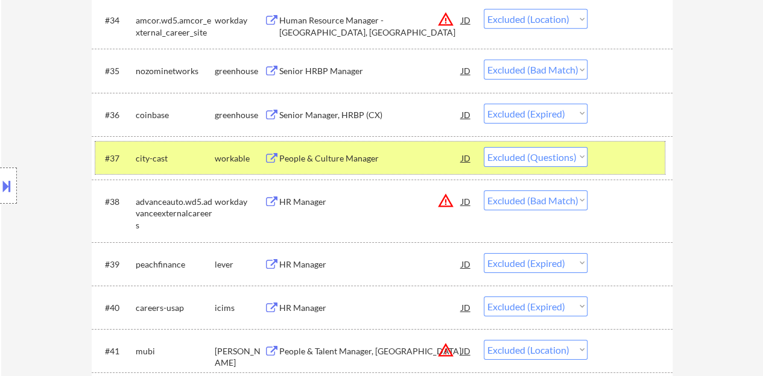
click at [610, 157] on div at bounding box center [631, 158] width 53 height 22
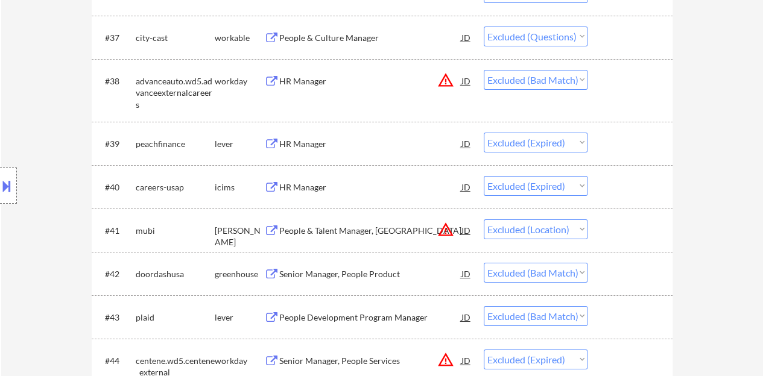
scroll to position [2110, 0]
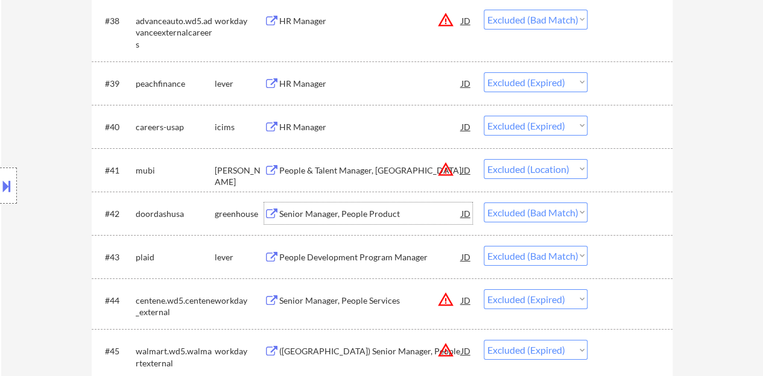
click at [323, 215] on div "Senior Manager, People Product" at bounding box center [370, 214] width 182 height 12
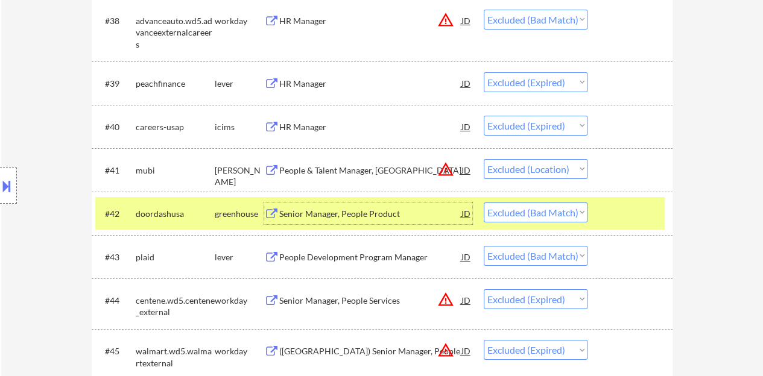
click at [647, 228] on div "#42 doordashusa greenhouse Senior Manager, People Product JD warning_amber Choo…" at bounding box center [379, 213] width 569 height 33
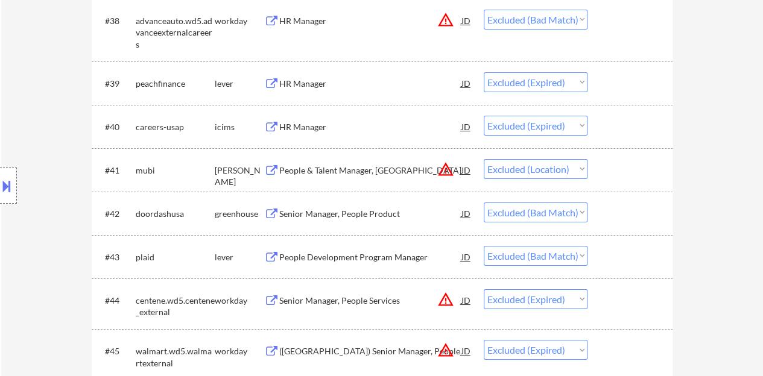
click at [385, 251] on div "People Development Program Manager" at bounding box center [370, 257] width 182 height 12
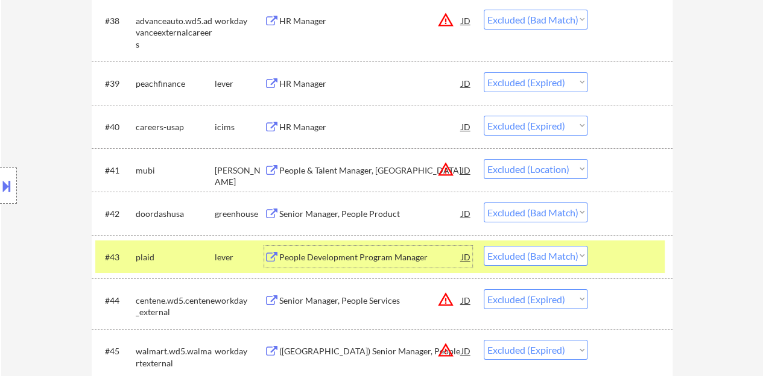
click at [570, 252] on select "Choose an option... Pending Applied Excluded (Questions) Excluded (Expired) Exc…" at bounding box center [535, 256] width 104 height 20
click at [483, 246] on select "Choose an option... Pending Applied Excluded (Questions) Excluded (Expired) Exc…" at bounding box center [535, 256] width 104 height 20
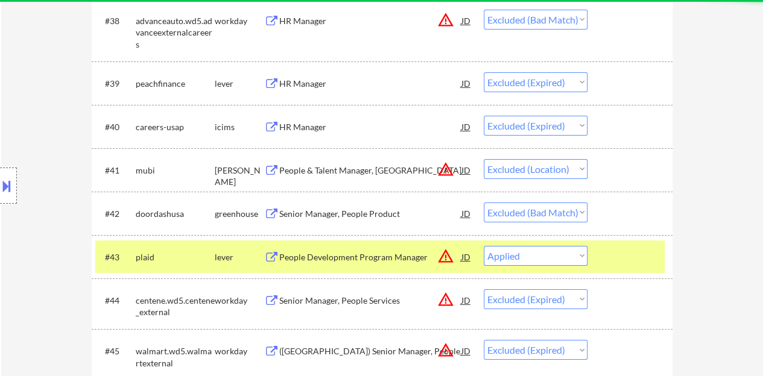
select select ""excluded__expired_""
select select ""excluded__location_""
select select ""excluded__bad_match_""
select select ""excluded__expired_""
select select ""excluded__bad_match_""
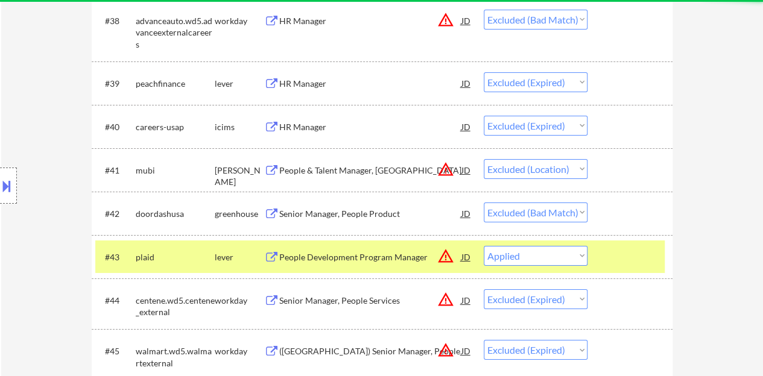
select select ""excluded""
select select ""excluded__bad_match_""
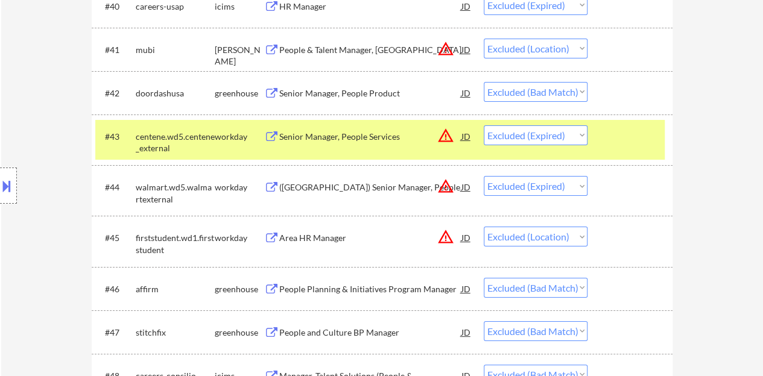
click at [652, 139] on div at bounding box center [631, 136] width 53 height 22
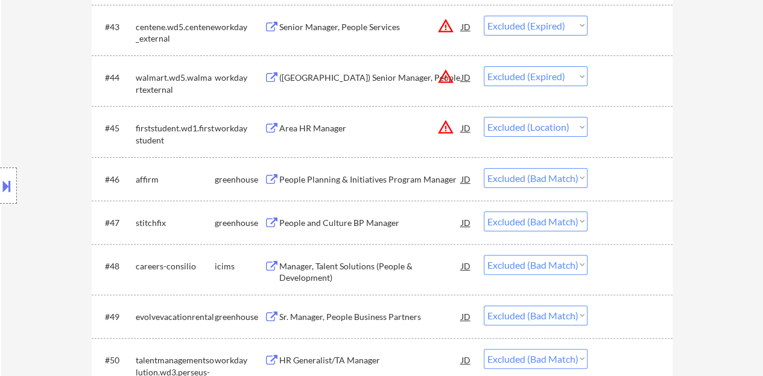
scroll to position [2351, 0]
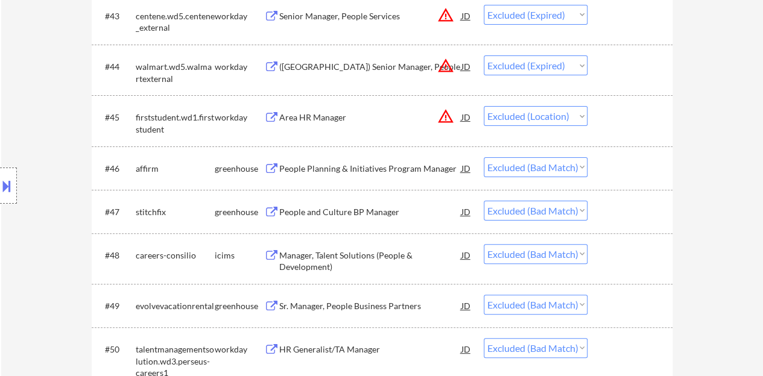
click at [381, 167] on div "People Planning & Initiatives Program Manager" at bounding box center [370, 169] width 182 height 12
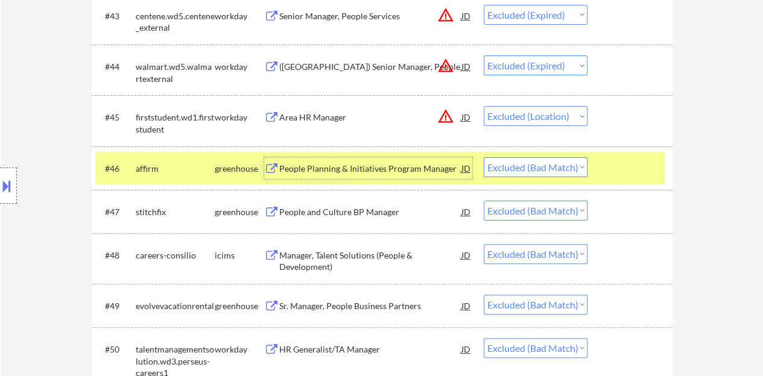
click at [613, 171] on div at bounding box center [631, 168] width 53 height 22
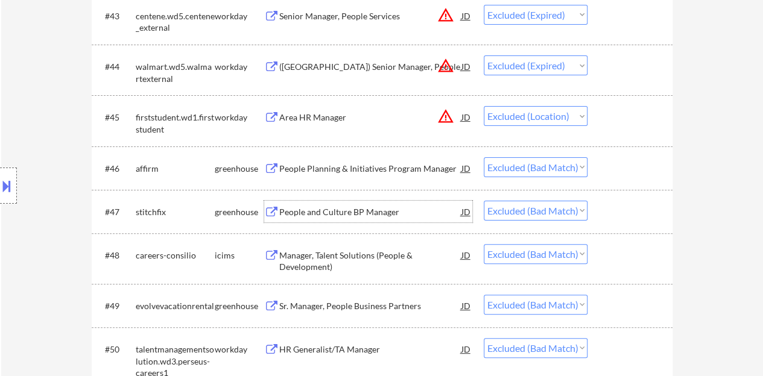
click at [359, 213] on div "People and Culture BP Manager" at bounding box center [370, 212] width 182 height 12
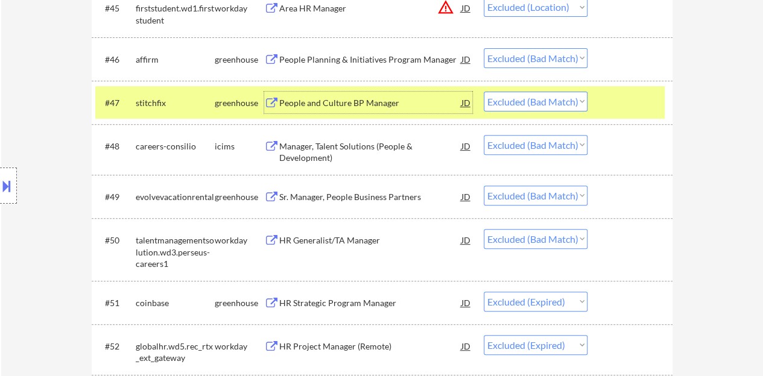
scroll to position [2472, 0]
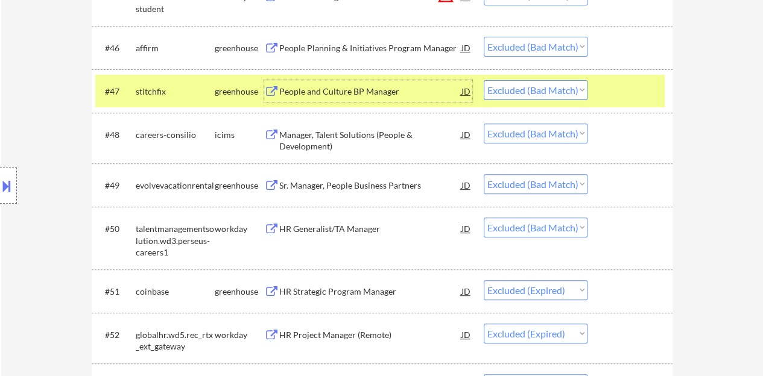
click at [624, 90] on div at bounding box center [631, 91] width 53 height 22
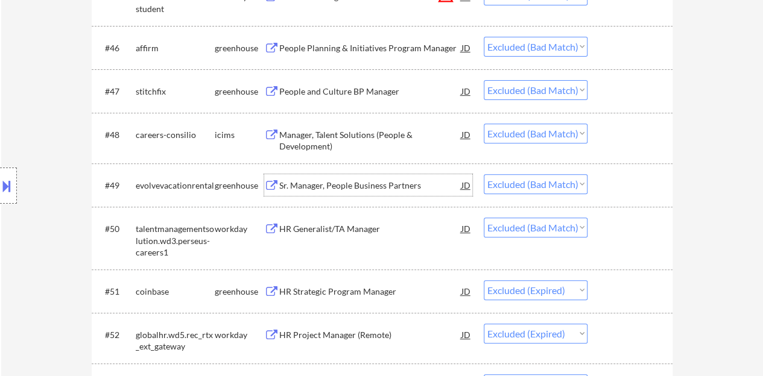
click at [329, 181] on div "Sr. Manager, People Business Partners" at bounding box center [370, 186] width 182 height 12
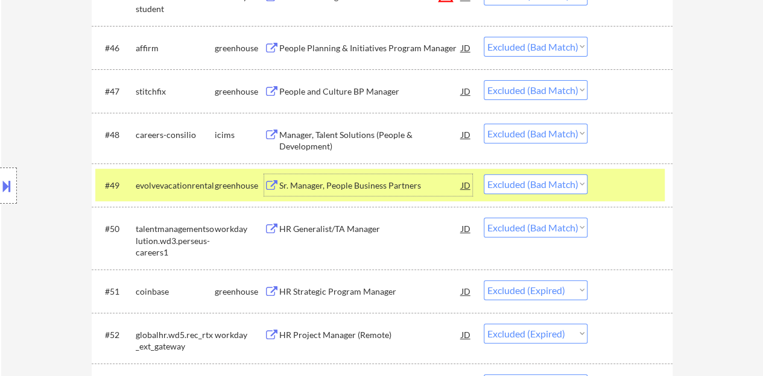
click at [543, 186] on select "Choose an option... Pending Applied Excluded (Questions) Excluded (Expired) Exc…" at bounding box center [535, 184] width 104 height 20
select select ""excluded""
click at [483, 174] on select "Choose an option... Pending Applied Excluded (Questions) Excluded (Expired) Exc…" at bounding box center [535, 184] width 104 height 20
click at [614, 180] on div at bounding box center [631, 185] width 53 height 22
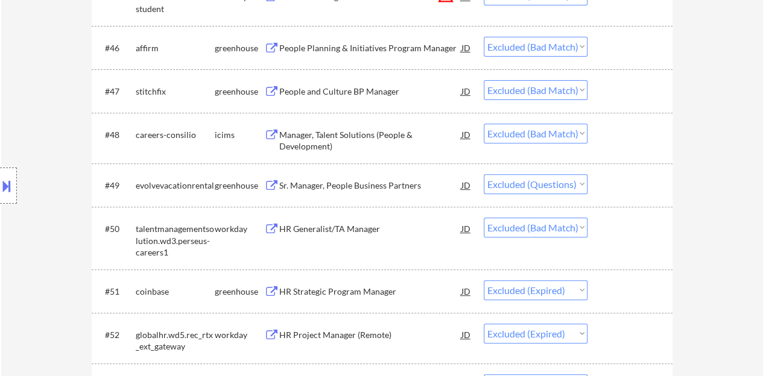
scroll to position [2532, 0]
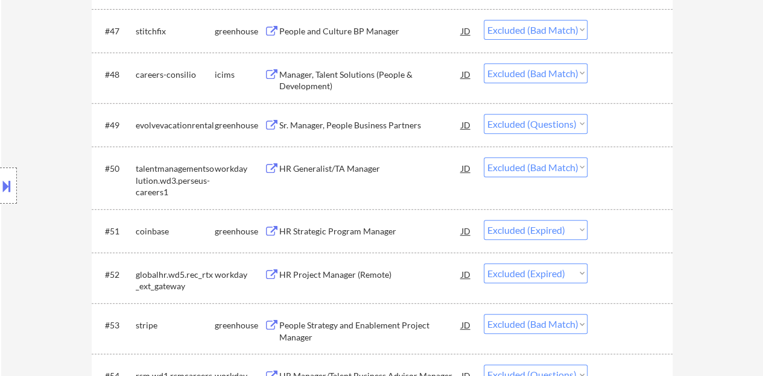
click at [333, 174] on div "HR Generalist/TA Manager" at bounding box center [370, 169] width 182 height 12
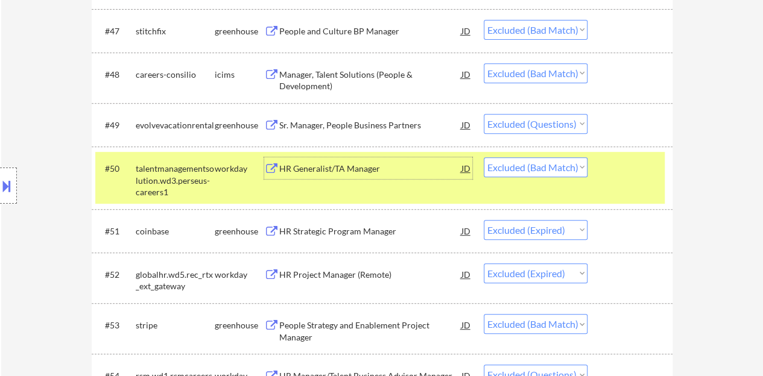
click at [606, 179] on div "#50 talentmanagementsolution.wd3.perseus-careers1 workday HR Generalist/TA Mana…" at bounding box center [379, 178] width 569 height 52
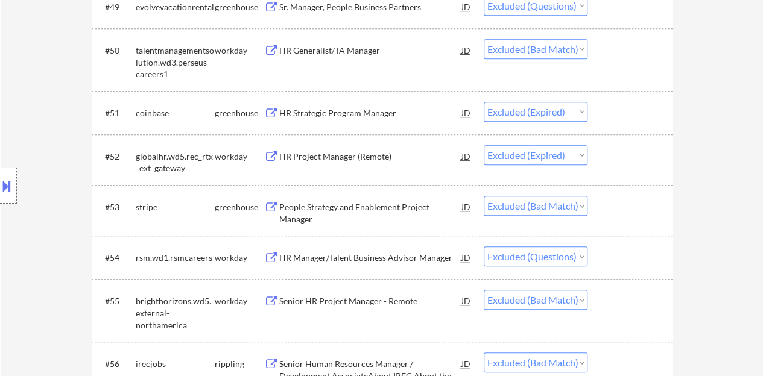
scroll to position [2652, 0]
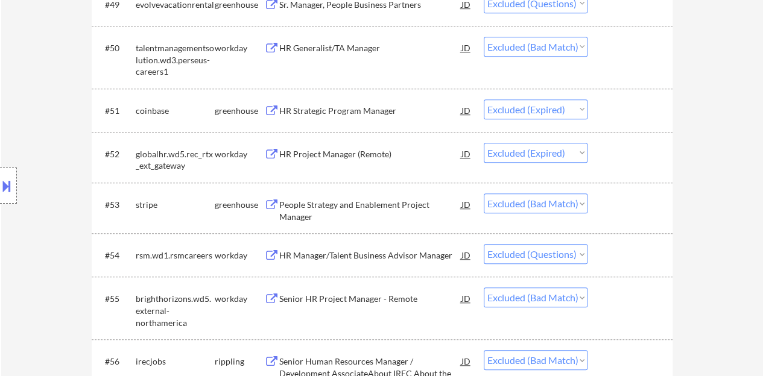
click at [376, 199] on div "People Strategy and Enablement Project Manager" at bounding box center [370, 211] width 182 height 24
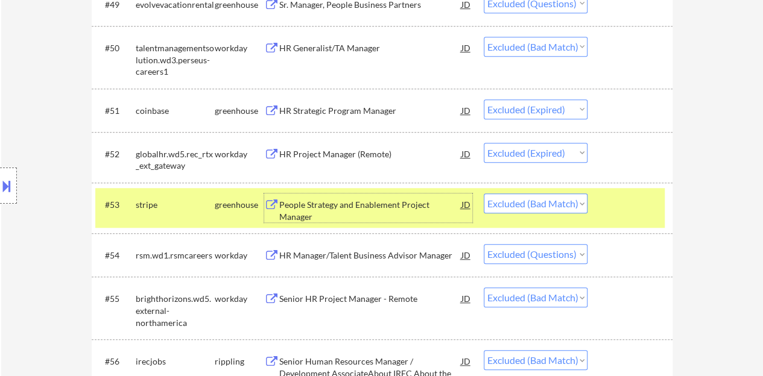
click at [512, 206] on select "Choose an option... Pending Applied Excluded (Questions) Excluded (Expired) Exc…" at bounding box center [535, 204] width 104 height 20
click at [483, 194] on select "Choose an option... Pending Applied Excluded (Questions) Excluded (Expired) Exc…" at bounding box center [535, 204] width 104 height 20
select select ""excluded""
select select ""excluded__bad_match_""
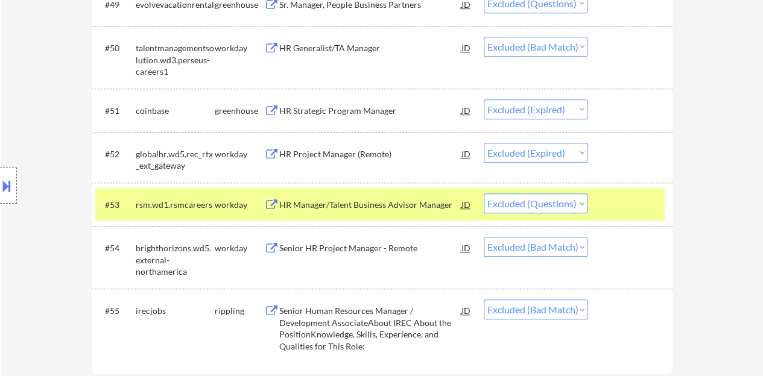
click at [636, 203] on div at bounding box center [631, 205] width 53 height 22
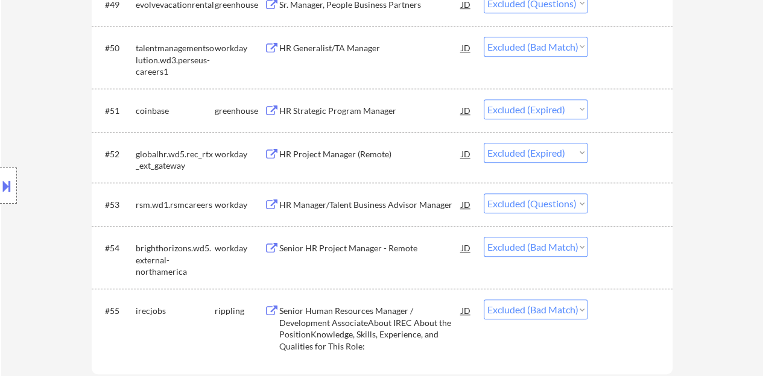
scroll to position [2713, 0]
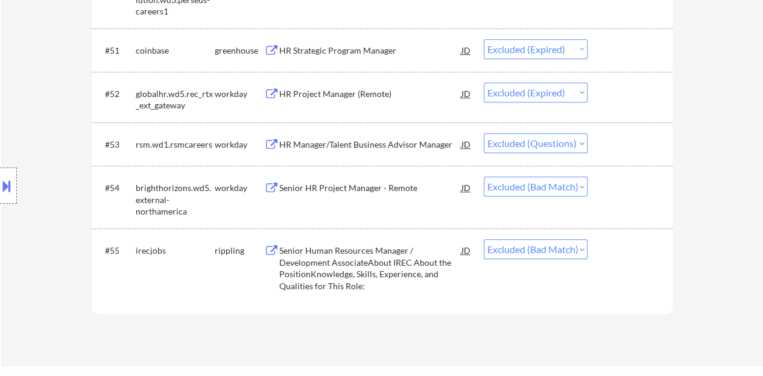
click at [364, 189] on div "Senior HR Project Manager - Remote" at bounding box center [370, 188] width 182 height 12
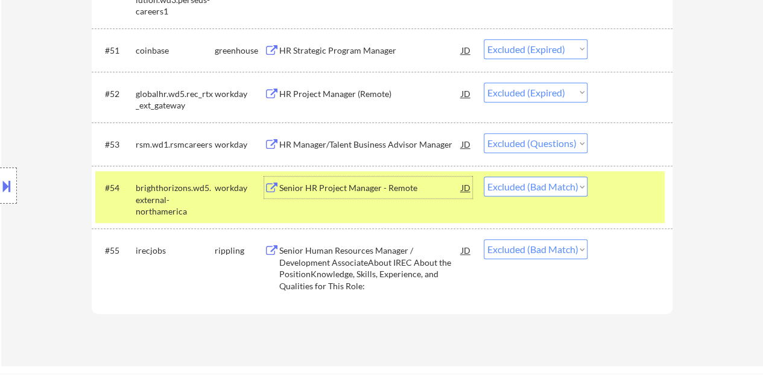
click at [606, 177] on div at bounding box center [631, 188] width 53 height 22
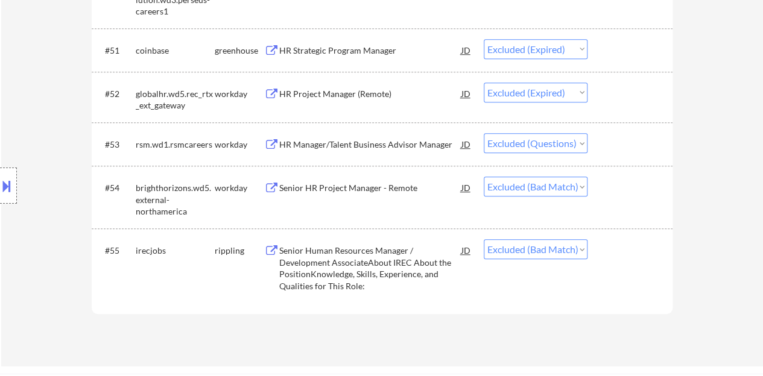
click at [315, 253] on div "Senior Human Resources Manager / Development AssociateAbout IREC About the Posi…" at bounding box center [370, 268] width 182 height 47
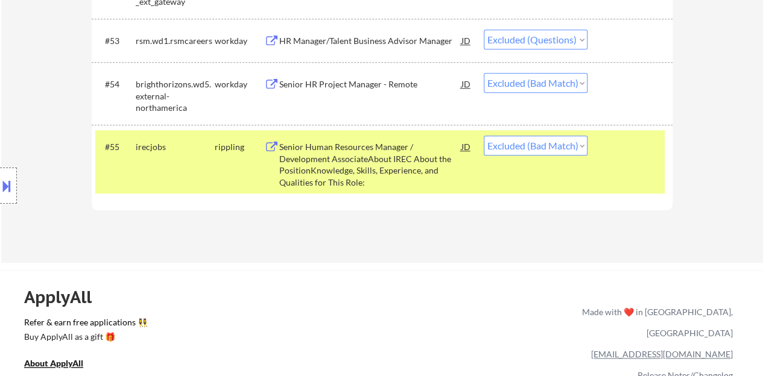
scroll to position [2680, 0]
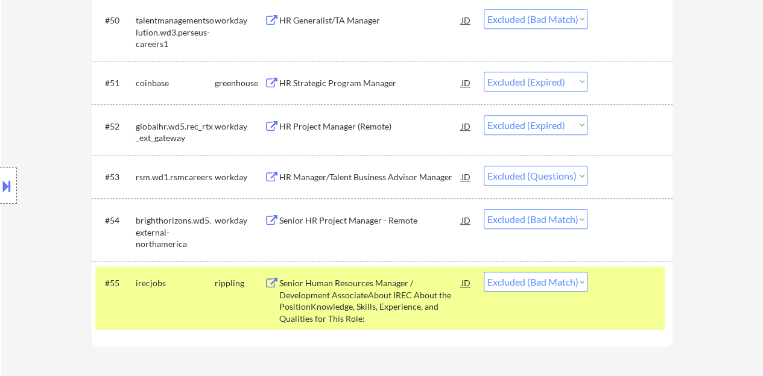
click at [649, 297] on div "#55 irecjobs rippling Senior Human Resources Manager / Development AssociateAbo…" at bounding box center [379, 297] width 569 height 63
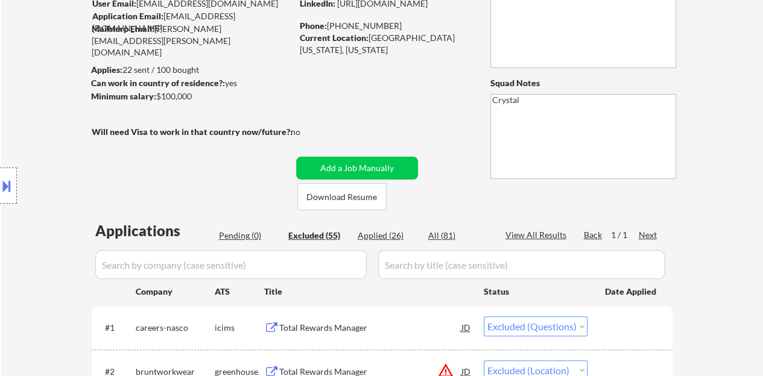
scroll to position [121, 0]
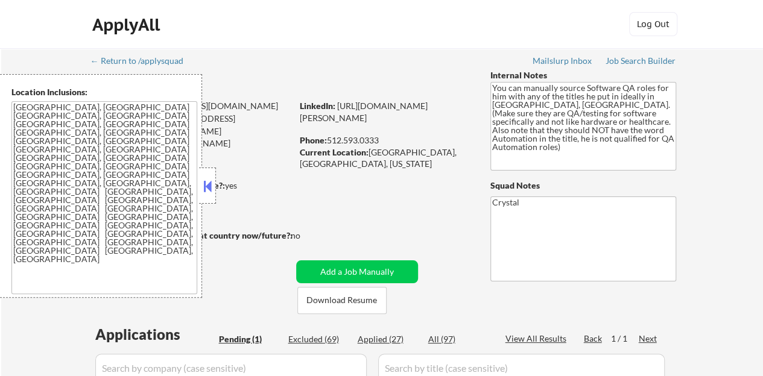
click at [211, 194] on button at bounding box center [207, 186] width 13 height 18
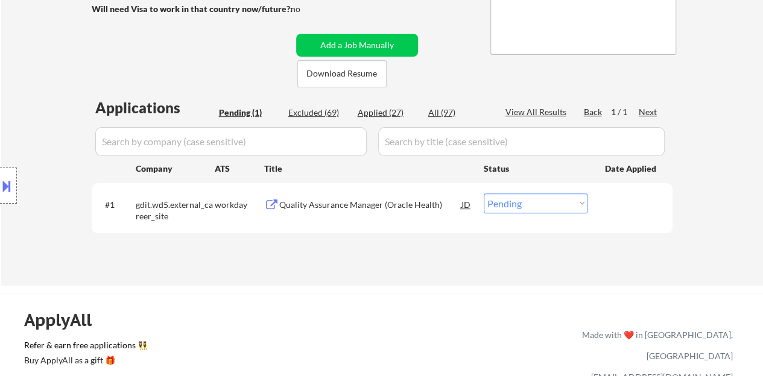
scroll to position [241, 0]
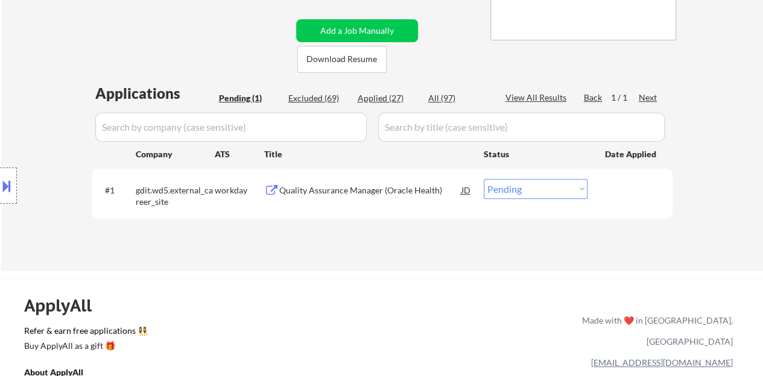
click at [275, 189] on button at bounding box center [271, 190] width 15 height 11
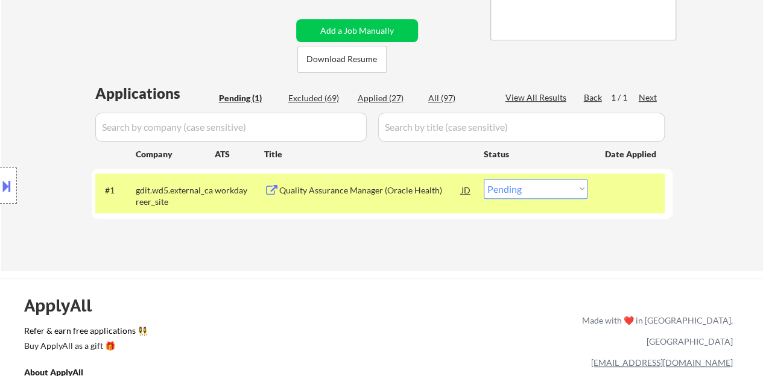
click at [0, 178] on button at bounding box center [6, 186] width 13 height 20
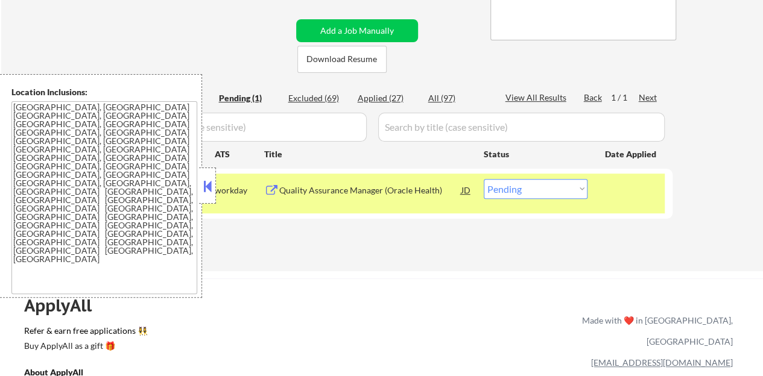
click at [206, 192] on button at bounding box center [207, 186] width 13 height 18
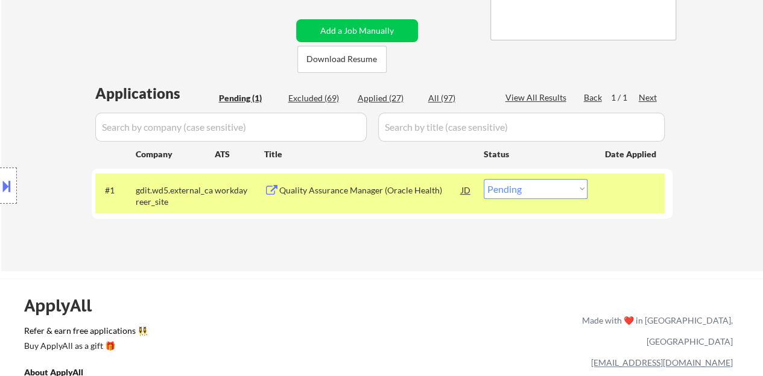
click at [556, 192] on select "Choose an option... Pending Applied Excluded (Questions) Excluded (Expired) Exc…" at bounding box center [535, 189] width 104 height 20
select select ""excluded__bad_match_""
click at [483, 179] on select "Choose an option... Pending Applied Excluded (Questions) Excluded (Expired) Exc…" at bounding box center [535, 189] width 104 height 20
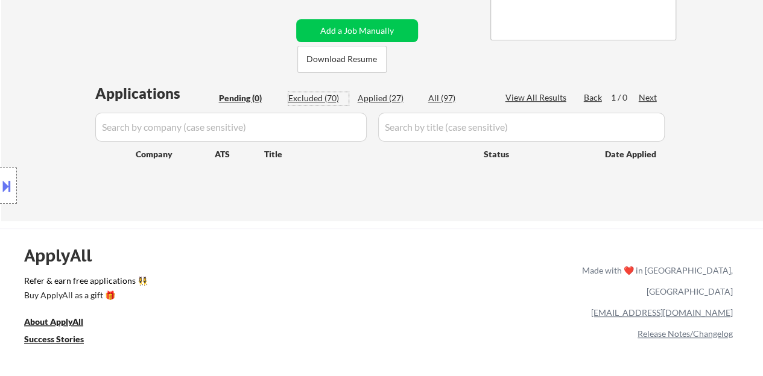
click at [312, 101] on div "Excluded (70)" at bounding box center [318, 98] width 60 height 12
click at [306, 101] on div "Excluded (70)" at bounding box center [318, 98] width 60 height 12
click at [306, 92] on div "Excluded (70)" at bounding box center [318, 98] width 60 height 12
select select ""excluded__expired_""
select select ""excluded""
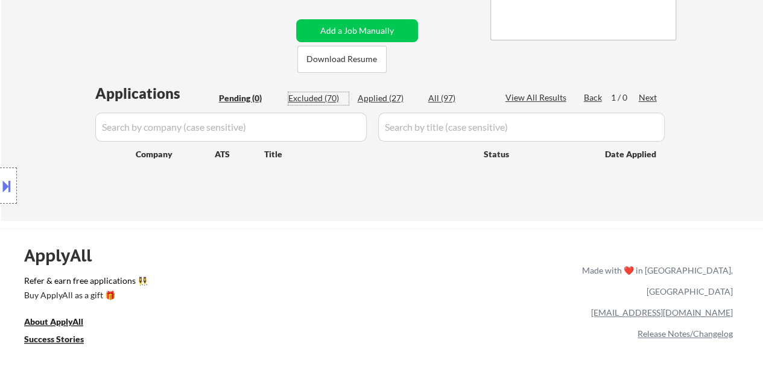
select select ""excluded__expired_""
select select ""excluded""
select select ""excluded__expired_""
select select ""excluded__bad_match_""
select select ""excluded__expired_""
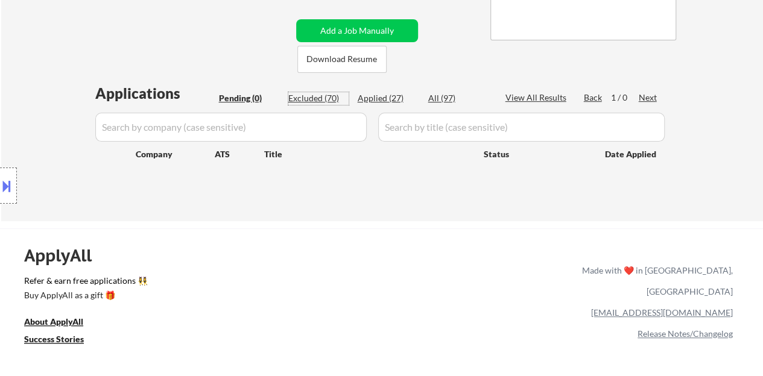
select select ""excluded__expired_""
select select ""excluded__salary_""
select select ""excluded__expired_""
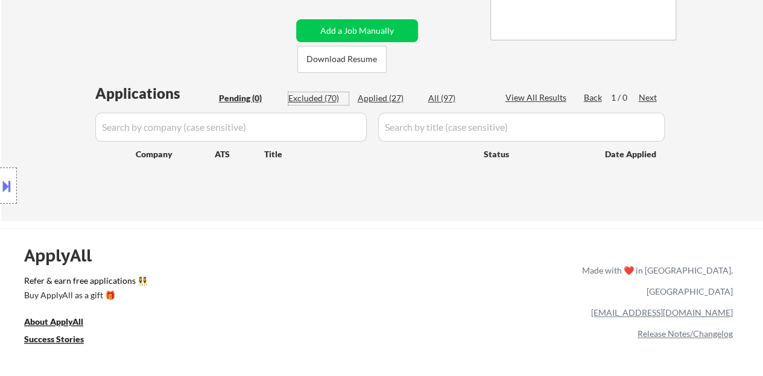
select select ""excluded__bad_match_""
select select ""excluded__expired_""
select select ""excluded__other_""
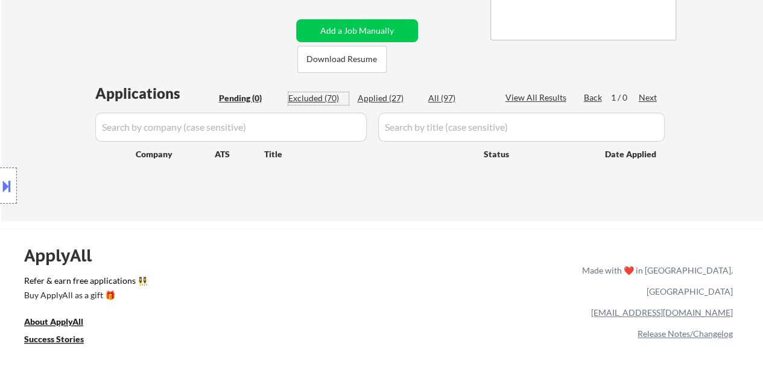
select select ""excluded""
select select ""excluded__location_""
select select ""excluded__bad_match_""
select select ""excluded__expired_""
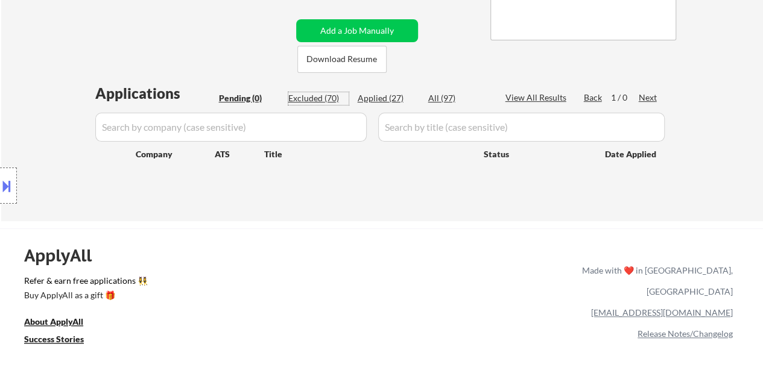
select select ""excluded__expired_""
select select ""excluded__bad_match_""
select select ""excluded""
select select ""excluded__expired_""
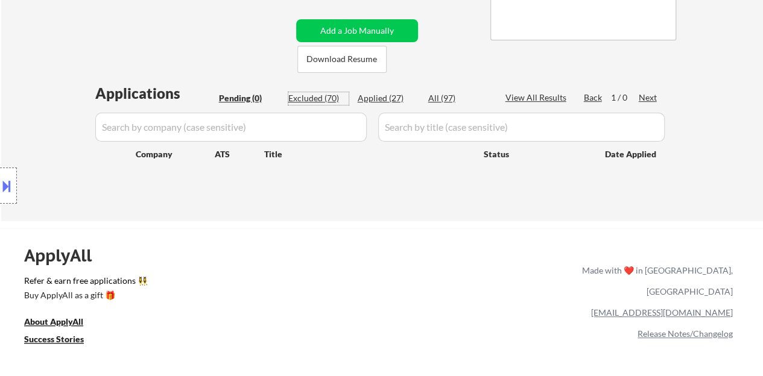
select select ""excluded__bad_match_""
select select ""excluded__expired_""
select select ""excluded__bad_match_""
select select ""excluded__expired_""
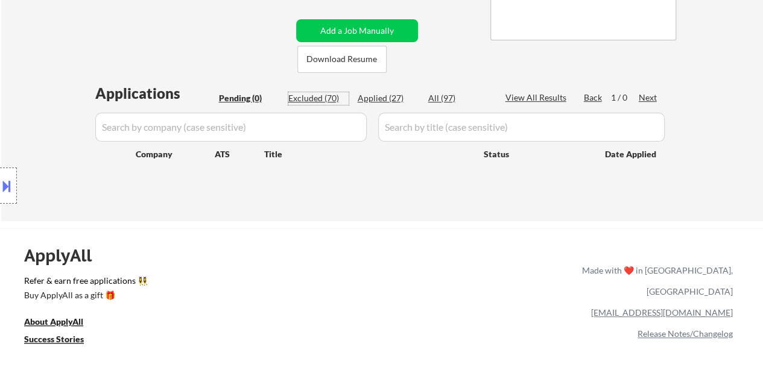
select select ""excluded__salary_""
select select ""excluded__other_""
select select ""excluded__expired_""
select select ""excluded""
select select ""excluded__location_""
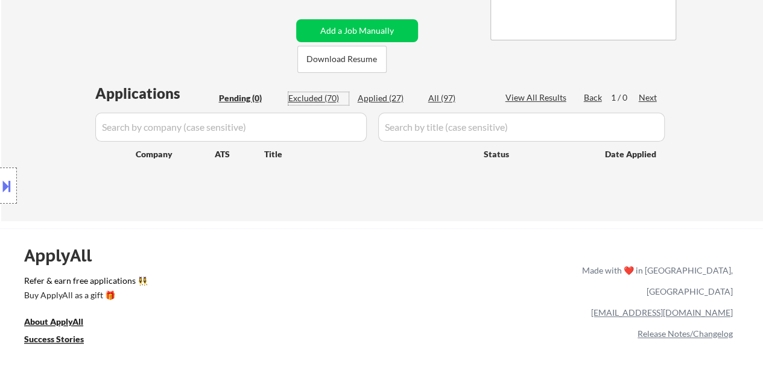
select select ""excluded""
select select ""excluded__bad_match_""
select select ""excluded""
select select ""excluded__bad_match_""
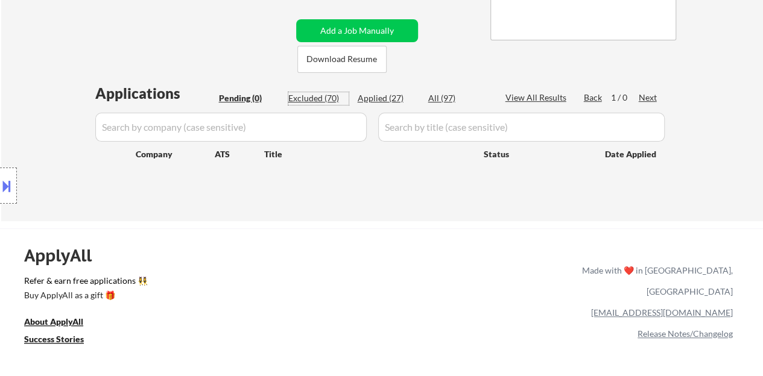
select select ""excluded__expired_""
select select ""excluded""
select select ""excluded__expired_""
select select ""excluded__salary_""
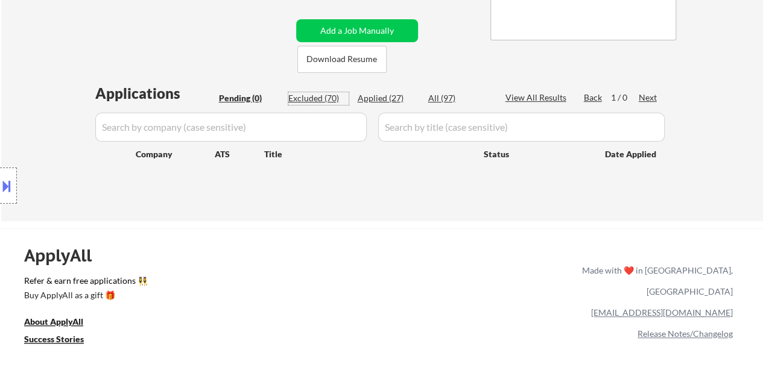
select select ""excluded__bad_match_""
select select ""excluded__expired_""
select select ""excluded""
select select ""excluded__location_""
select select ""excluded""
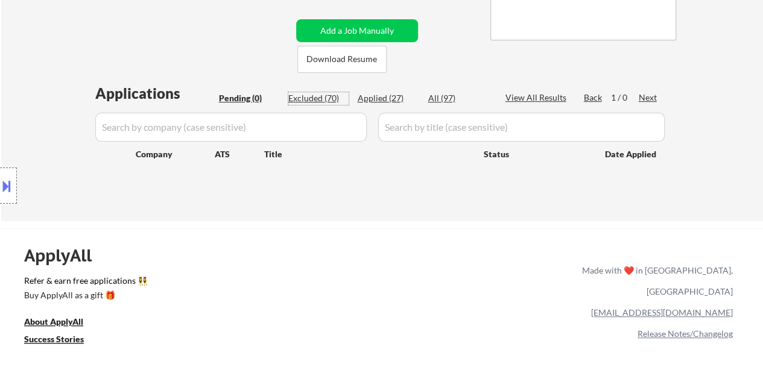
select select ""excluded""
select select ""excluded__bad_match_""
select select ""excluded__expired_""
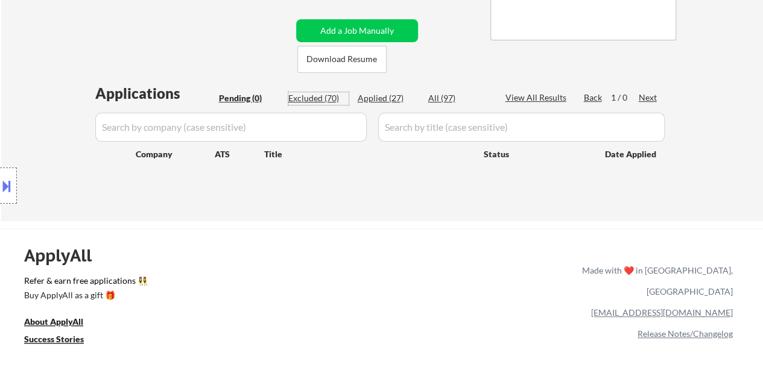
select select ""excluded""
select select ""excluded__bad_match_""
select select ""excluded""
select select ""excluded__bad_match_""
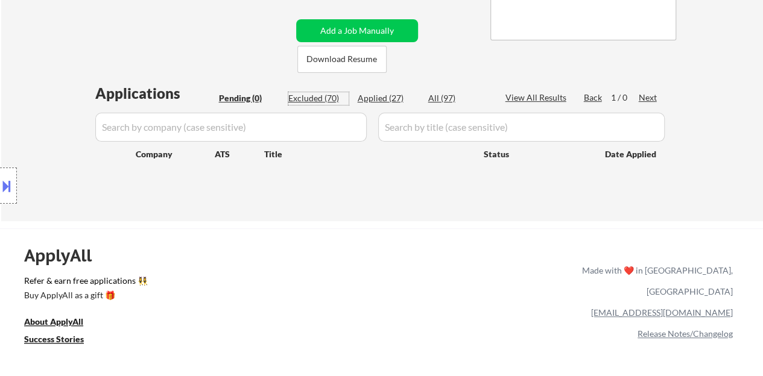
select select ""excluded__bad_match_""
select select ""excluded""
select select ""excluded__bad_match_""
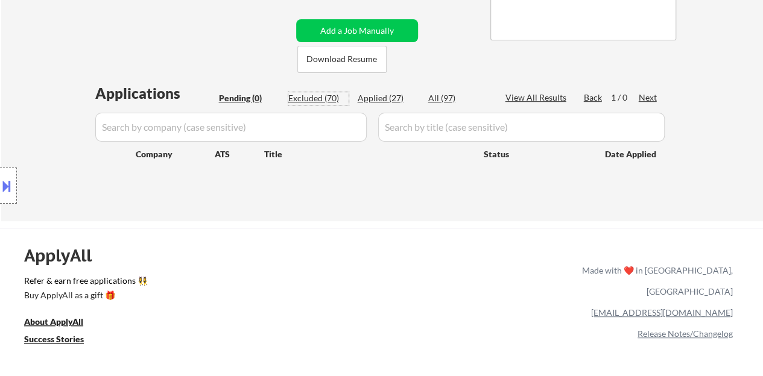
select select ""excluded__bad_match_""
select select ""excluded__salary_""
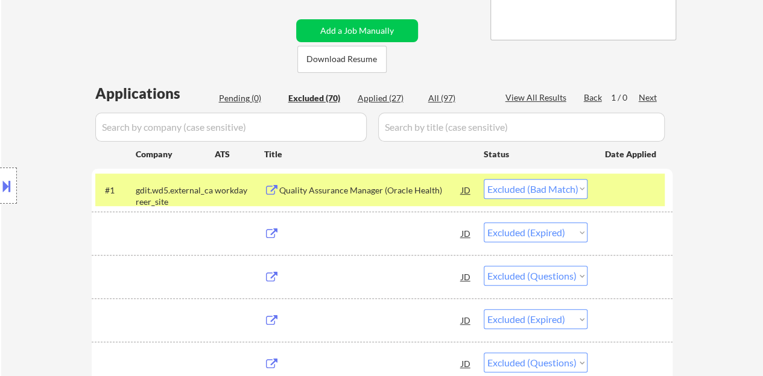
select select ""excluded""
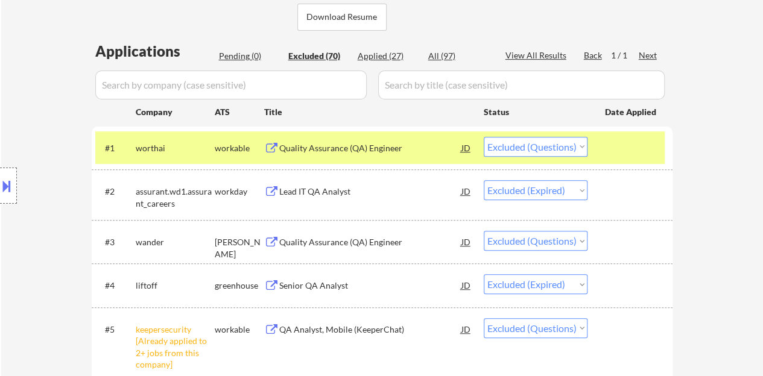
scroll to position [301, 0]
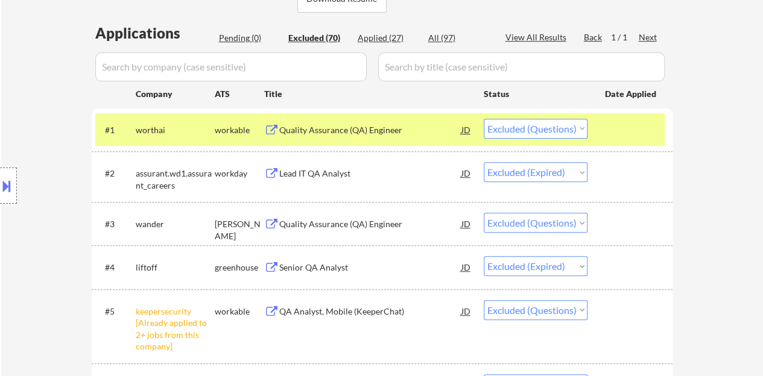
click at [611, 129] on div at bounding box center [631, 130] width 53 height 22
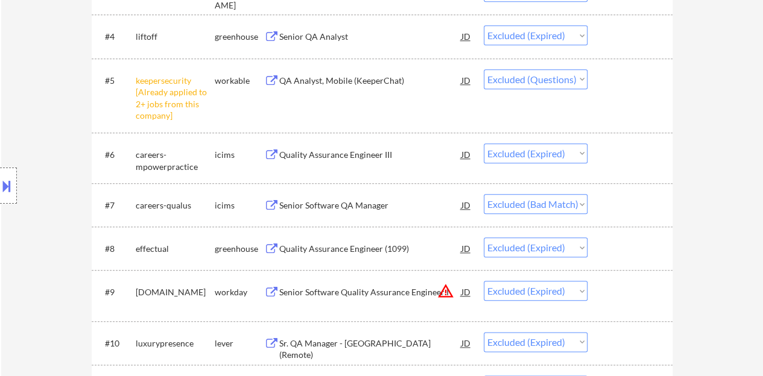
scroll to position [543, 0]
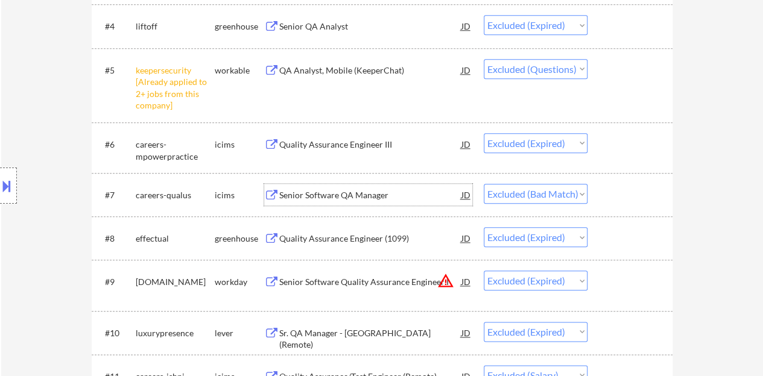
click at [362, 195] on div "Senior Software QA Manager" at bounding box center [370, 195] width 182 height 12
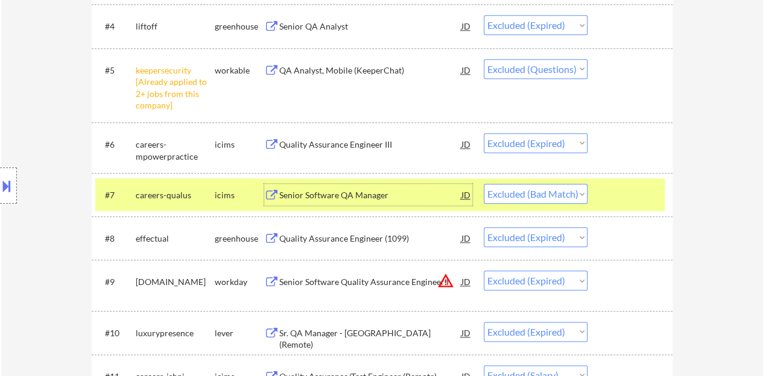
click at [626, 192] on div at bounding box center [631, 195] width 53 height 22
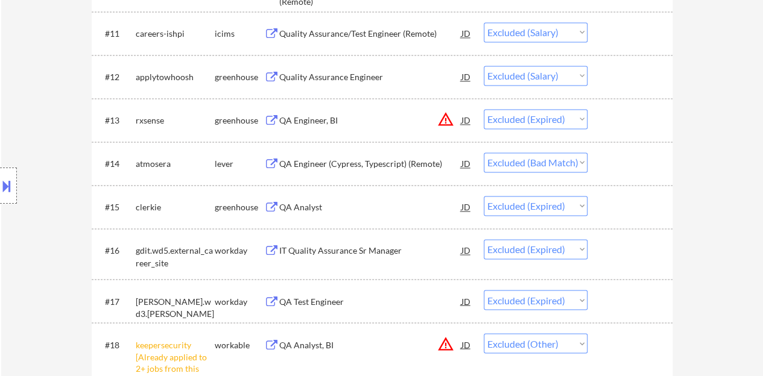
scroll to position [904, 0]
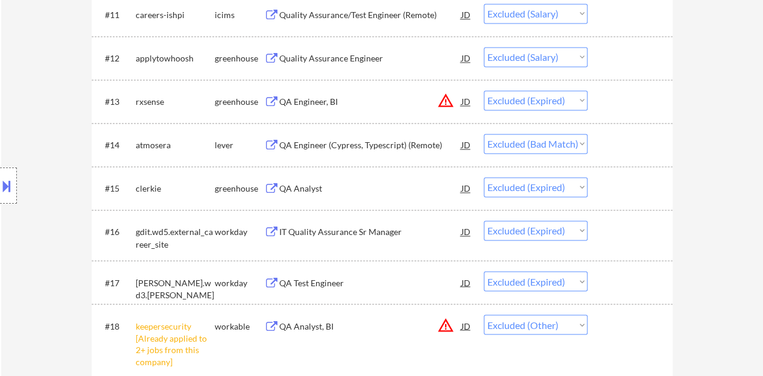
click at [344, 134] on div "QA Engineer (Cypress, Typescript) (Remote)" at bounding box center [370, 145] width 182 height 22
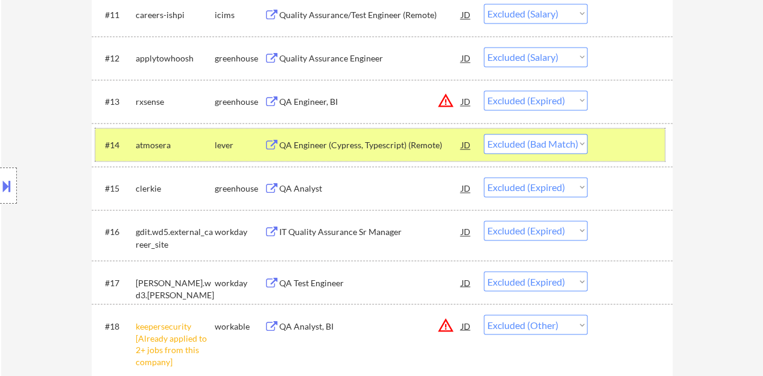
click at [638, 140] on div at bounding box center [631, 145] width 53 height 22
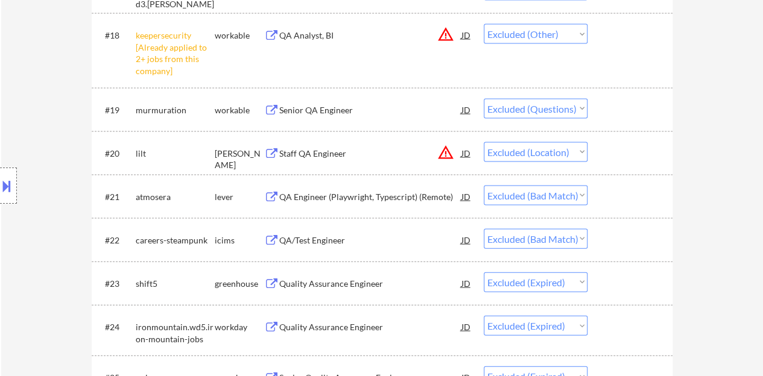
scroll to position [1206, 0]
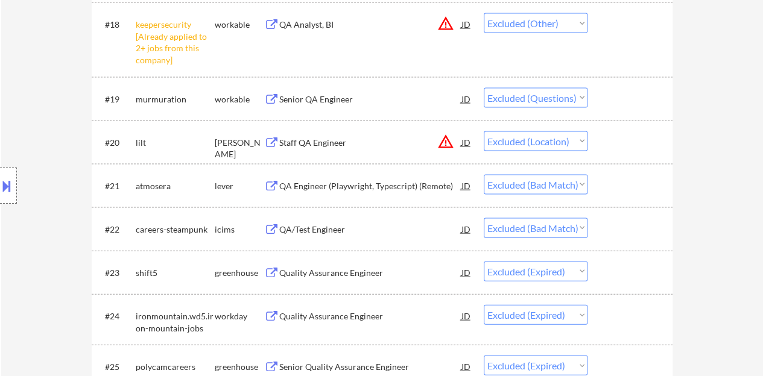
click at [306, 182] on div "QA Engineer (Playwright, Typescript) (Remote)" at bounding box center [370, 186] width 182 height 12
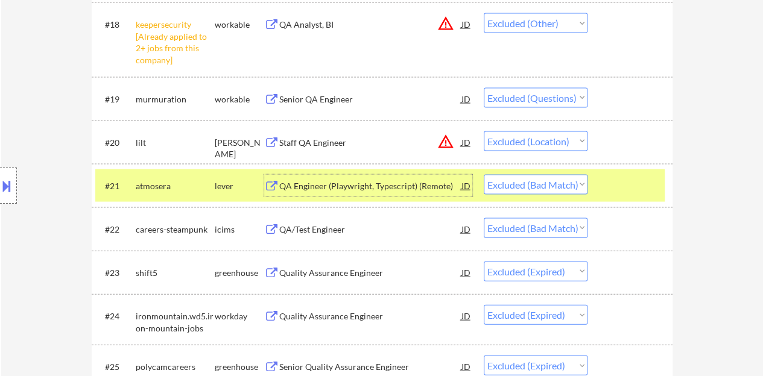
click at [625, 180] on div at bounding box center [631, 186] width 53 height 22
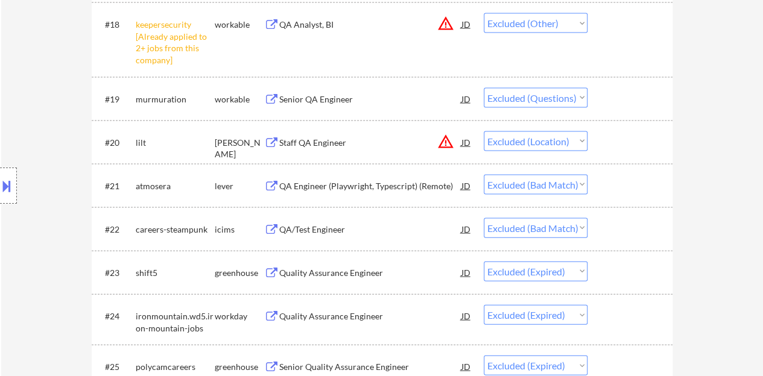
click at [292, 222] on div "QA/Test Engineer" at bounding box center [370, 229] width 182 height 22
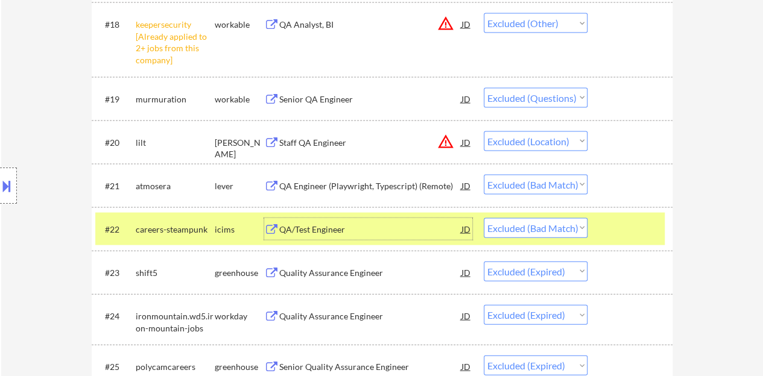
click at [649, 227] on div at bounding box center [631, 229] width 53 height 22
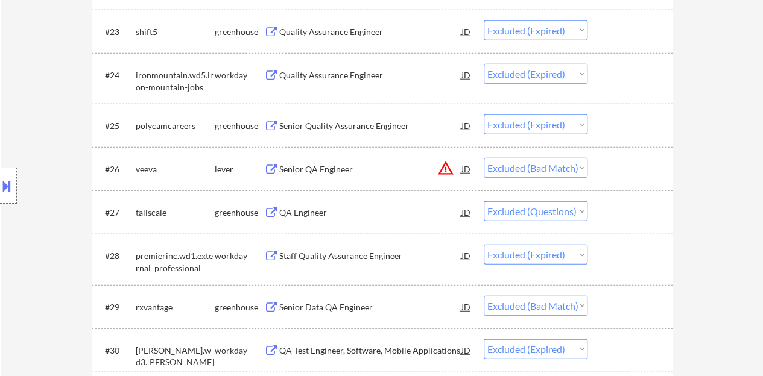
scroll to position [1567, 0]
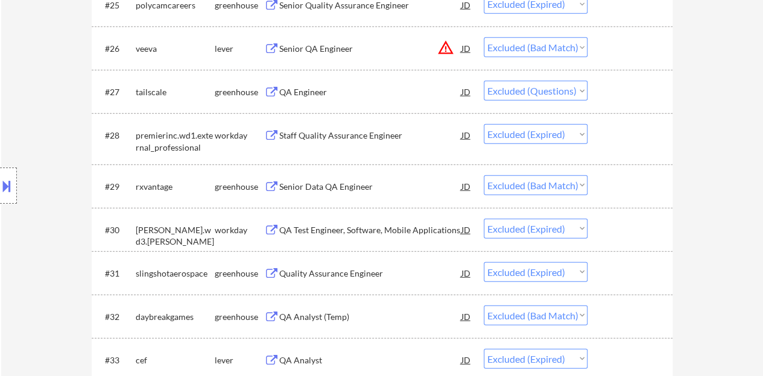
click at [313, 183] on div "Senior Data QA Engineer" at bounding box center [370, 187] width 182 height 12
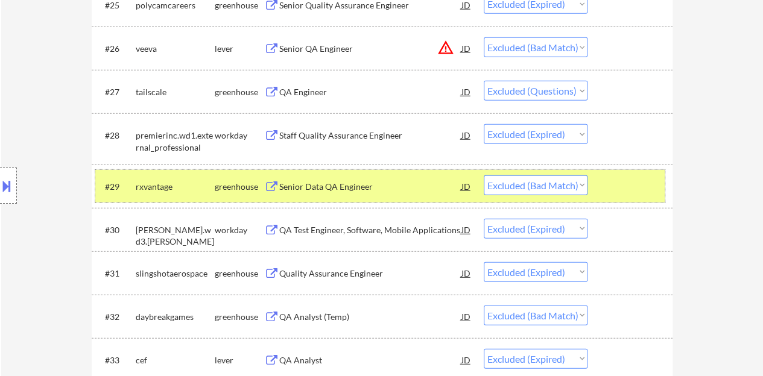
click at [638, 193] on div at bounding box center [631, 186] width 53 height 22
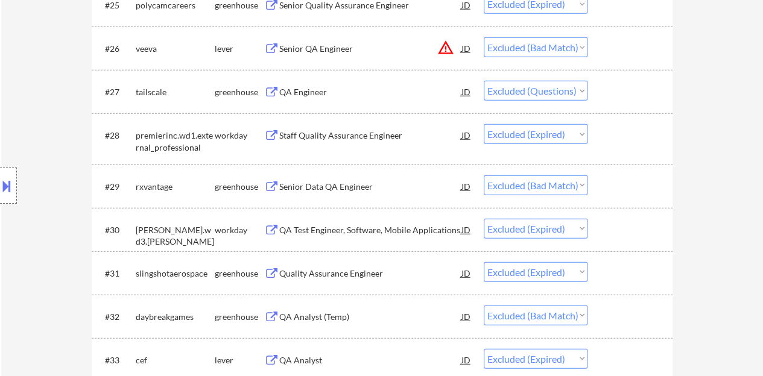
scroll to position [1688, 0]
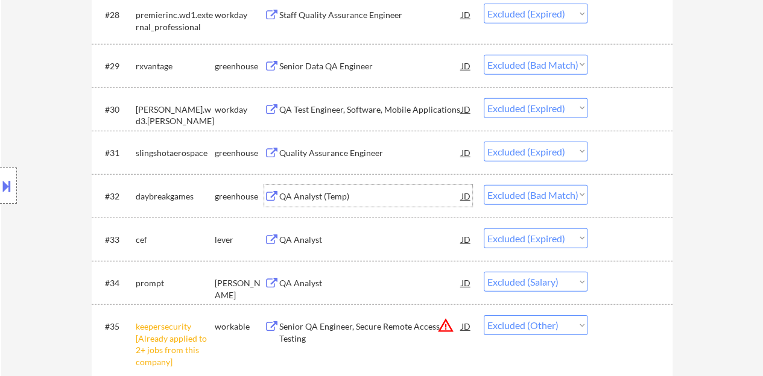
click at [326, 192] on div "QA Analyst (Temp)" at bounding box center [370, 196] width 182 height 12
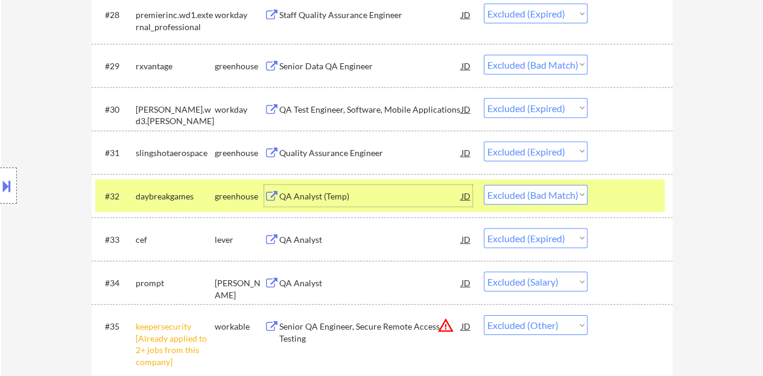
click at [625, 201] on div at bounding box center [631, 196] width 53 height 22
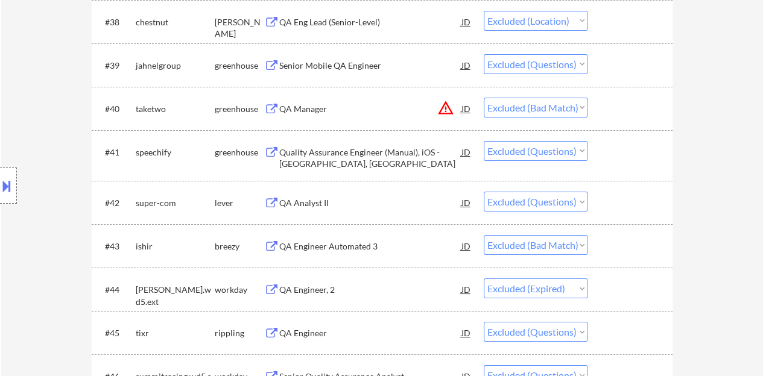
scroll to position [2170, 0]
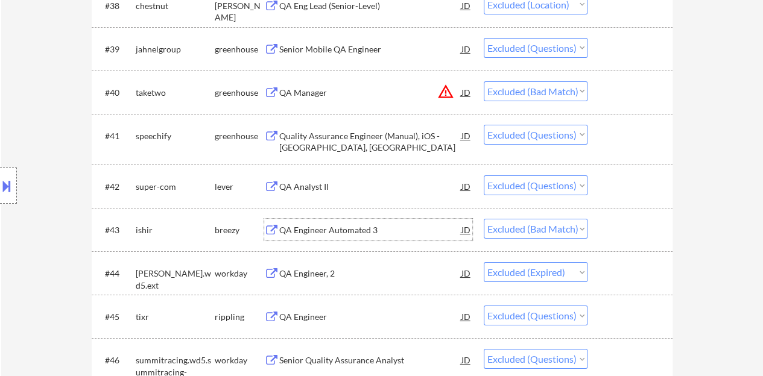
click at [318, 230] on div "QA Engineer Automated 3" at bounding box center [370, 230] width 182 height 12
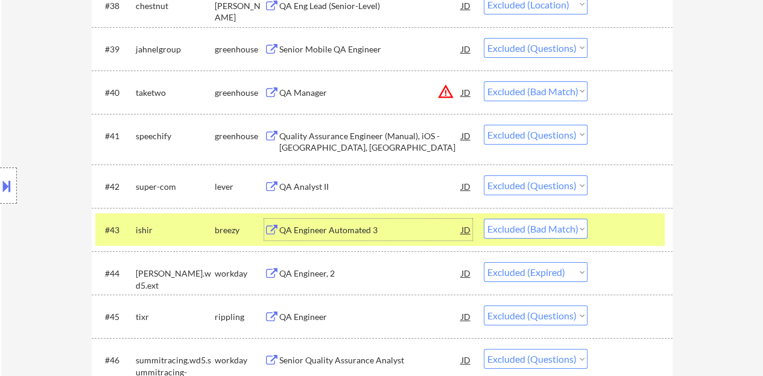
scroll to position [2230, 0]
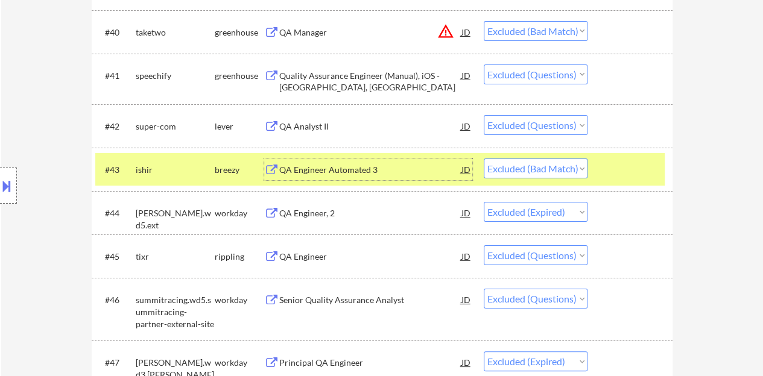
click at [515, 171] on select "Choose an option... Pending Applied Excluded (Questions) Excluded (Expired) Exc…" at bounding box center [535, 169] width 104 height 20
click at [483, 159] on select "Choose an option... Pending Applied Excluded (Questions) Excluded (Expired) Exc…" at bounding box center [535, 169] width 104 height 20
click at [632, 169] on div at bounding box center [631, 170] width 53 height 22
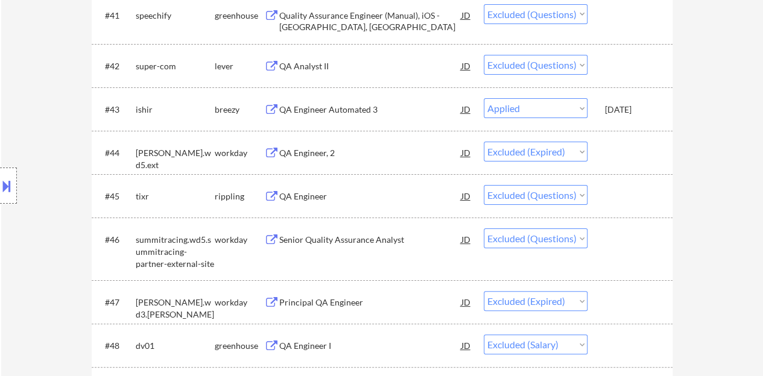
scroll to position [2351, 0]
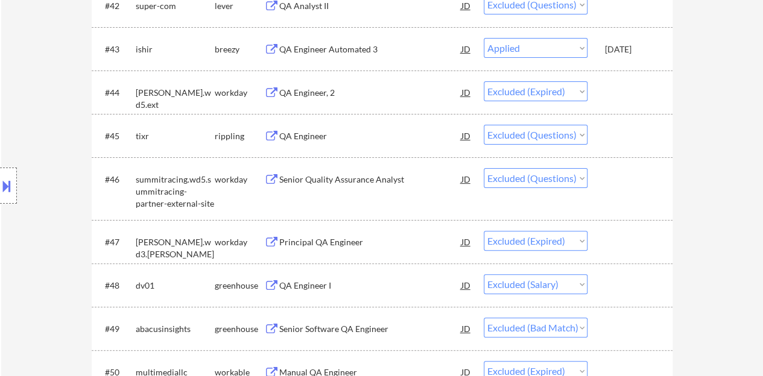
select select ""excluded__expired_""
select select ""excluded""
select select ""excluded__expired_""
select select ""excluded__salary_""
select select ""excluded__bad_match_""
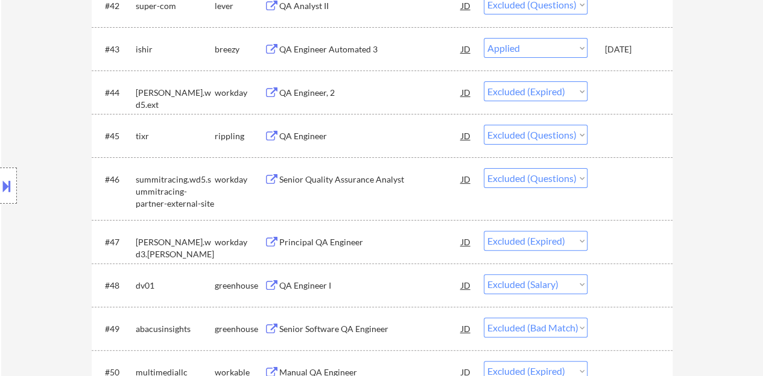
select select ""excluded__expired_""
select select ""excluded""
select select ""excluded__location_""
select select ""excluded""
select select ""excluded__bad_match_""
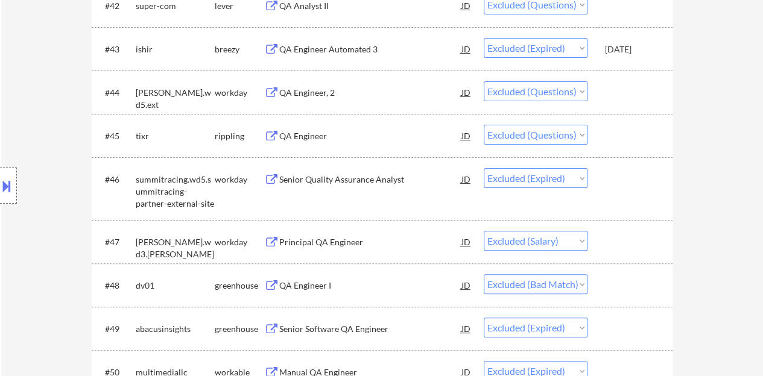
select select ""excluded__expired_""
select select ""excluded""
select select ""excluded__bad_match_""
select select ""excluded""
select select ""excluded__bad_match_""
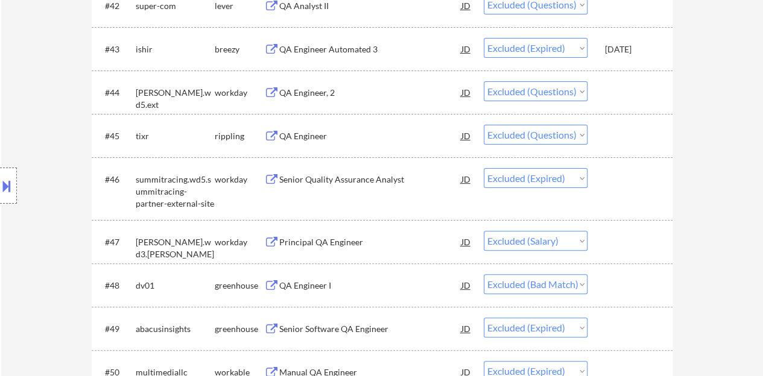
select select ""excluded""
select select ""excluded__bad_match_""
select select ""excluded__salary_""
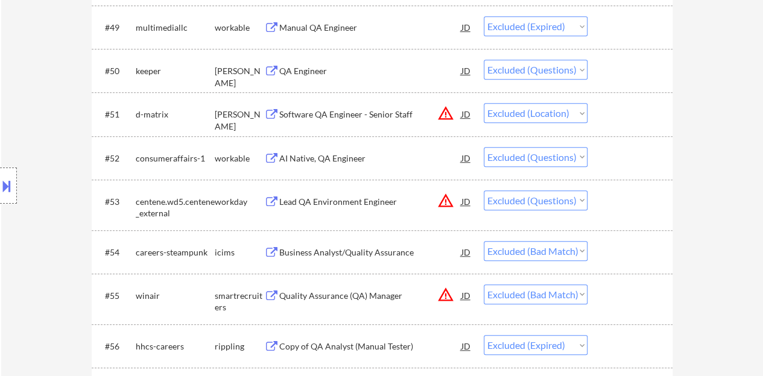
scroll to position [2713, 0]
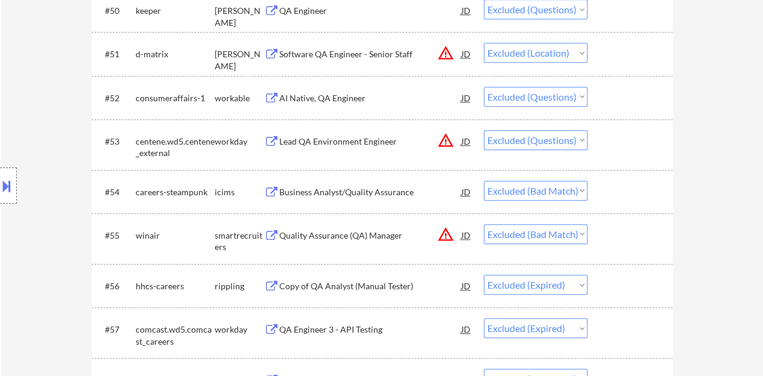
click at [307, 190] on div "Business Analyst/Quality Assurance" at bounding box center [370, 192] width 182 height 12
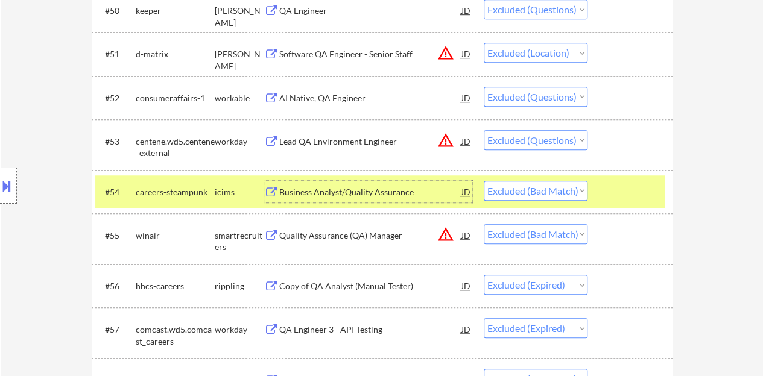
click at [606, 195] on div at bounding box center [631, 192] width 53 height 22
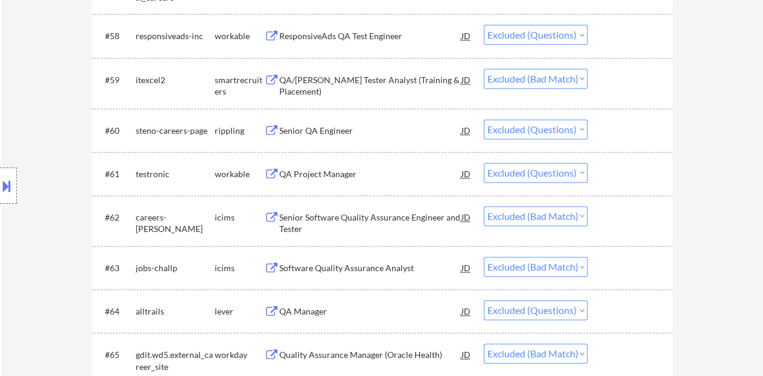
scroll to position [3074, 0]
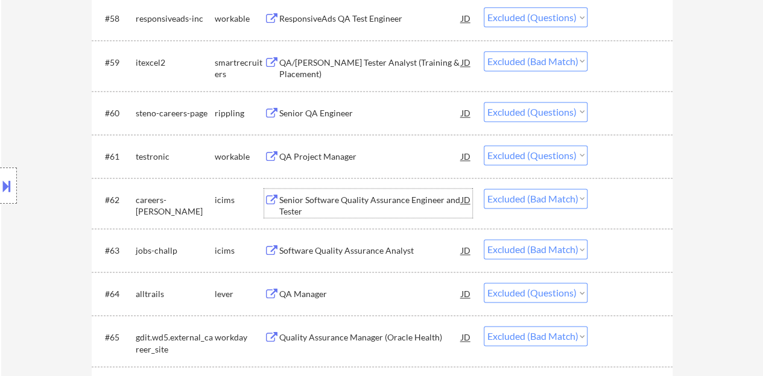
click at [398, 201] on div "Senior Software Quality Assurance Engineer and Tester" at bounding box center [370, 206] width 182 height 24
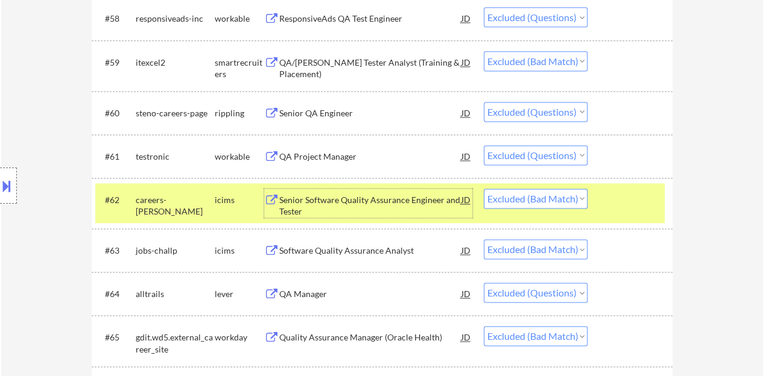
click at [510, 198] on select "Choose an option... Pending Applied Excluded (Questions) Excluded (Expired) Exc…" at bounding box center [535, 199] width 104 height 20
click at [483, 189] on select "Choose an option... Pending Applied Excluded (Questions) Excluded (Expired) Exc…" at bounding box center [535, 199] width 104 height 20
select select ""excluded__bad_match_""
select select ""excluded""
select select ""excluded__bad_match_""
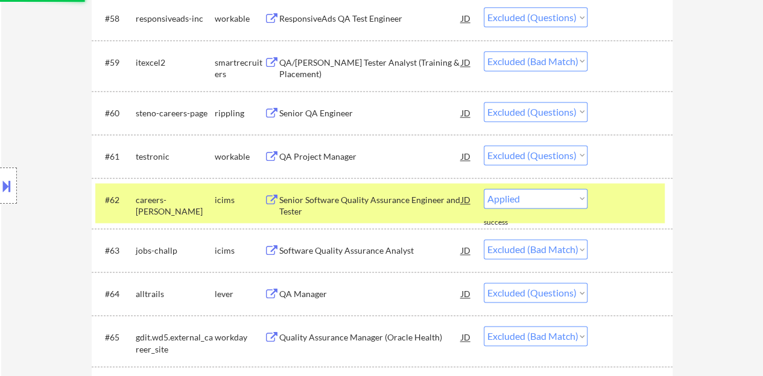
select select ""excluded__salary_""
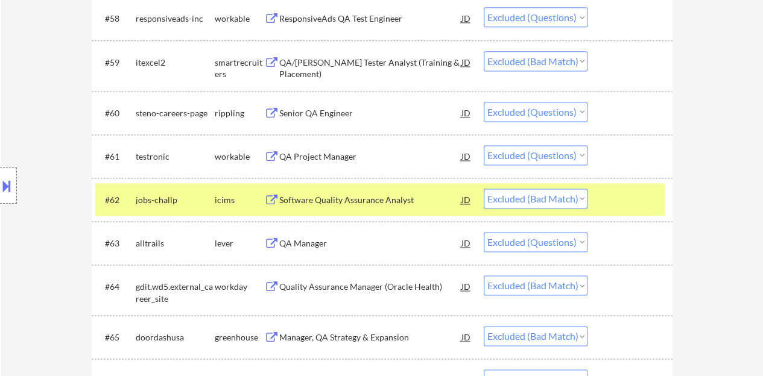
click at [341, 202] on div "Software Quality Assurance Analyst" at bounding box center [370, 200] width 182 height 12
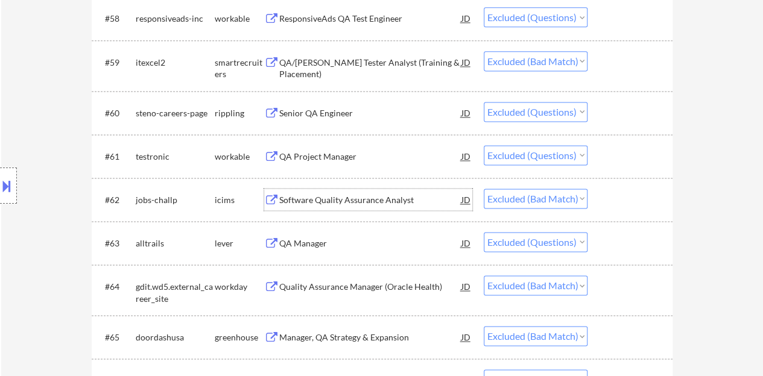
click at [617, 197] on div at bounding box center [631, 200] width 53 height 22
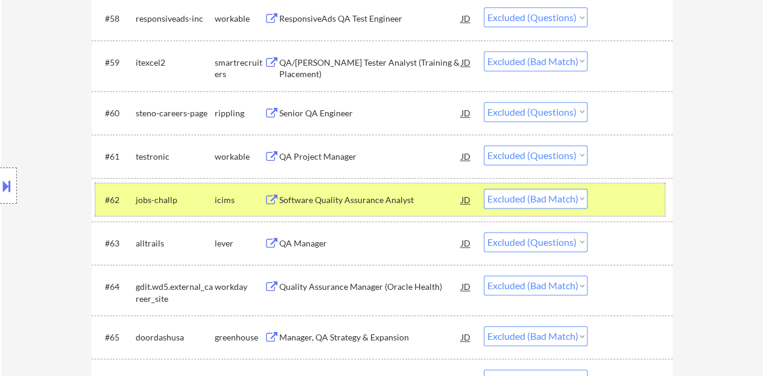
click at [629, 186] on div "#62 jobs-challp icims Software Quality Assurance Analyst JD Choose an option...…" at bounding box center [379, 199] width 569 height 33
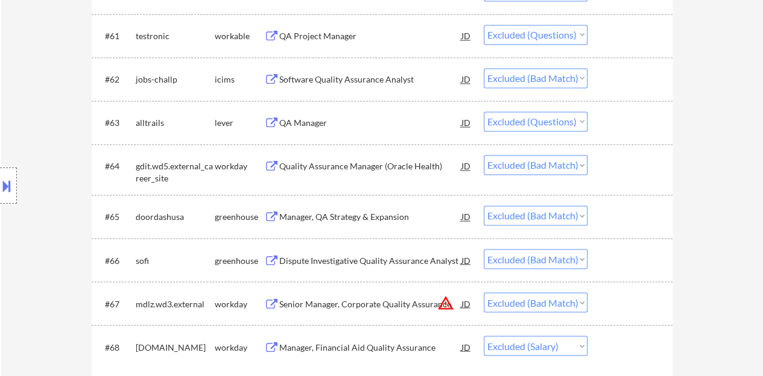
scroll to position [3255, 0]
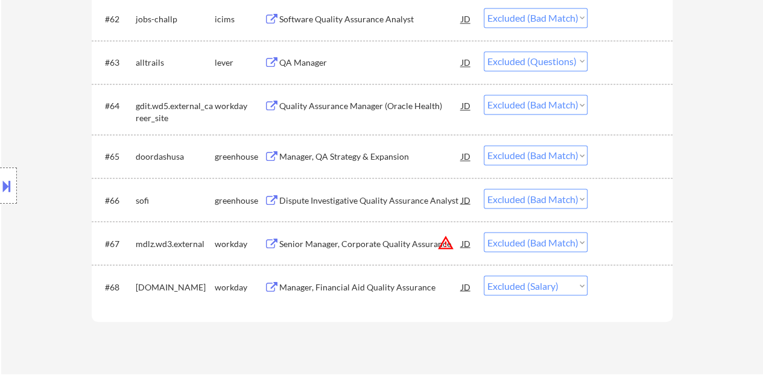
click at [371, 158] on div "Manager, QA Strategy & Expansion" at bounding box center [370, 157] width 182 height 12
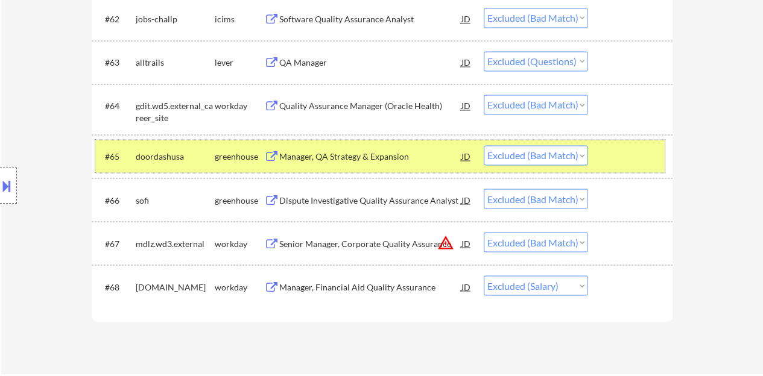
click at [621, 150] on div at bounding box center [631, 156] width 53 height 22
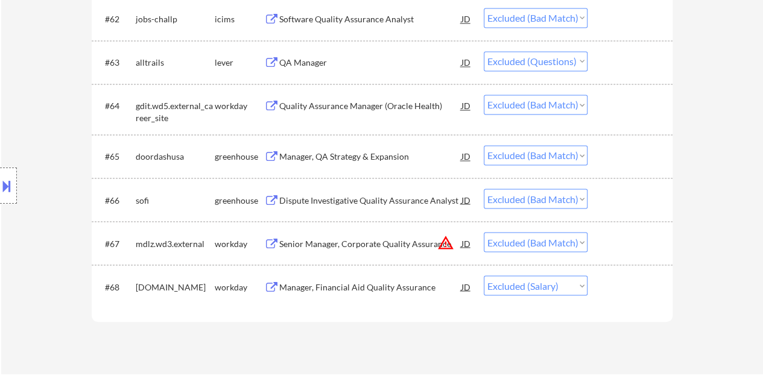
click at [374, 201] on div "Dispute Investigative Quality Assurance Analyst" at bounding box center [370, 200] width 182 height 12
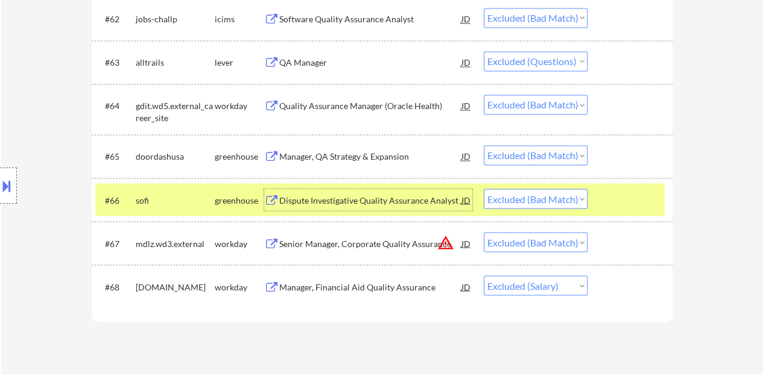
click at [612, 195] on div at bounding box center [631, 200] width 53 height 22
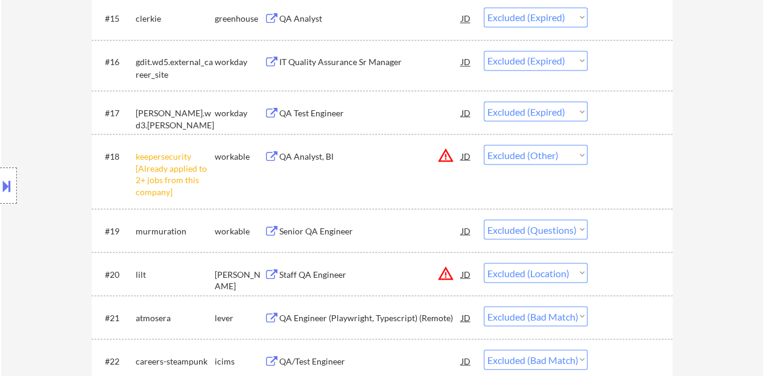
scroll to position [1145, 0]
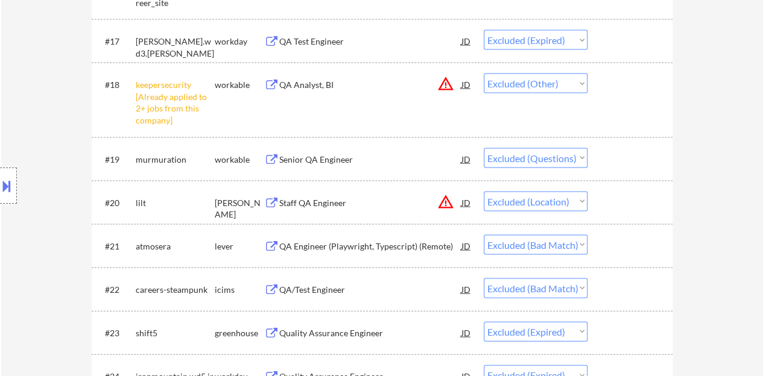
click at [610, 109] on div "#18 keepersecurity [Already applied to 2+ jobs from this company] workable QA A…" at bounding box center [379, 99] width 569 height 63
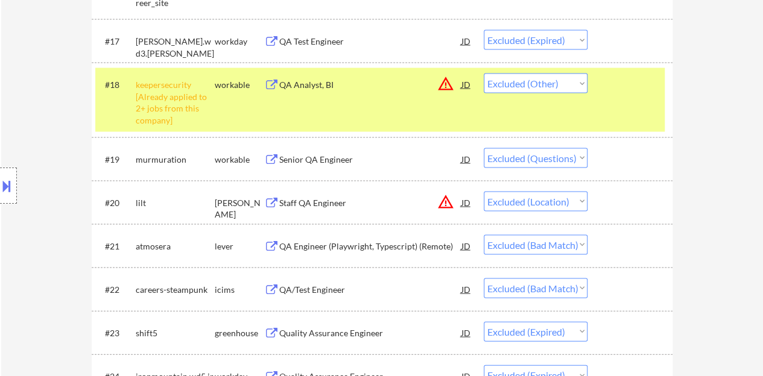
click at [653, 109] on div "#18 keepersecurity [Already applied to 2+ jobs from this company] workable QA A…" at bounding box center [379, 99] width 569 height 63
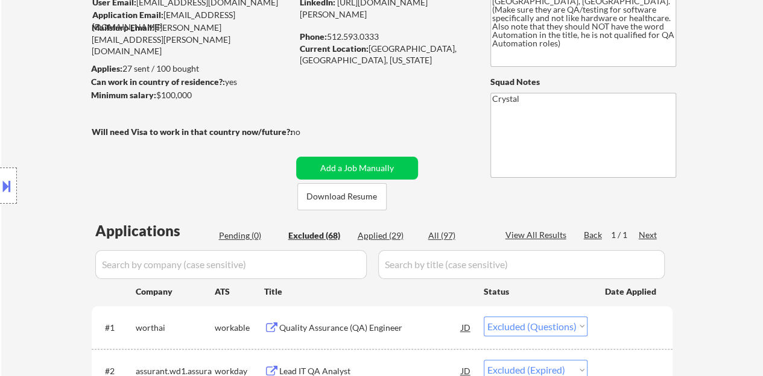
scroll to position [121, 0]
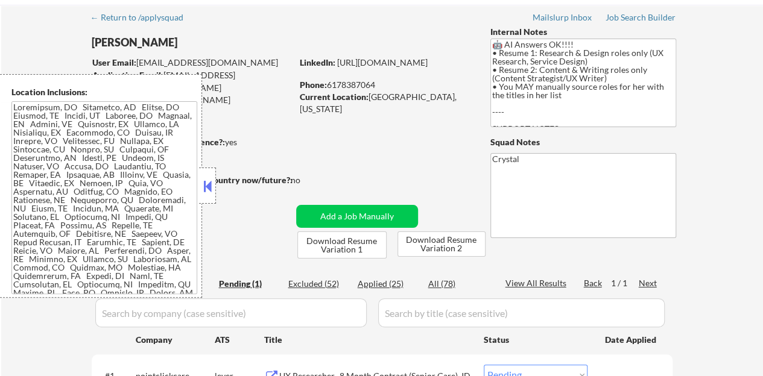
scroll to position [60, 0]
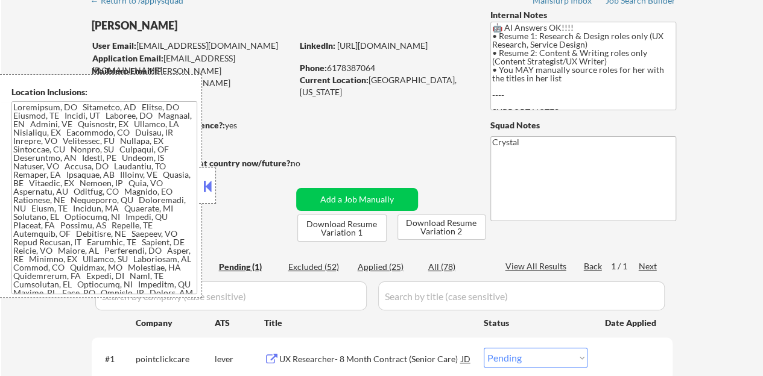
click at [203, 187] on button at bounding box center [207, 186] width 13 height 18
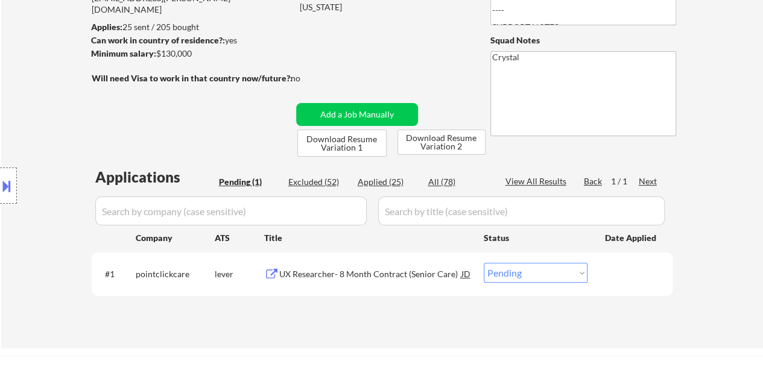
scroll to position [181, 0]
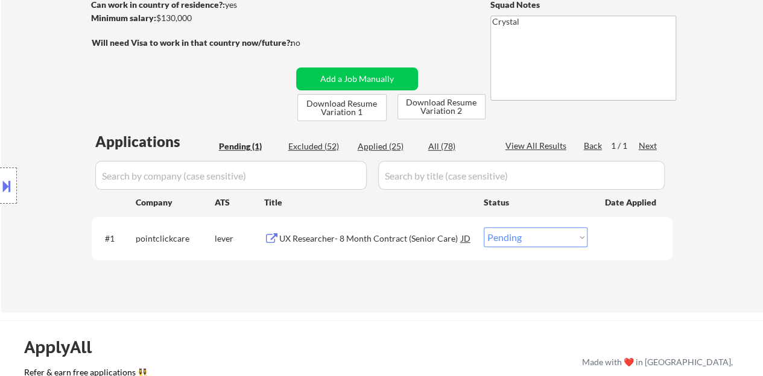
click at [365, 236] on div "UX Researcher- 8 Month Contract (Senior Care)" at bounding box center [370, 239] width 182 height 12
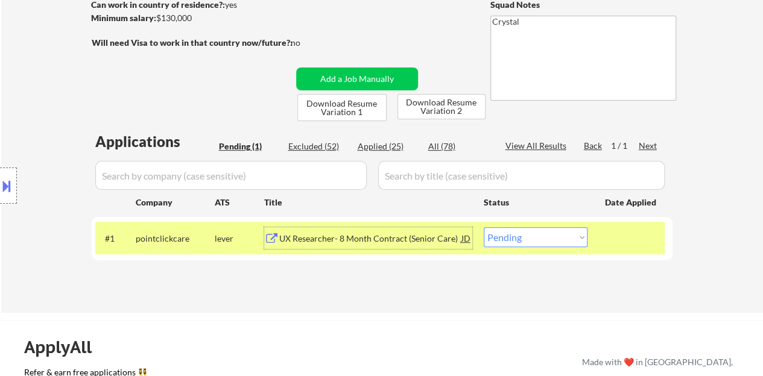
click at [564, 233] on select "Choose an option... Pending Applied Excluded (Questions) Excluded (Expired) Exc…" at bounding box center [535, 237] width 104 height 20
select select ""excluded__location_""
click at [483, 227] on select "Choose an option... Pending Applied Excluded (Questions) Excluded (Expired) Exc…" at bounding box center [535, 237] width 104 height 20
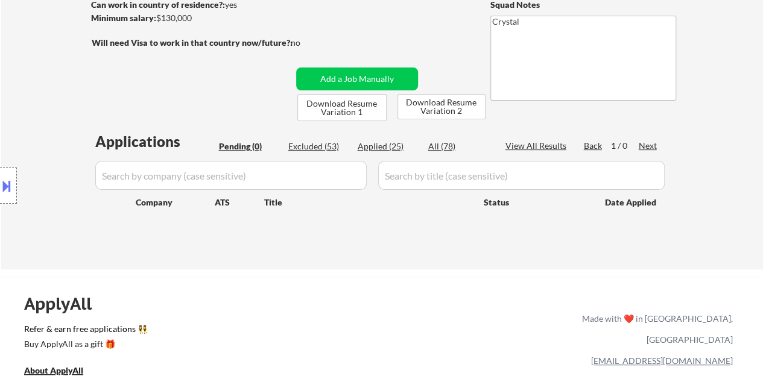
click at [12, 183] on button at bounding box center [6, 186] width 13 height 20
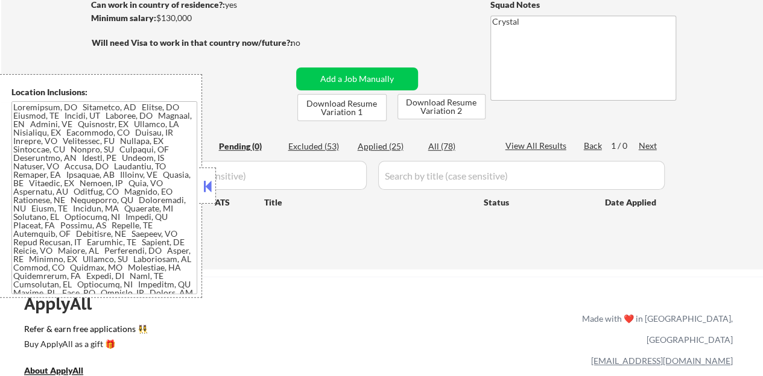
click at [213, 189] on button at bounding box center [207, 186] width 13 height 18
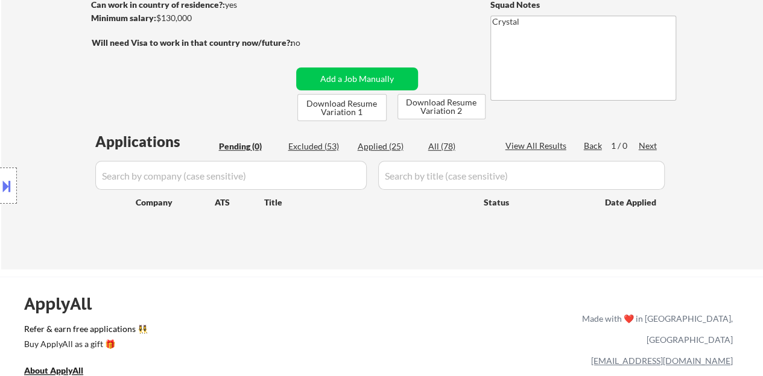
click at [378, 150] on div "Applied (25)" at bounding box center [387, 146] width 60 height 12
click at [387, 145] on div "Applied (25)" at bounding box center [387, 146] width 60 height 12
select select ""applied""
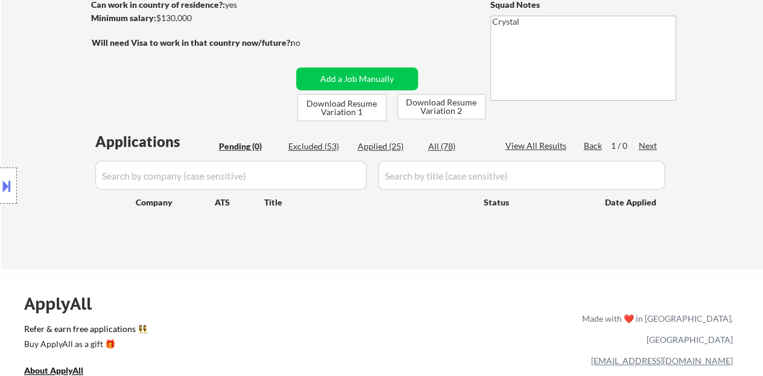
select select ""applied""
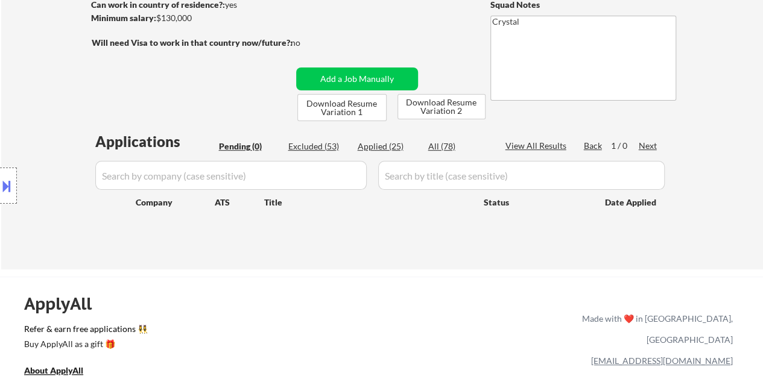
select select ""applied""
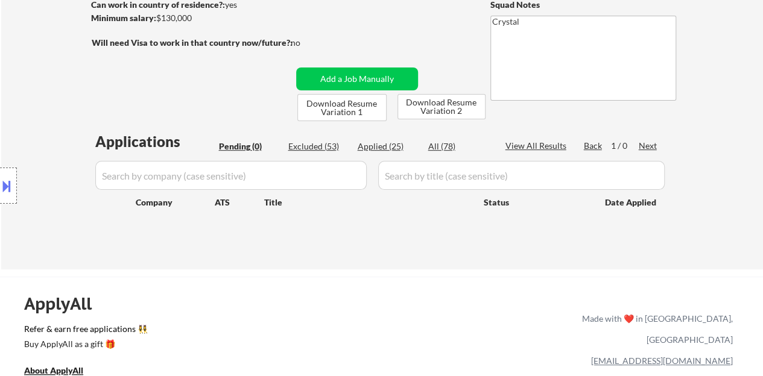
select select ""applied""
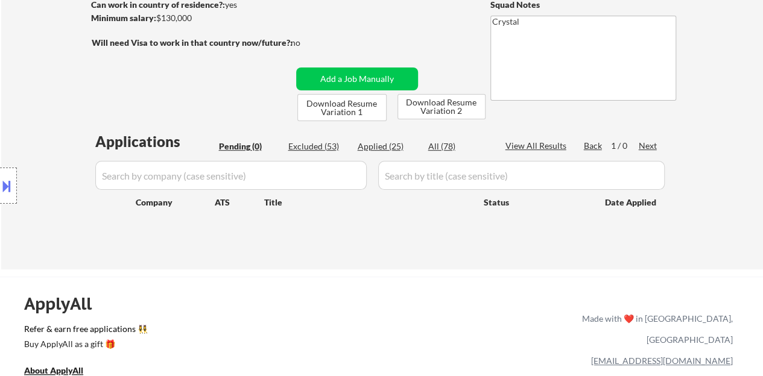
select select ""applied""
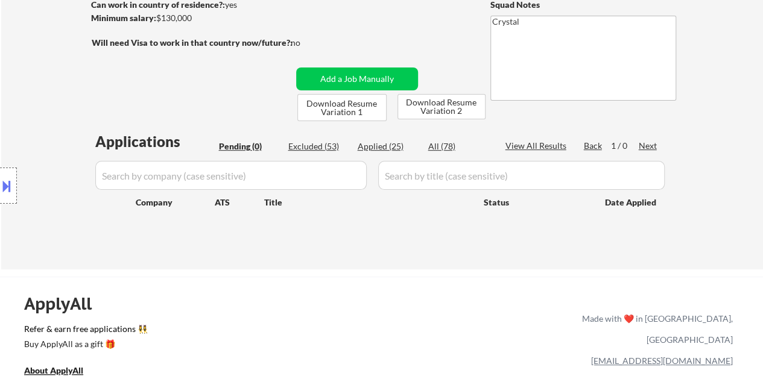
select select ""applied""
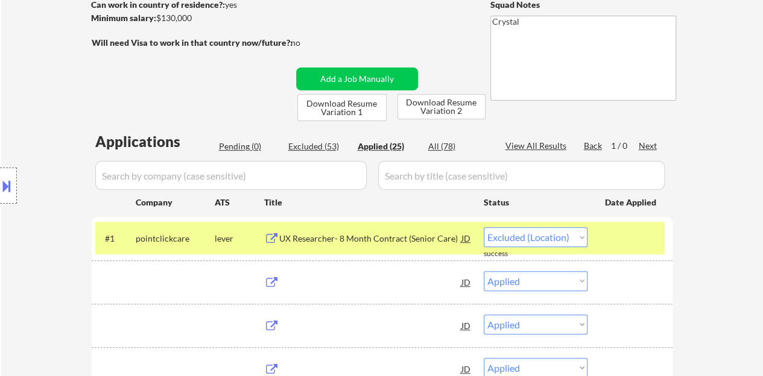
select select ""applied""
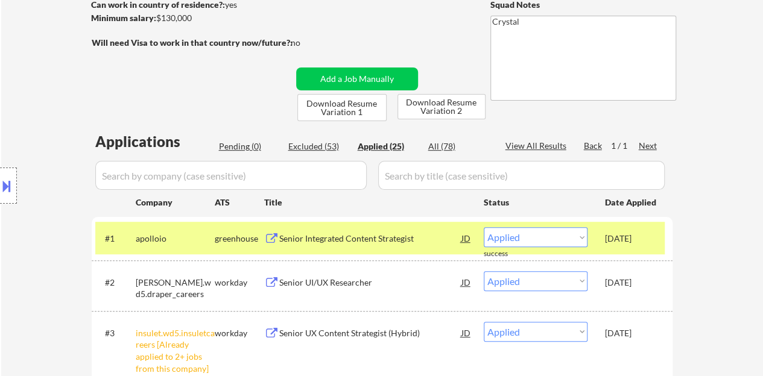
click at [606, 245] on div "[DATE]" at bounding box center [631, 238] width 53 height 22
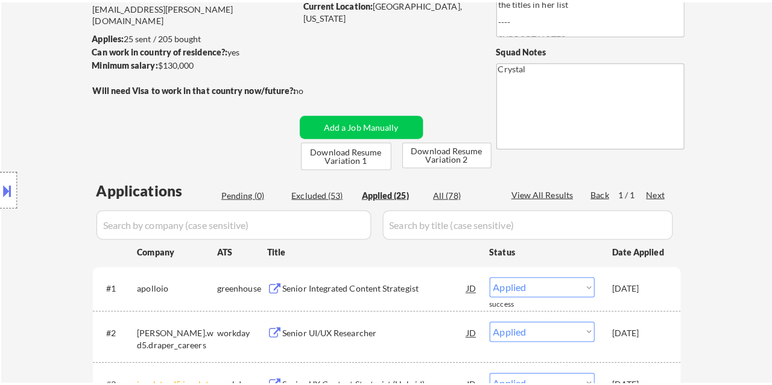
scroll to position [204, 0]
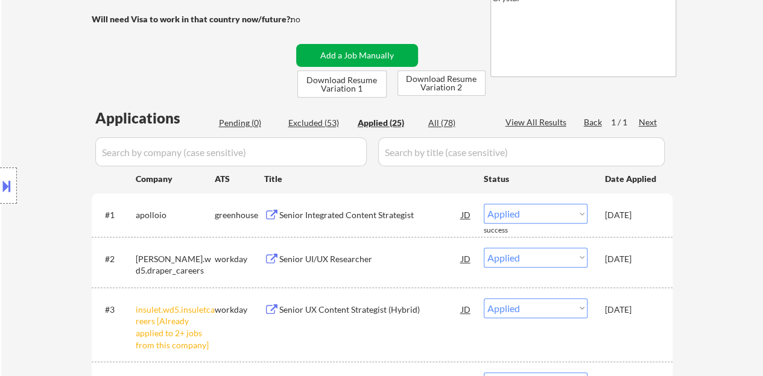
click at [340, 49] on button "Add a Job Manually" at bounding box center [357, 55] width 122 height 23
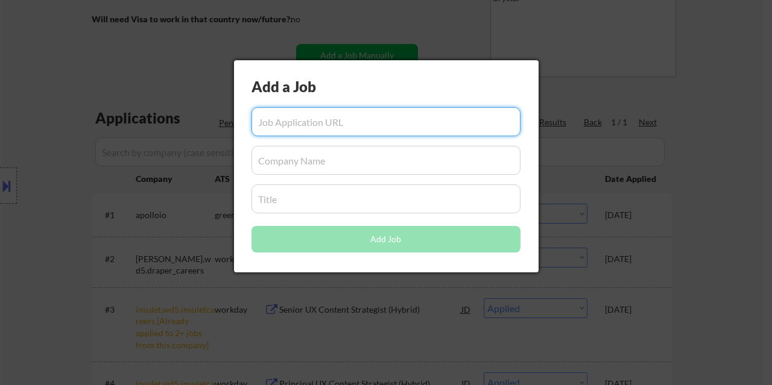
paste input "https://www.glassdoor.com/job-listing/sr-ux-researcher-simplisafe-JV_IC1154532_…"
type input "https://www.glassdoor.com/job-listing/sr-ux-researcher-simplisafe-JV_IC1154532_…"
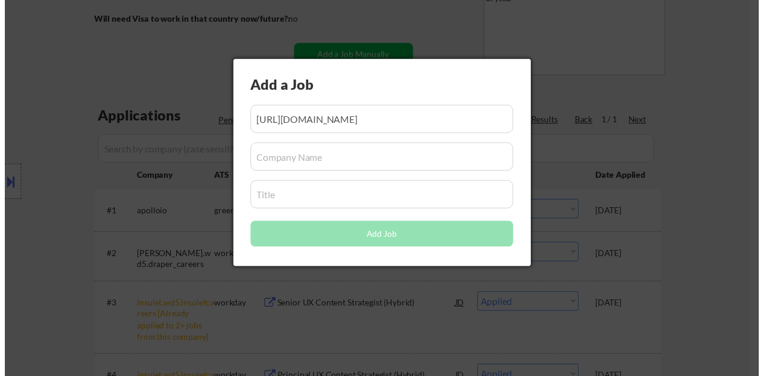
scroll to position [0, 0]
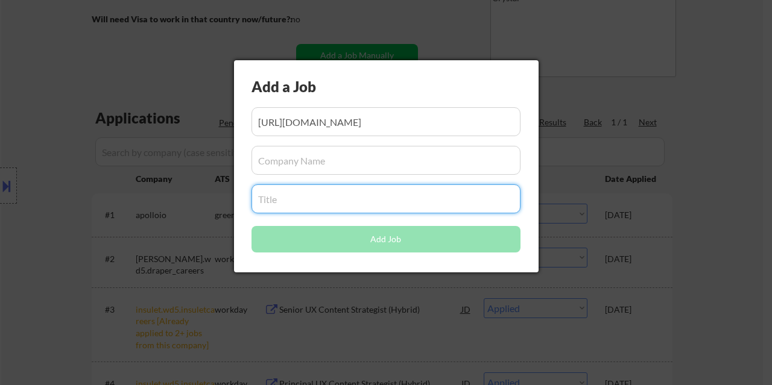
paste input "Sr UX Researcher"
type input "Sr UX Researcher"
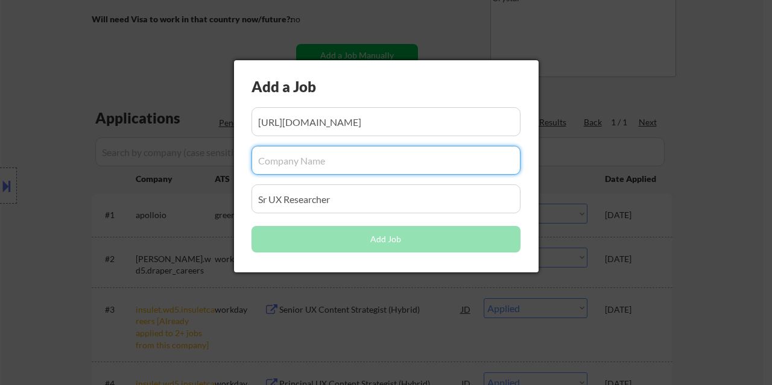
paste input "SimpliSafe"
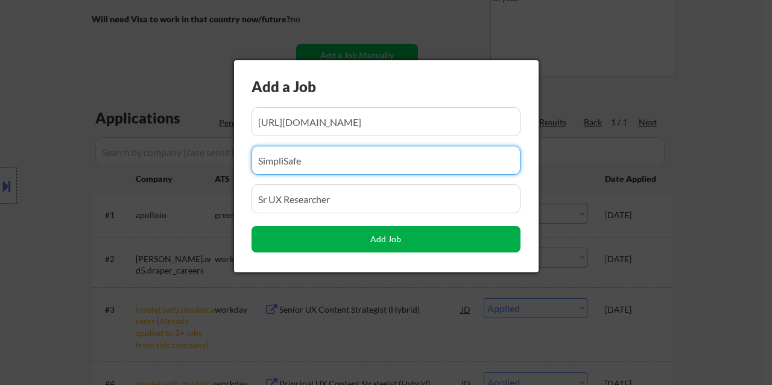
type input "SimpliSafe"
click at [313, 236] on button "Add Job" at bounding box center [385, 239] width 269 height 27
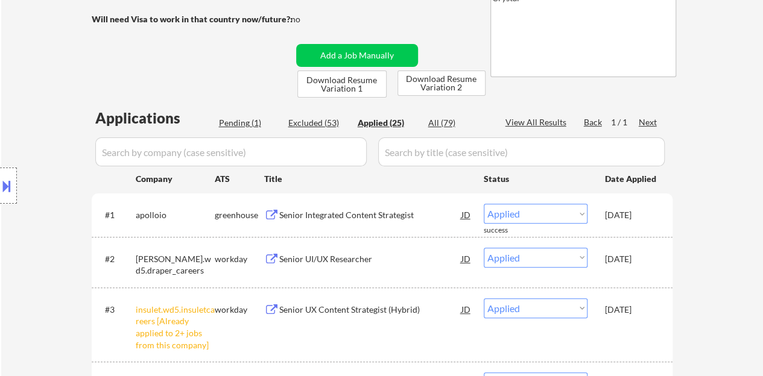
click at [228, 118] on div "Pending (1)" at bounding box center [249, 123] width 60 height 12
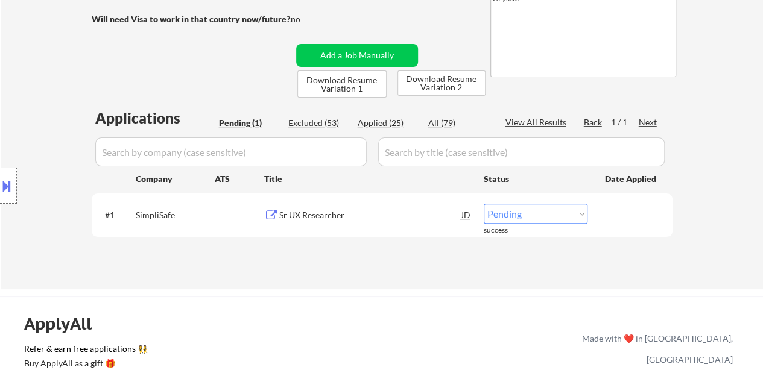
click at [549, 215] on select "Choose an option... Pending Applied Excluded (Questions) Excluded (Expired) Exc…" at bounding box center [535, 214] width 104 height 20
select select ""applied""
click at [483, 204] on select "Choose an option... Pending Applied Excluded (Questions) Excluded (Expired) Exc…" at bounding box center [535, 214] width 104 height 20
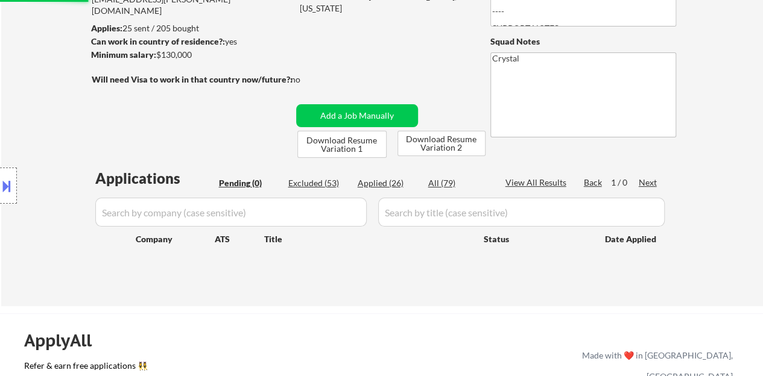
scroll to position [204, 0]
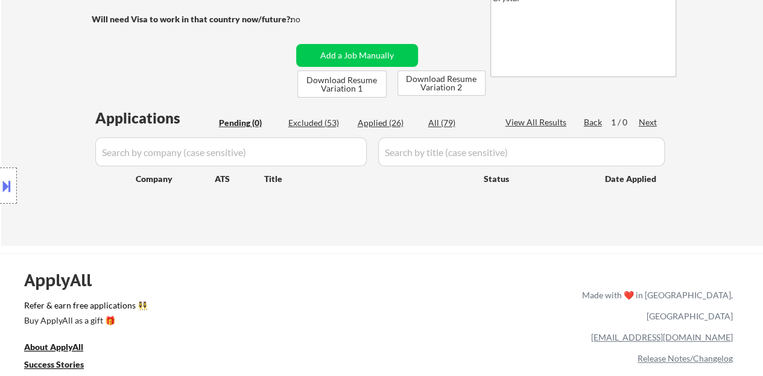
click at [371, 120] on div "Applied (26)" at bounding box center [387, 123] width 60 height 12
select select ""applied""
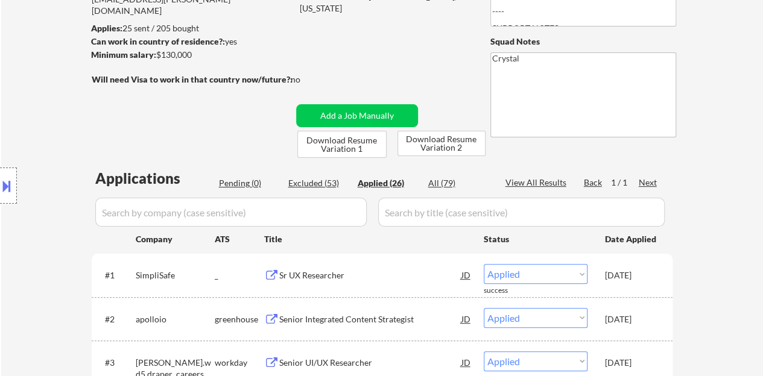
scroll to position [84, 0]
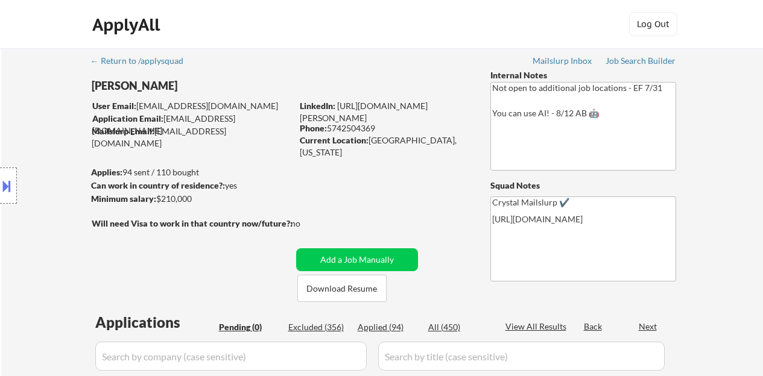
scroll to position [121, 0]
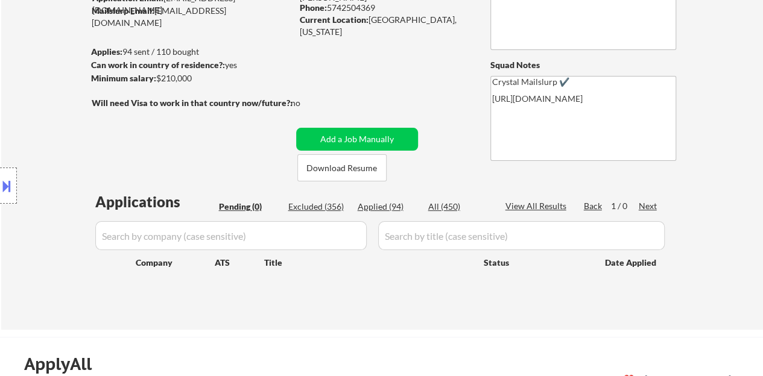
click at [308, 206] on div "Excluded (356)" at bounding box center [318, 207] width 60 height 12
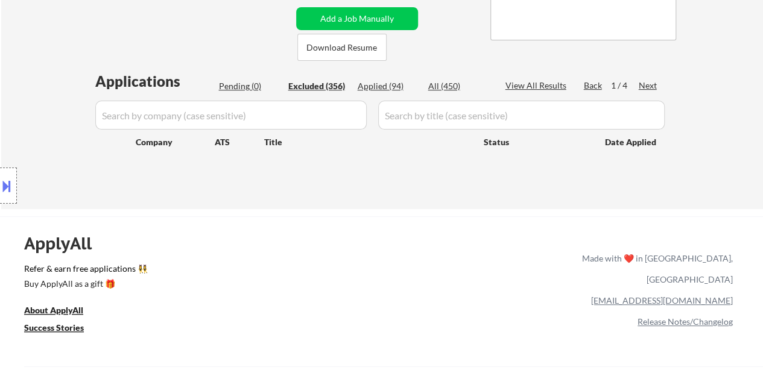
scroll to position [301, 0]
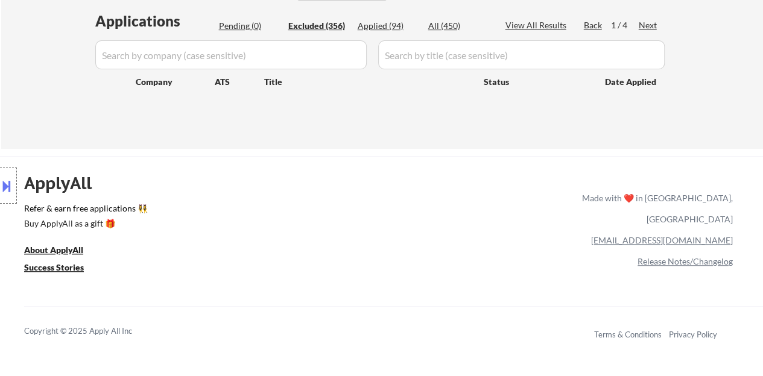
select select ""excluded""
select select ""excluded__expired_""
select select ""excluded__location_""
select select ""excluded__expired_""
select select ""excluded__location_""
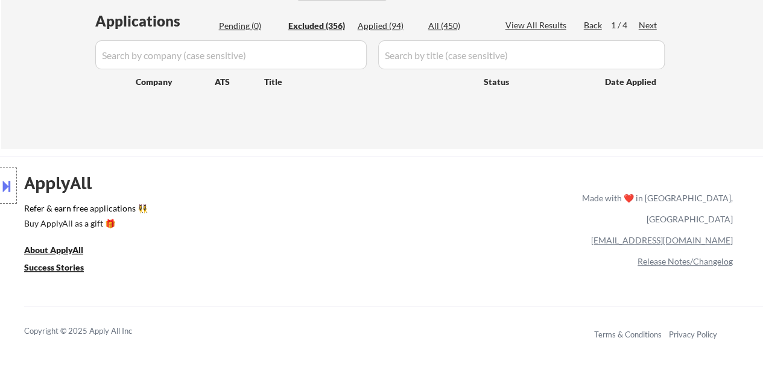
select select ""excluded__location_""
select select ""excluded""
select select ""excluded__salary_""
select select ""excluded__location_""
select select ""excluded""
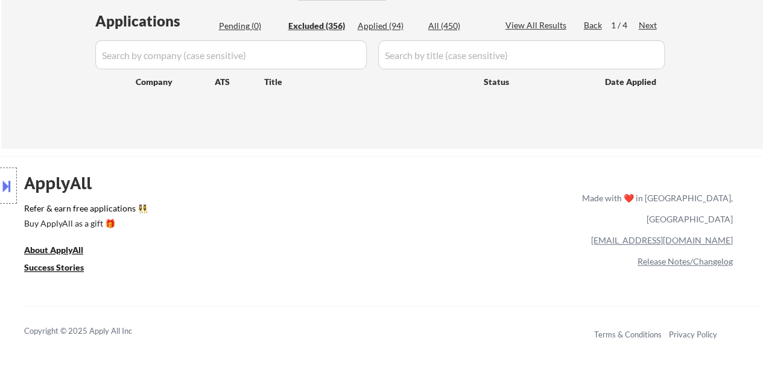
select select ""excluded""
select select ""excluded__salary_""
select select ""excluded__expired_""
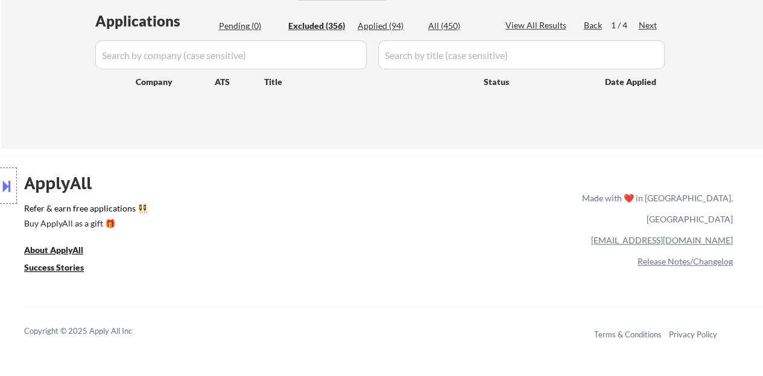
select select ""excluded__location_""
select select ""excluded__other_""
select select ""excluded__location_""
select select ""excluded__salary_""
select select ""excluded__location_""
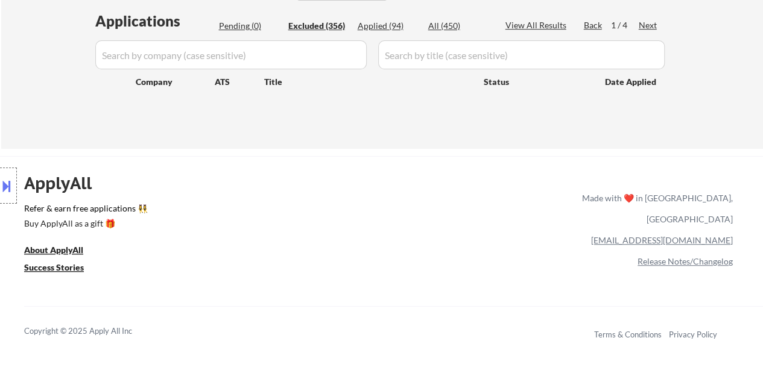
select select ""excluded__expired_""
select select ""excluded__salary_""
select select ""excluded__bad_match_""
select select ""excluded__salary_""
select select ""excluded__bad_match_""
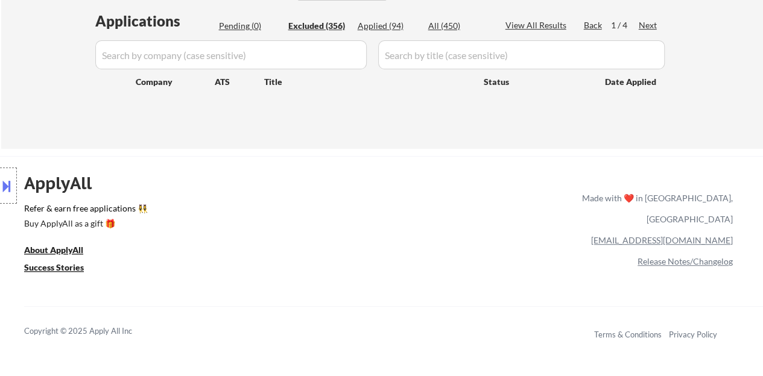
select select ""excluded__bad_match_""
select select ""excluded__salary_""
select select ""excluded__location_""
select select ""excluded__expired_""
select select ""excluded__location_""
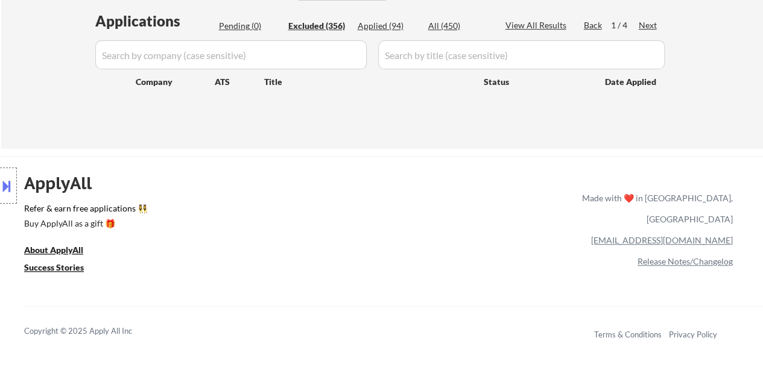
select select ""excluded__location_""
select select ""excluded__salary_""
select select ""excluded__location_""
select select ""excluded__salary_""
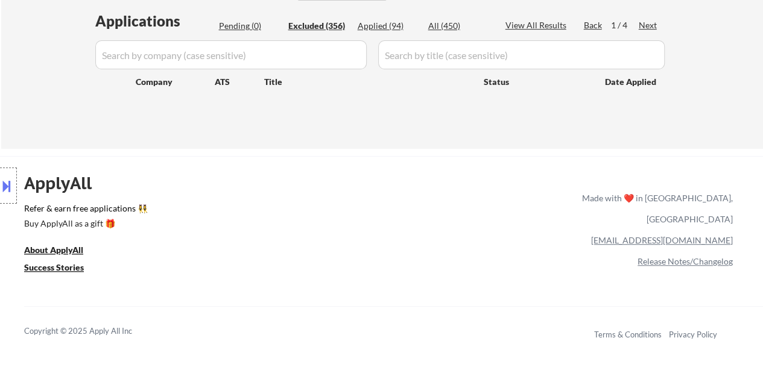
select select ""excluded""
select select ""excluded__bad_match_""
select select ""excluded__salary_""
select select ""excluded__expired_""
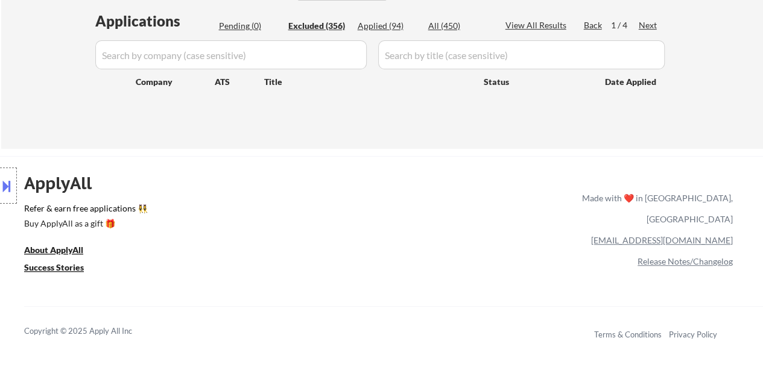
select select ""excluded__expired_""
select select ""excluded__salary_""
select select ""excluded__location_""
select select ""excluded__expired_""
select select ""excluded__salary_""
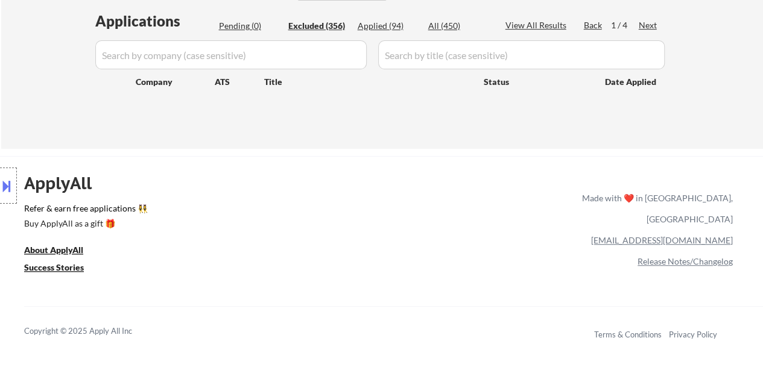
select select ""excluded__salary_""
select select ""excluded__bad_match_""
select select ""excluded__expired_""
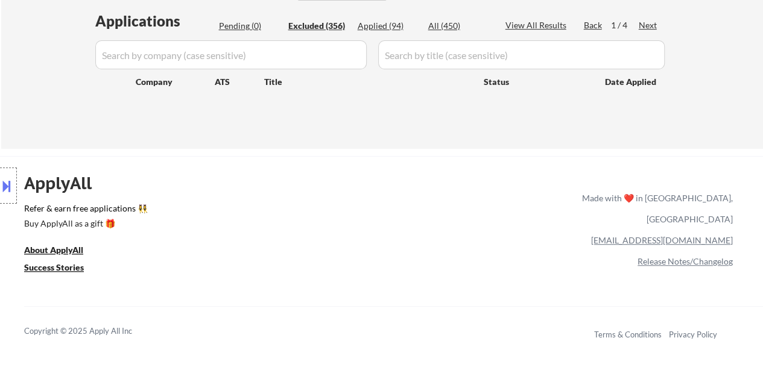
select select ""excluded""
select select ""excluded__salary_""
select select ""excluded__bad_match_""
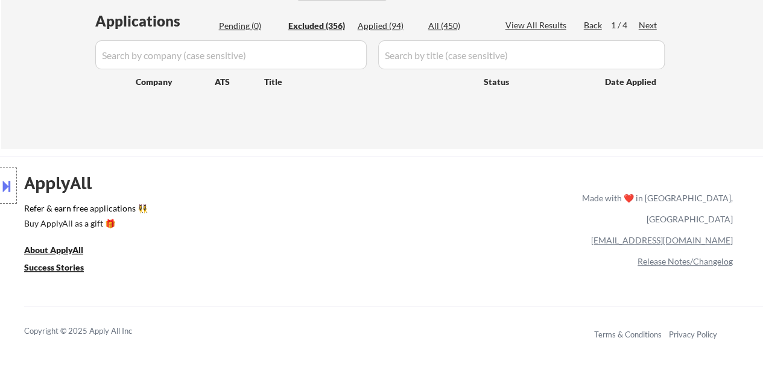
select select ""excluded__salary_""
select select ""excluded__bad_match_""
select select ""excluded__location_""
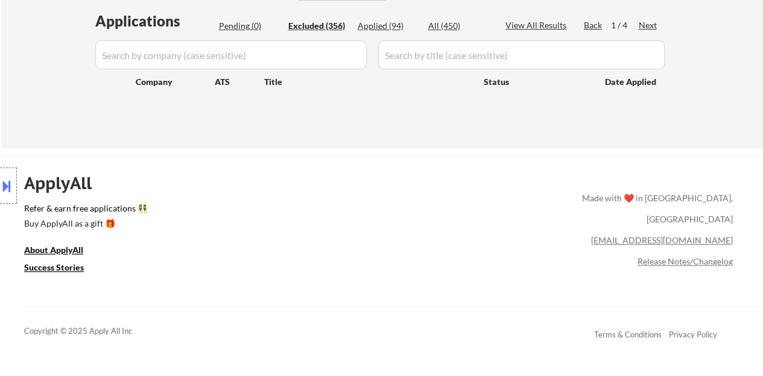
select select ""excluded__salary_""
select select ""excluded__location_""
select select ""excluded__salary_""
select select ""excluded__expired_""
select select ""excluded__salary_""
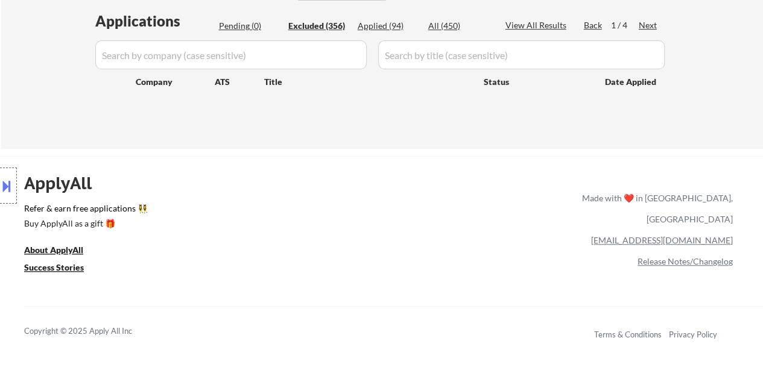
select select ""excluded__salary_""
select select ""excluded__location_""
select select ""excluded__bad_match_""
select select ""excluded__expired_""
select select ""excluded__salary_""
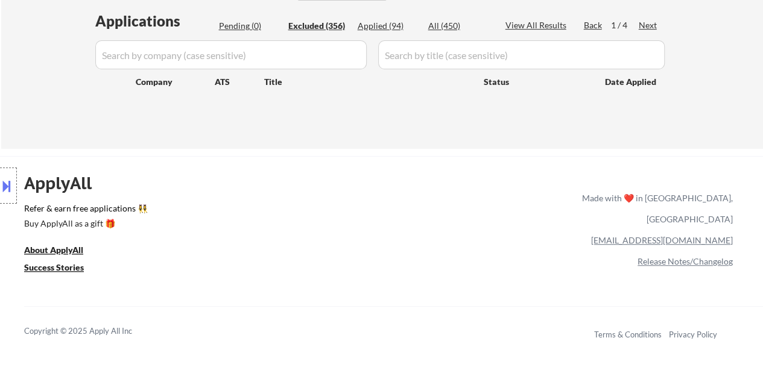
select select ""excluded__salary_""
select select ""excluded__expired_""
select select ""excluded__salary_""
select select ""excluded__expired_""
select select ""excluded__location_""
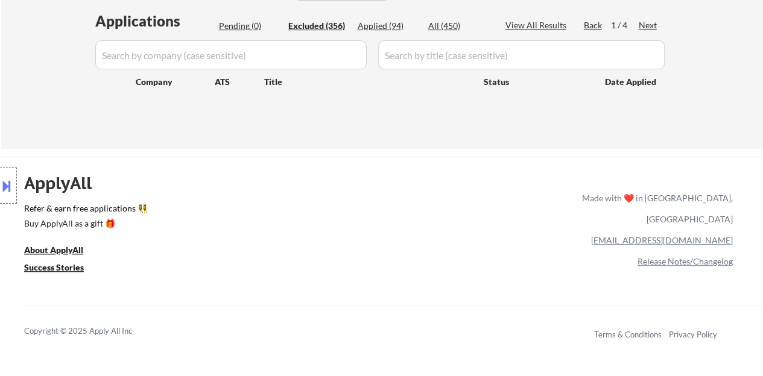
select select ""excluded""
select select ""excluded__location_""
select select ""excluded__bad_match_""
select select ""excluded__salary_""
select select ""excluded__expired_""
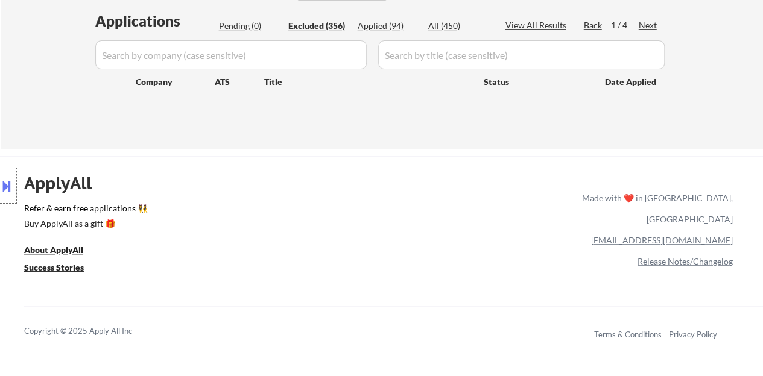
select select ""excluded__expired_""
select select ""excluded__bad_match_""
select select ""excluded__location_""
select select ""excluded""
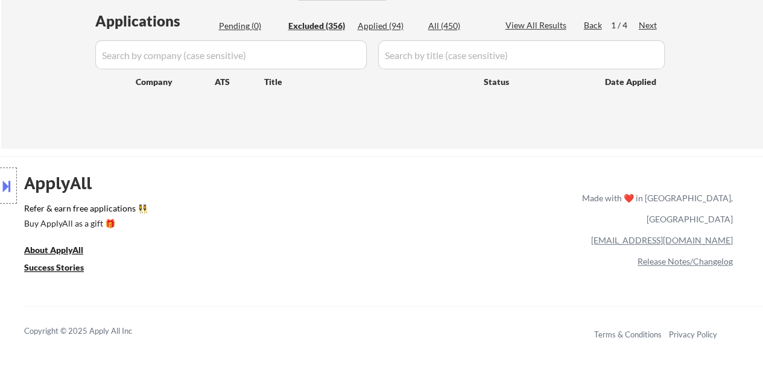
select select ""excluded__salary_""
select select ""excluded__location_""
select select ""excluded__salary_""
select select ""excluded__bad_match_""
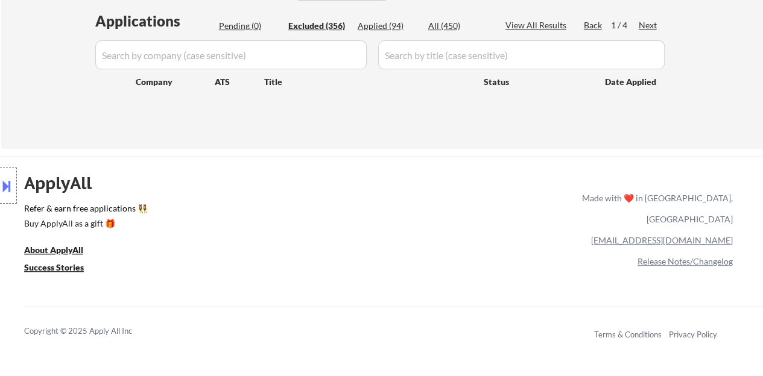
select select ""excluded__salary_""
select select ""excluded__location_""
select select ""excluded__salary_""
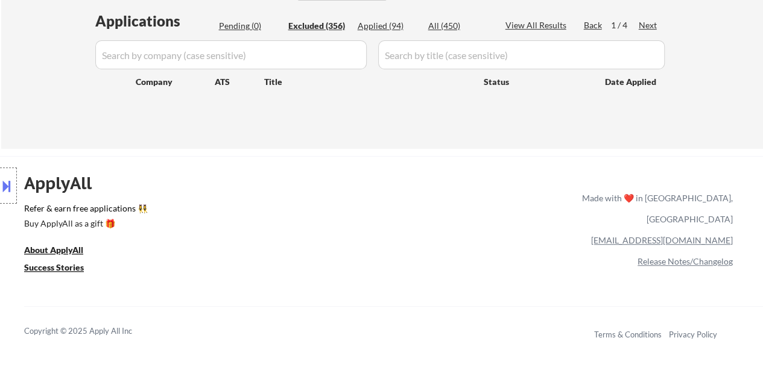
select select ""excluded__salary_""
select select ""excluded__bad_match_""
select select ""excluded__salary_""
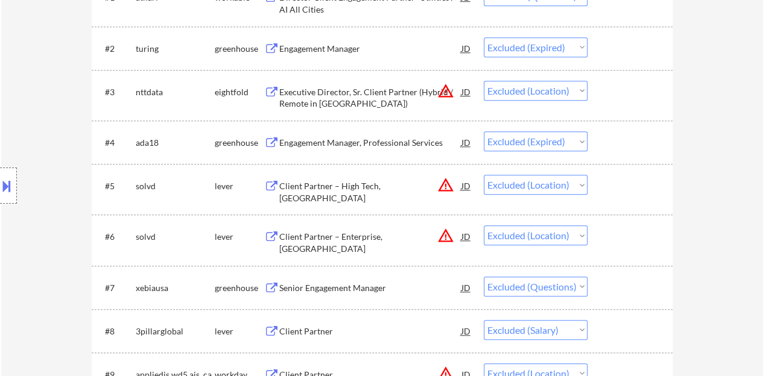
scroll to position [482, 0]
